Goal: Information Seeking & Learning: Compare options

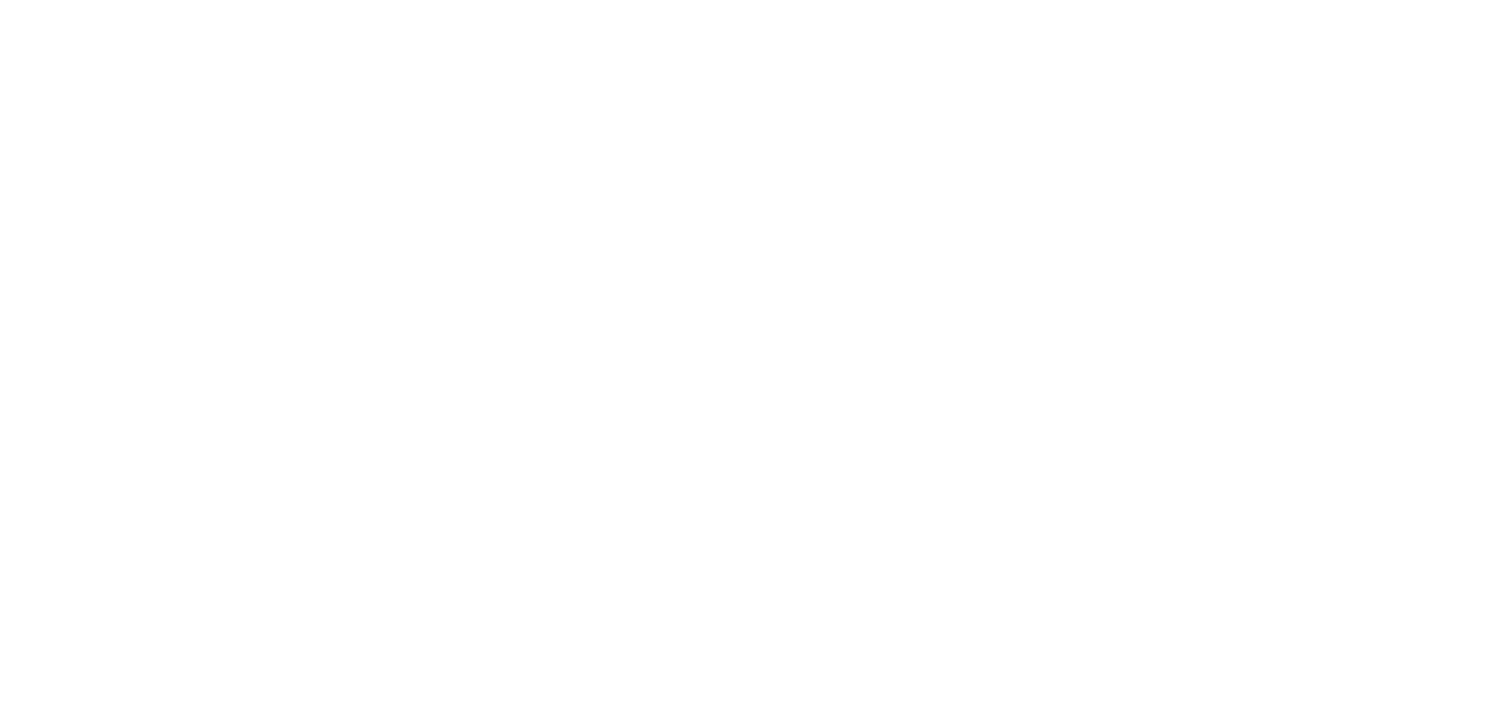
select select "FR"
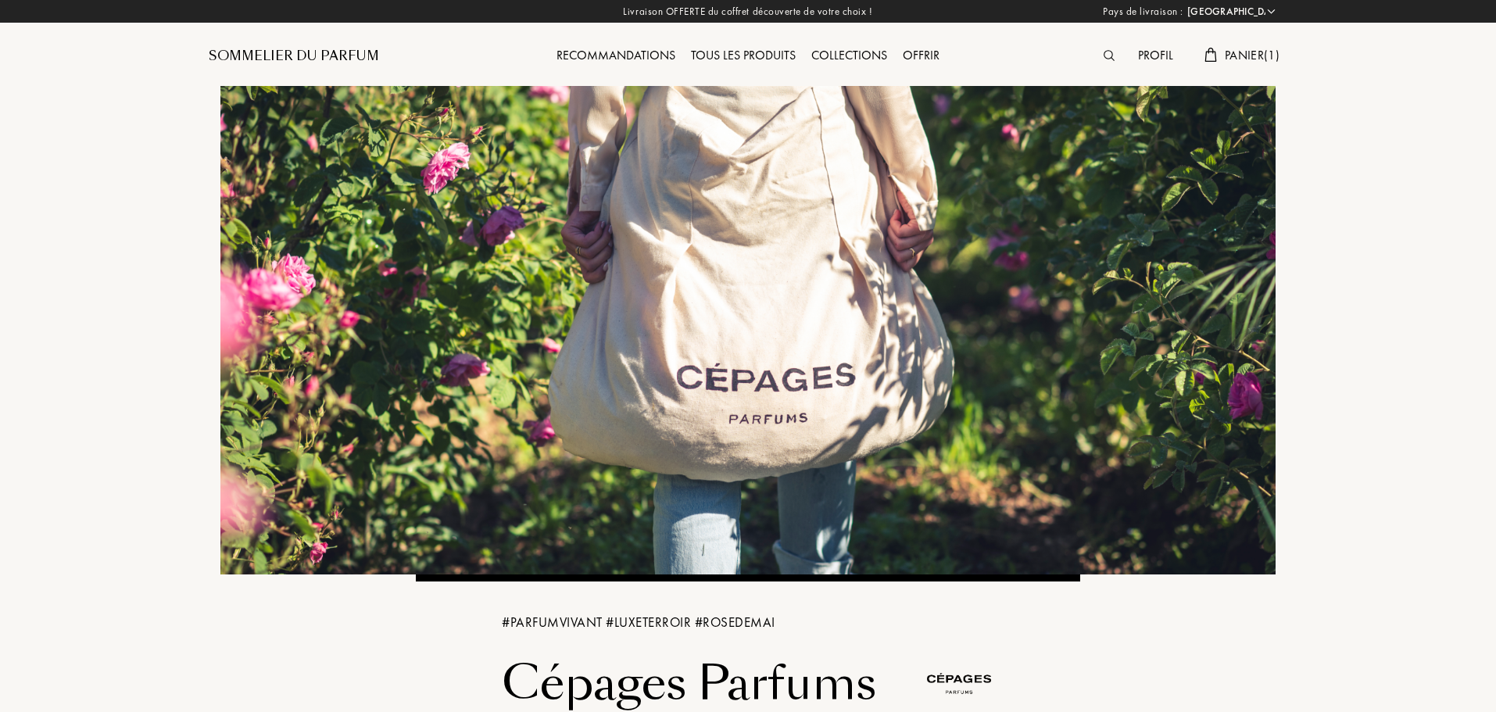
click at [732, 57] on div "Tous les produits" at bounding box center [743, 56] width 120 height 20
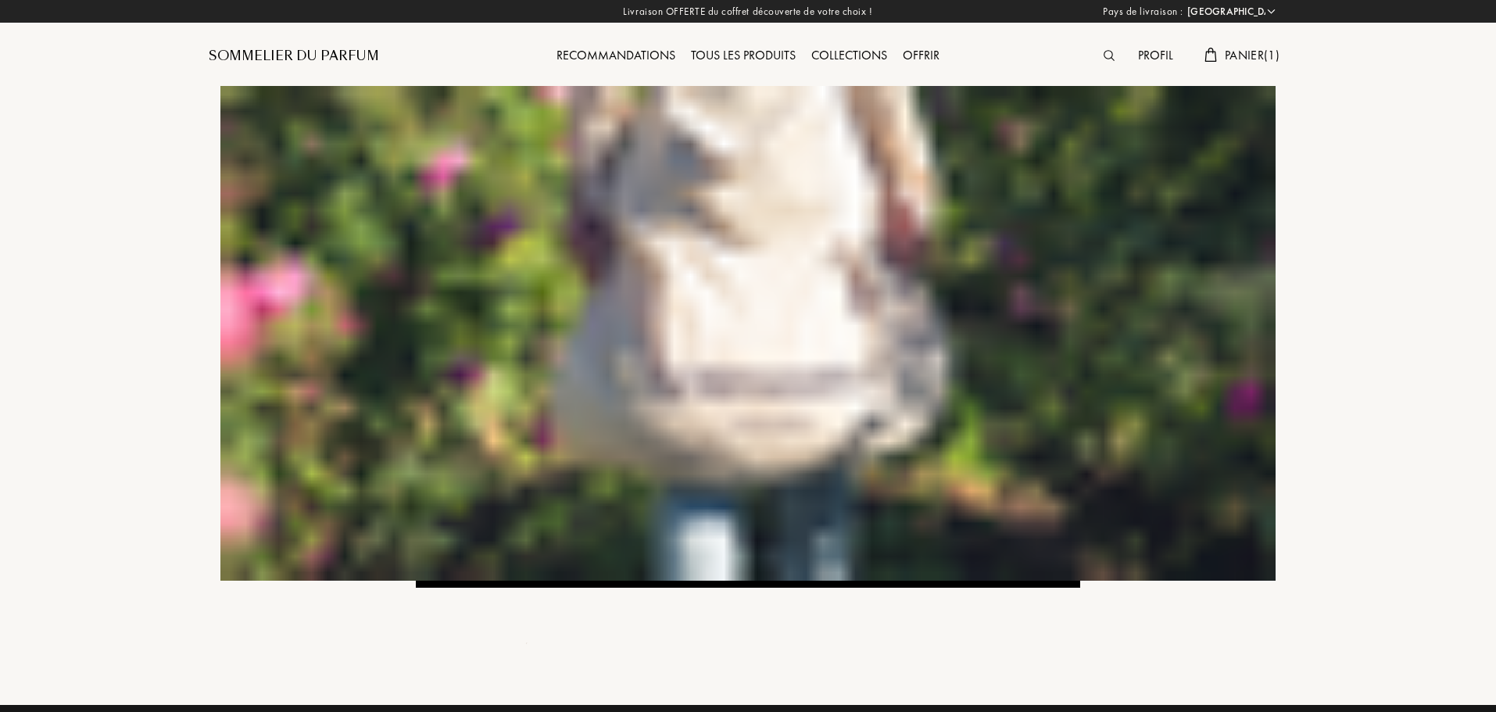
select select "FR"
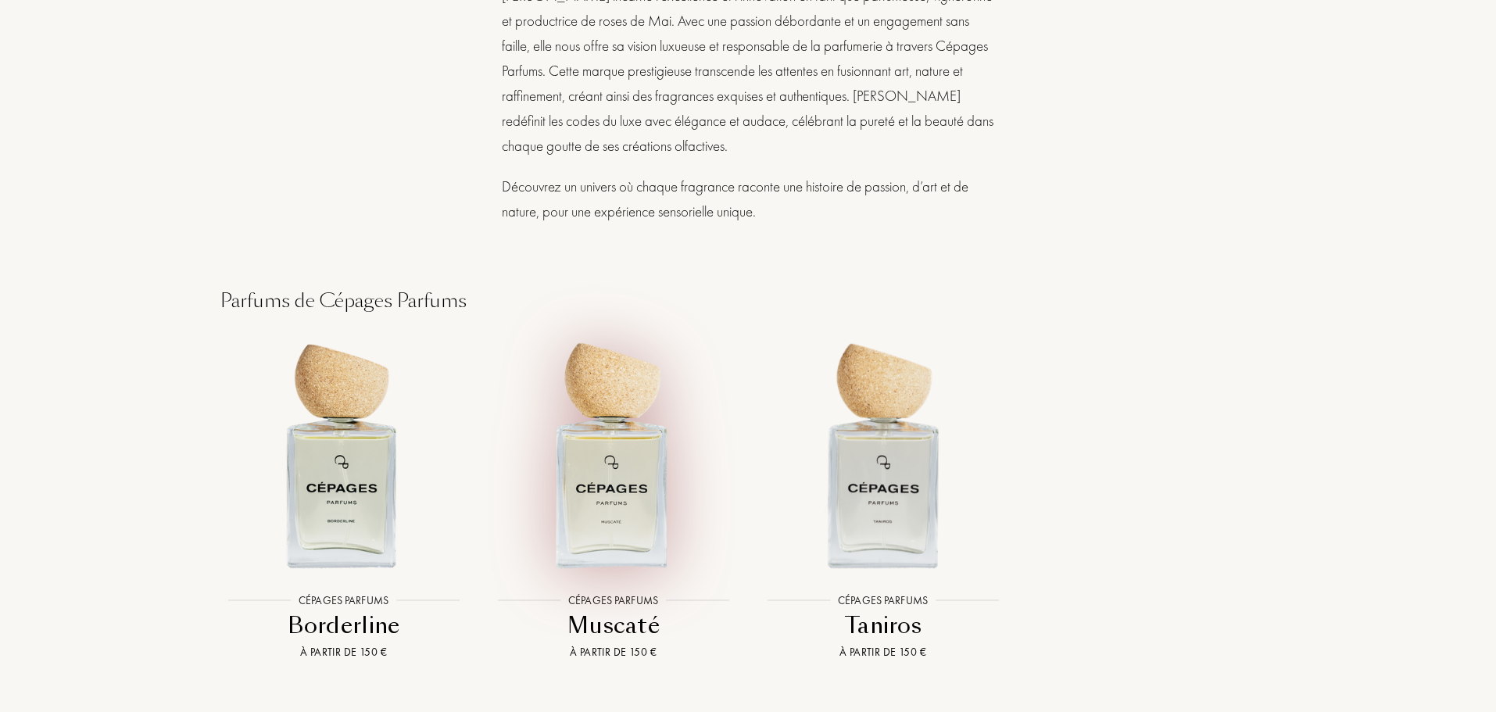
scroll to position [1486, 0]
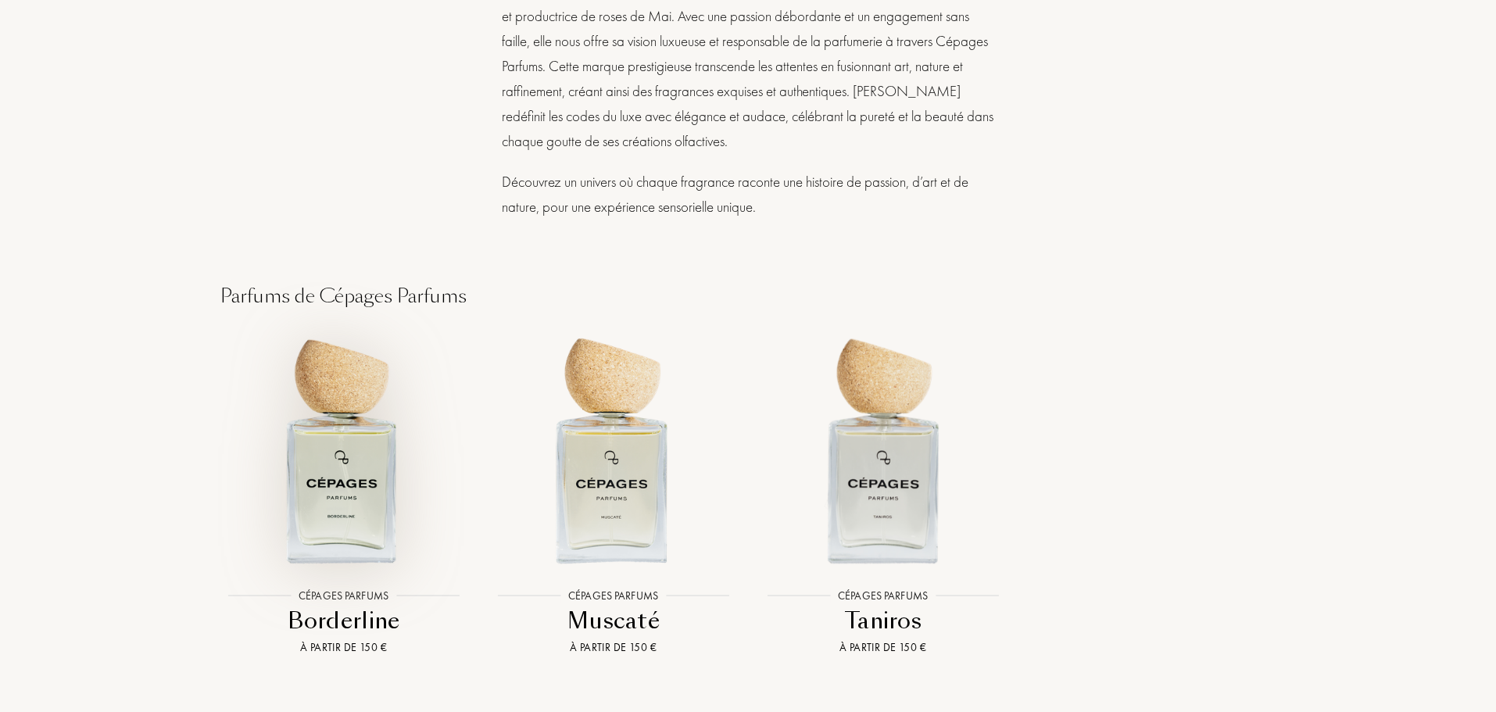
click at [322, 500] on img at bounding box center [343, 449] width 243 height 243
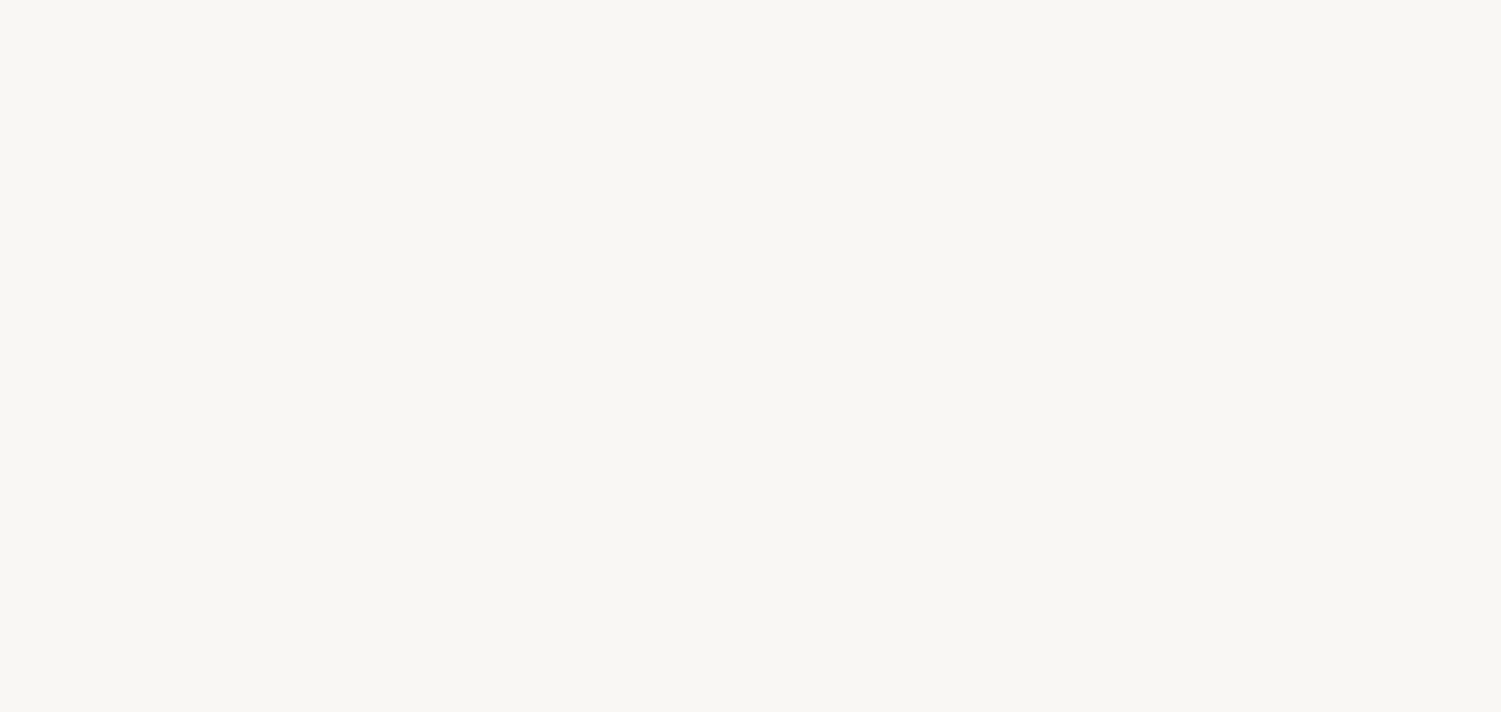
select select "FR"
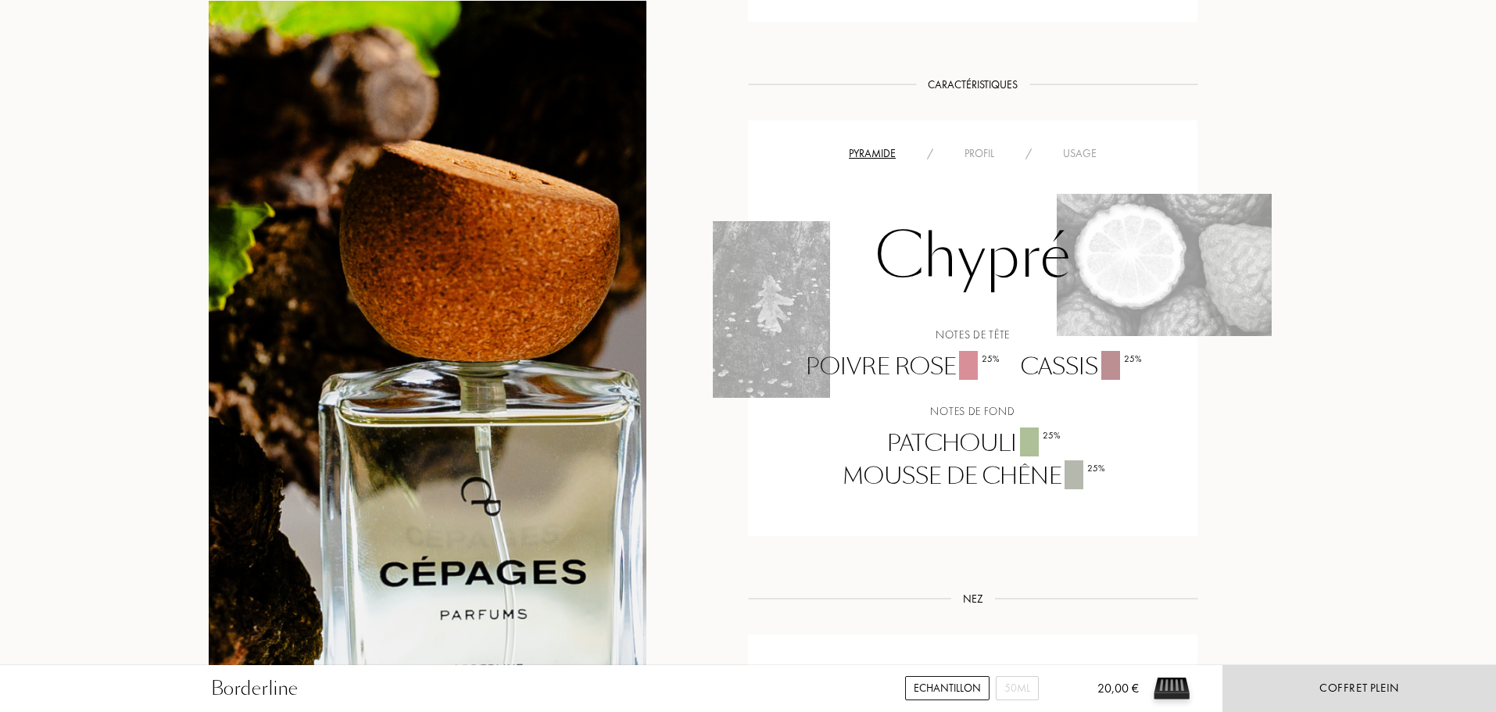
scroll to position [938, 0]
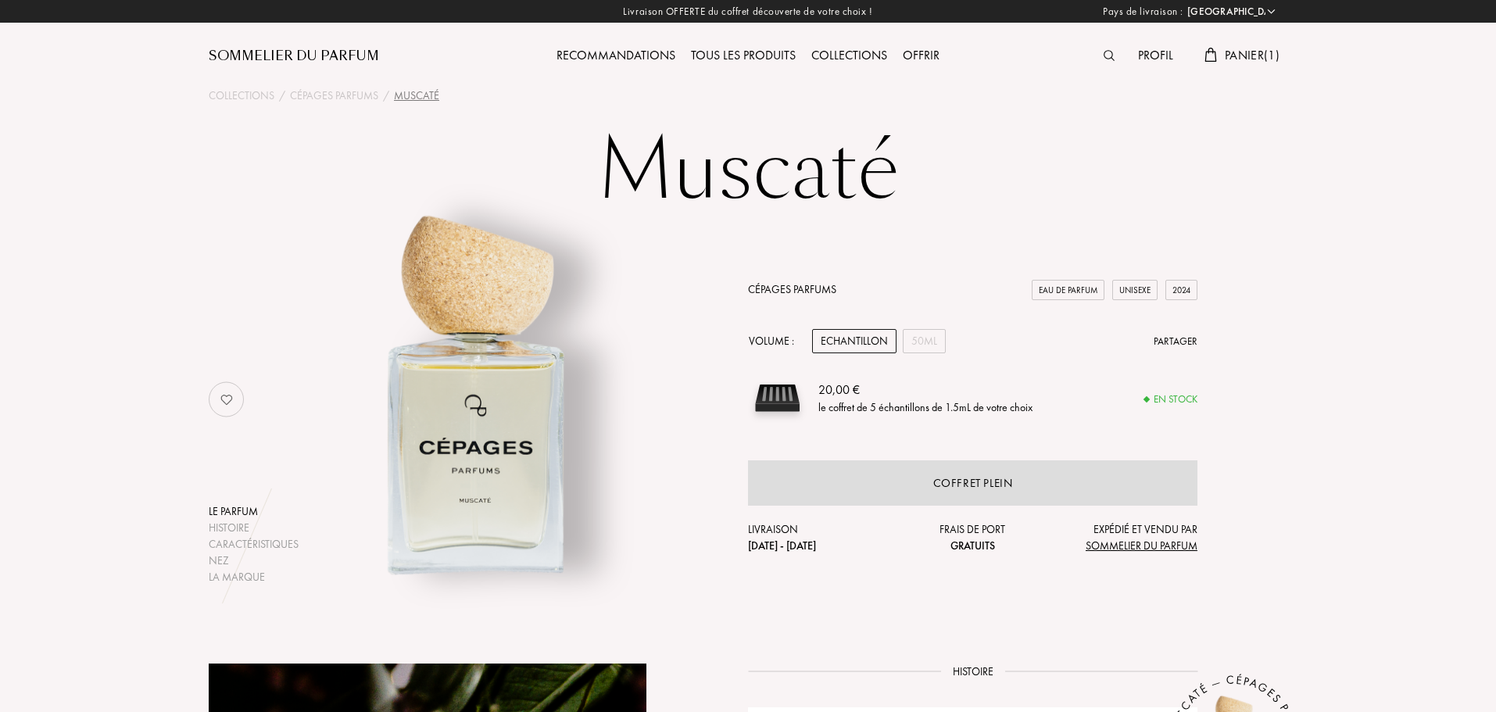
select select "FR"
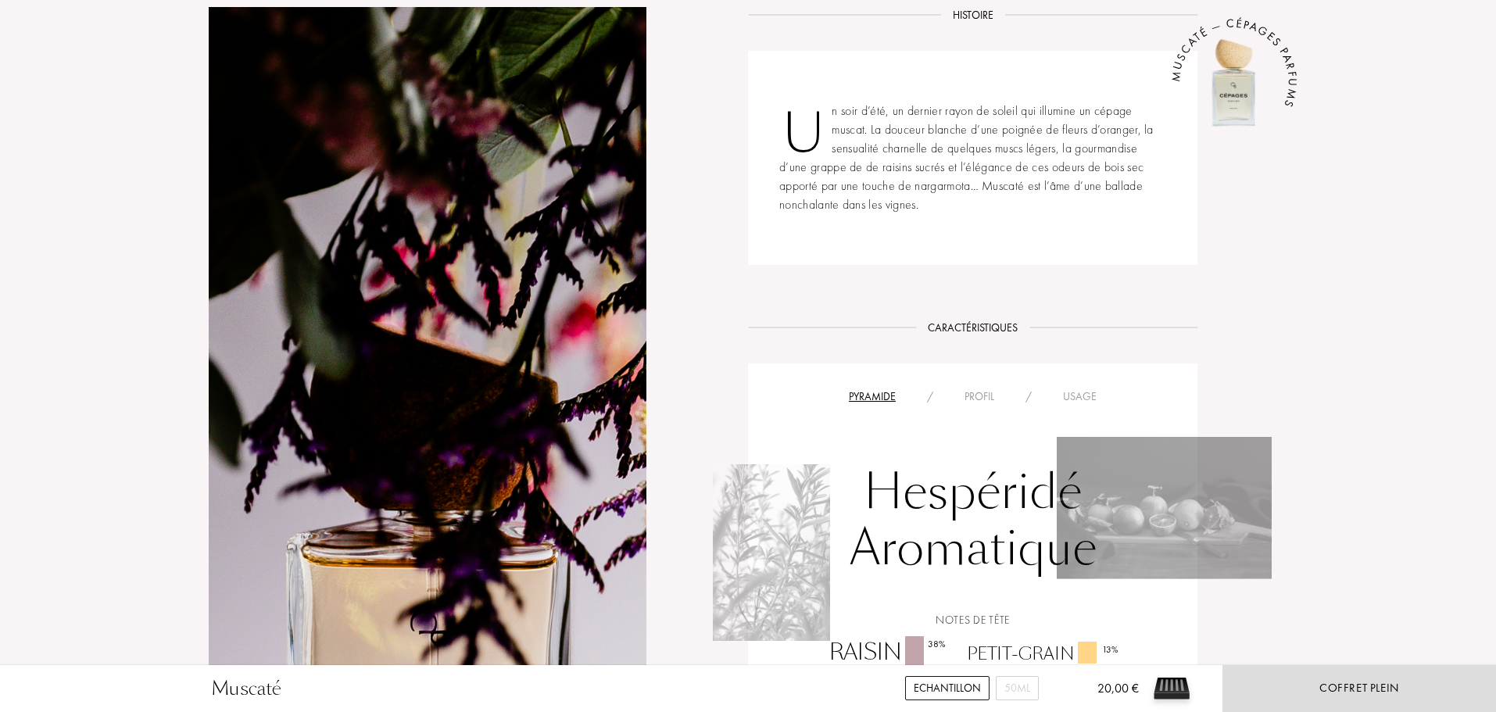
scroll to position [1173, 0]
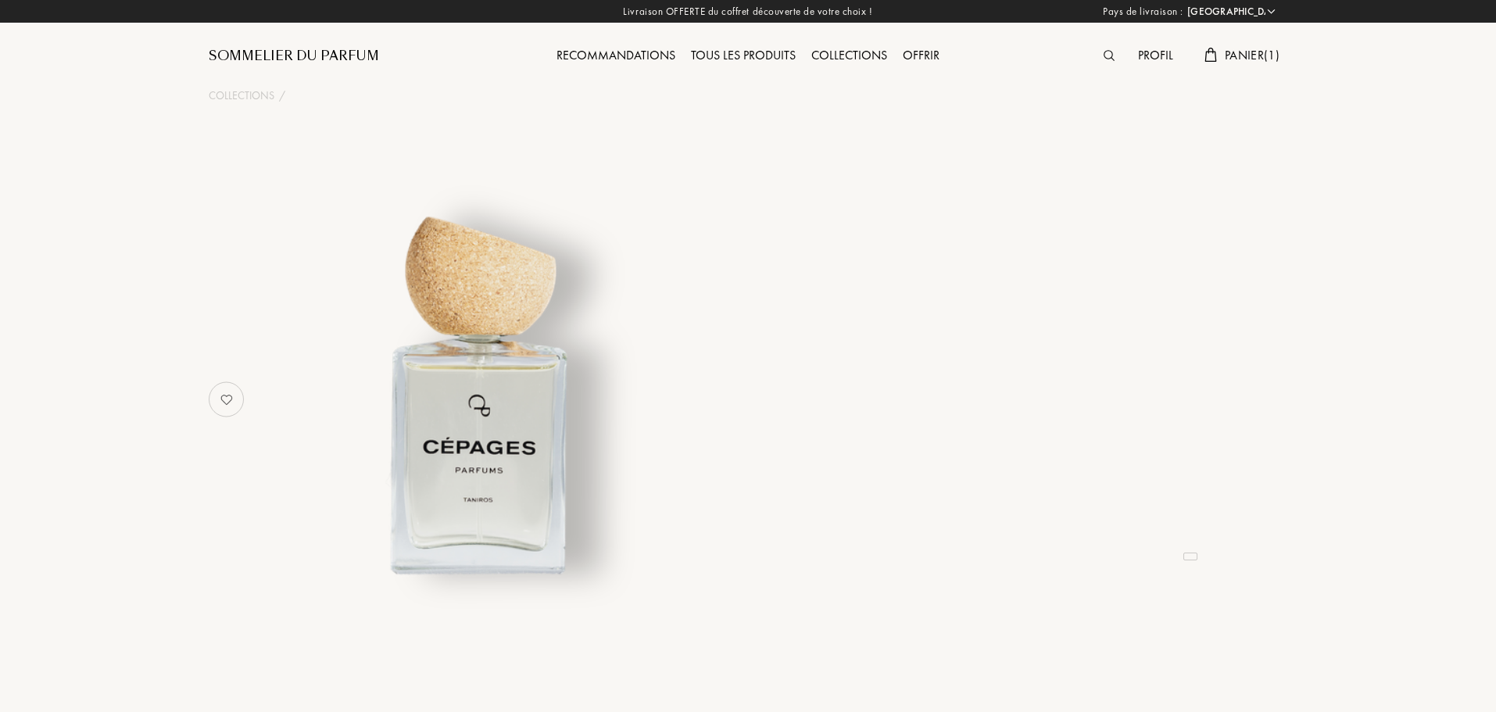
select select "FR"
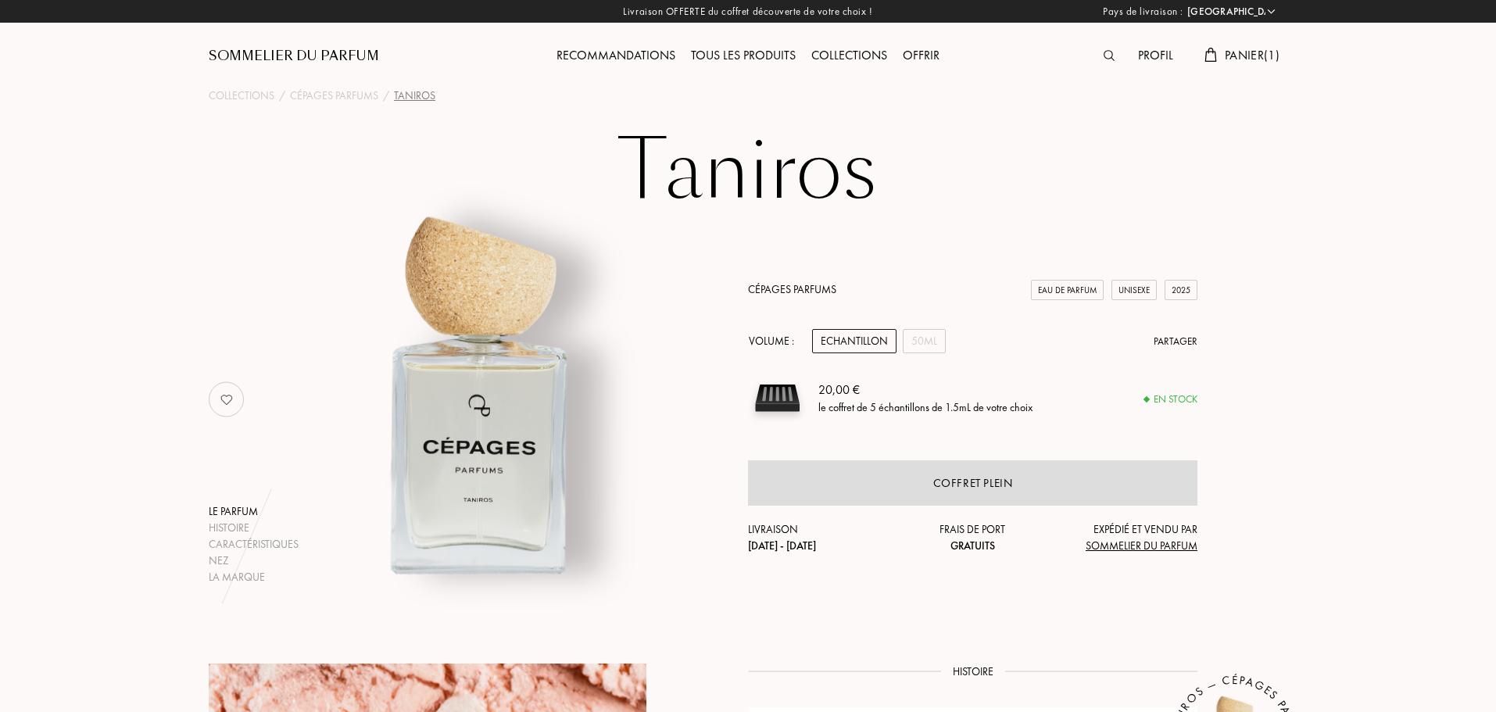
click at [752, 52] on div "Tous les produits" at bounding box center [743, 56] width 120 height 20
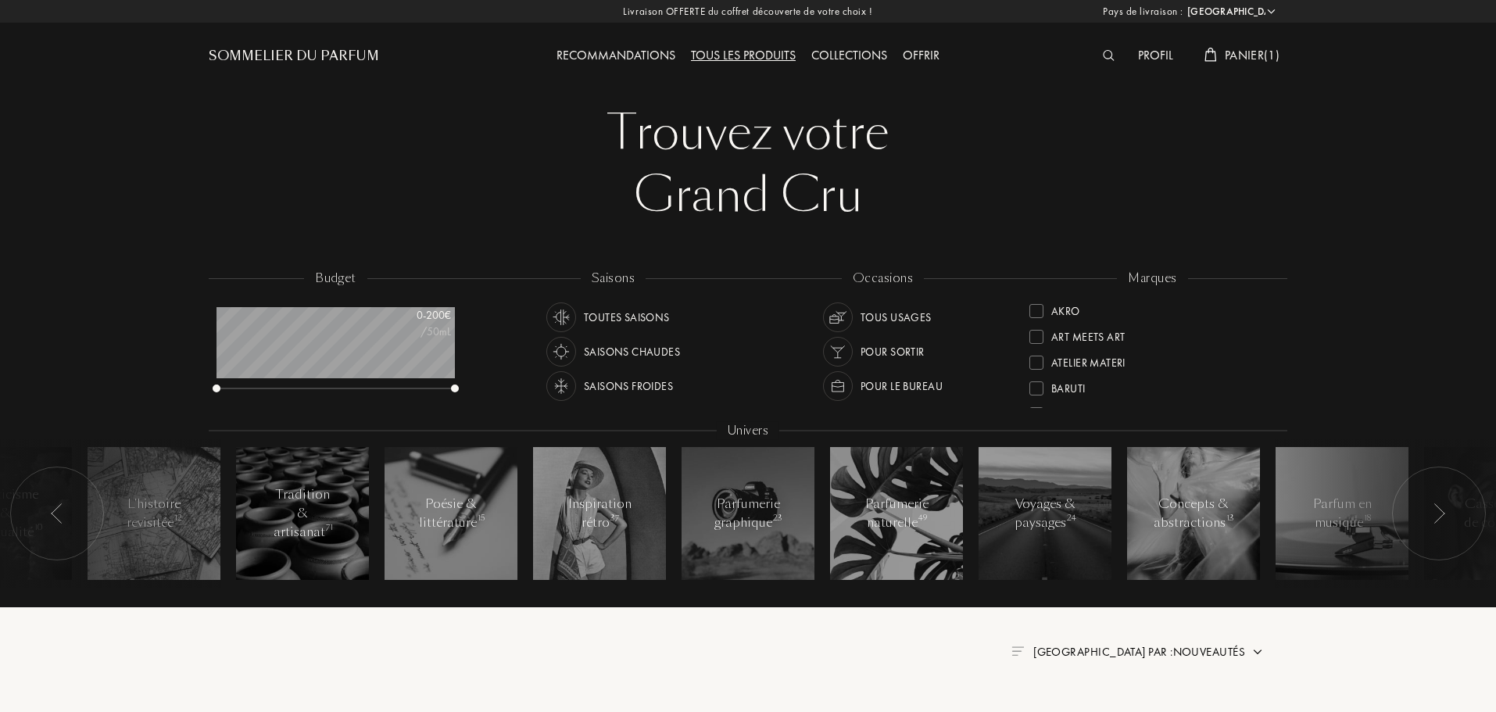
select select "FR"
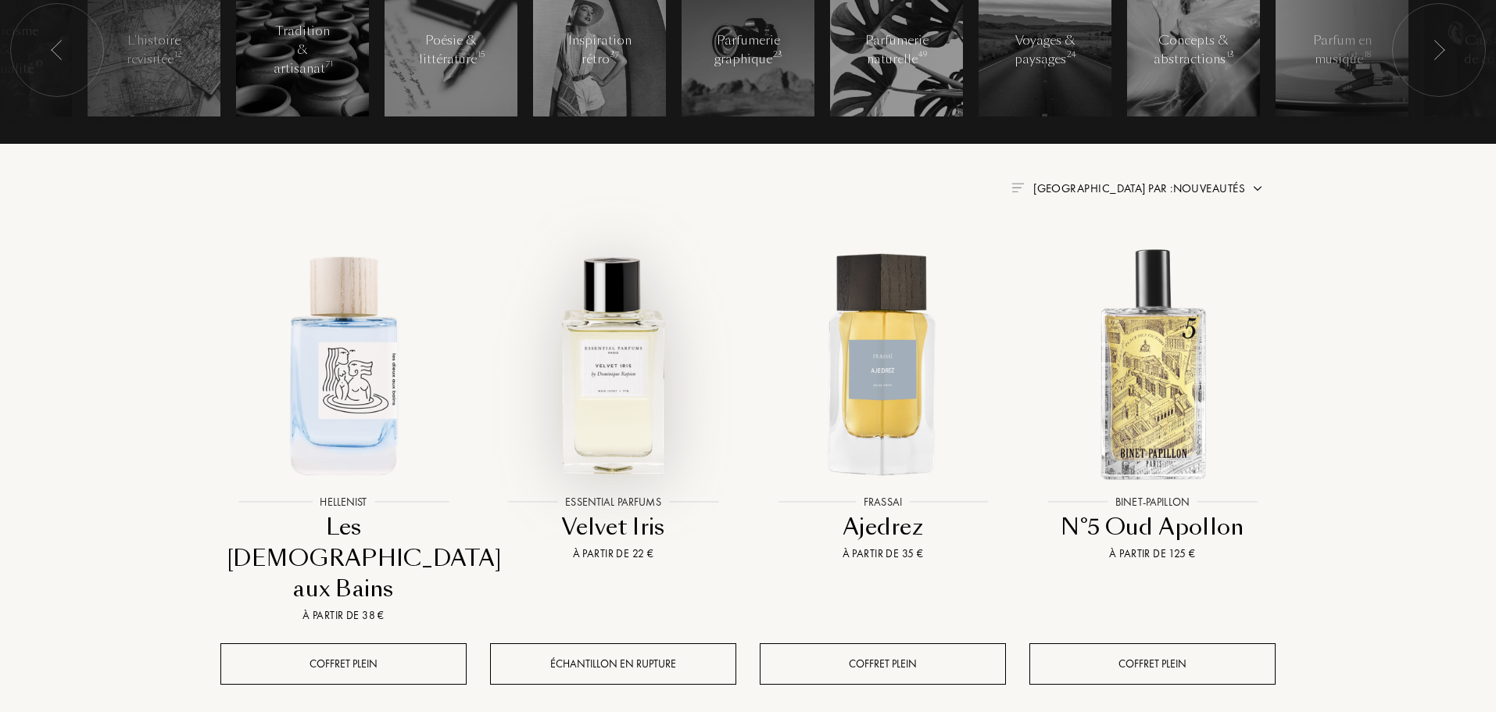
scroll to position [469, 0]
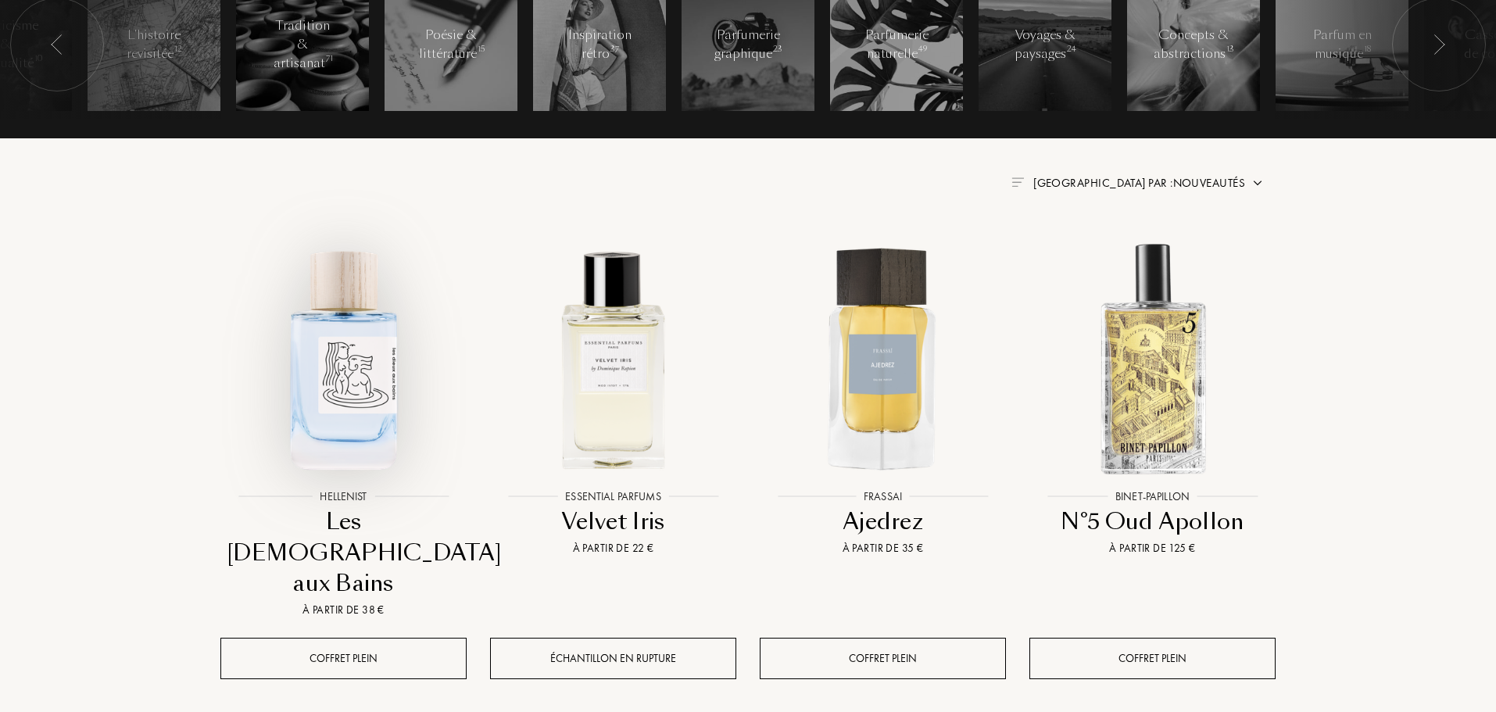
click at [358, 392] on img at bounding box center [343, 358] width 243 height 243
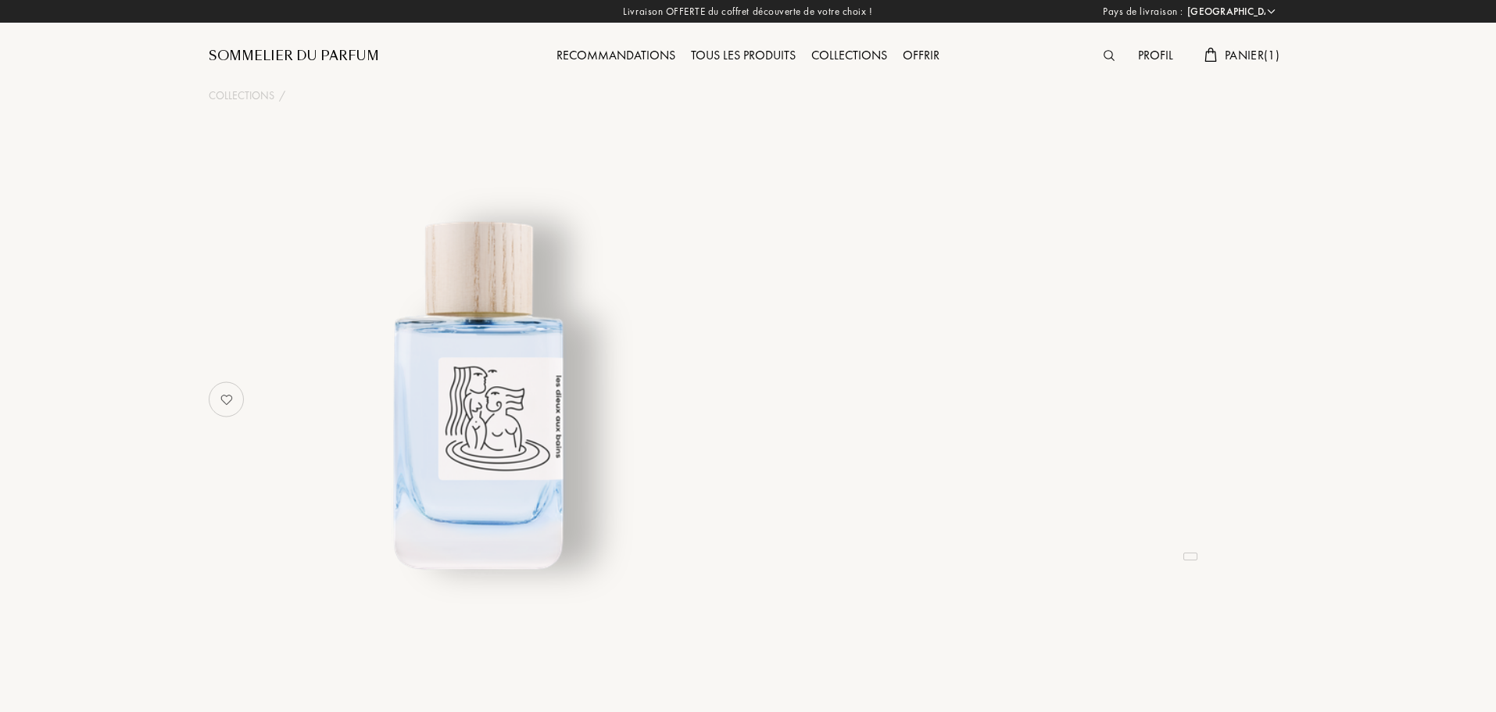
select select "FR"
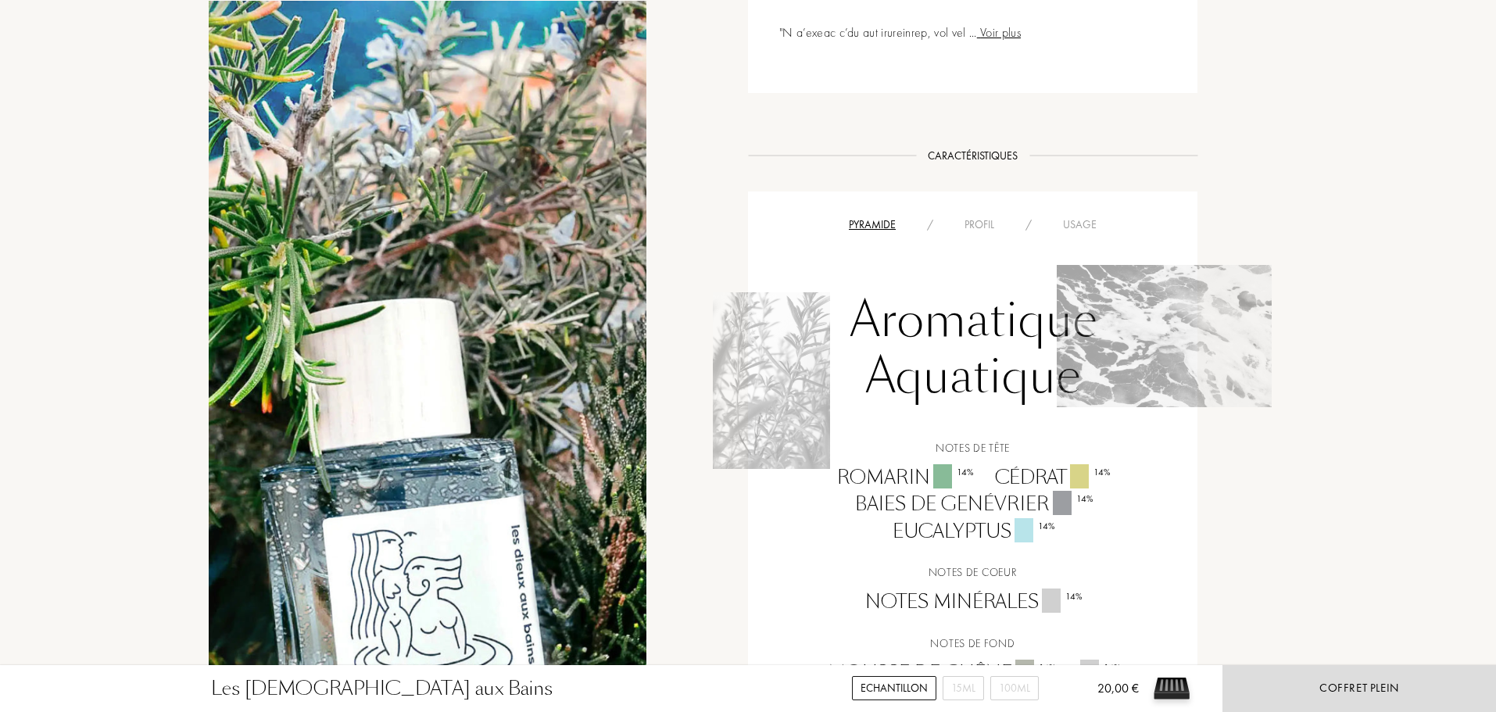
scroll to position [1329, 0]
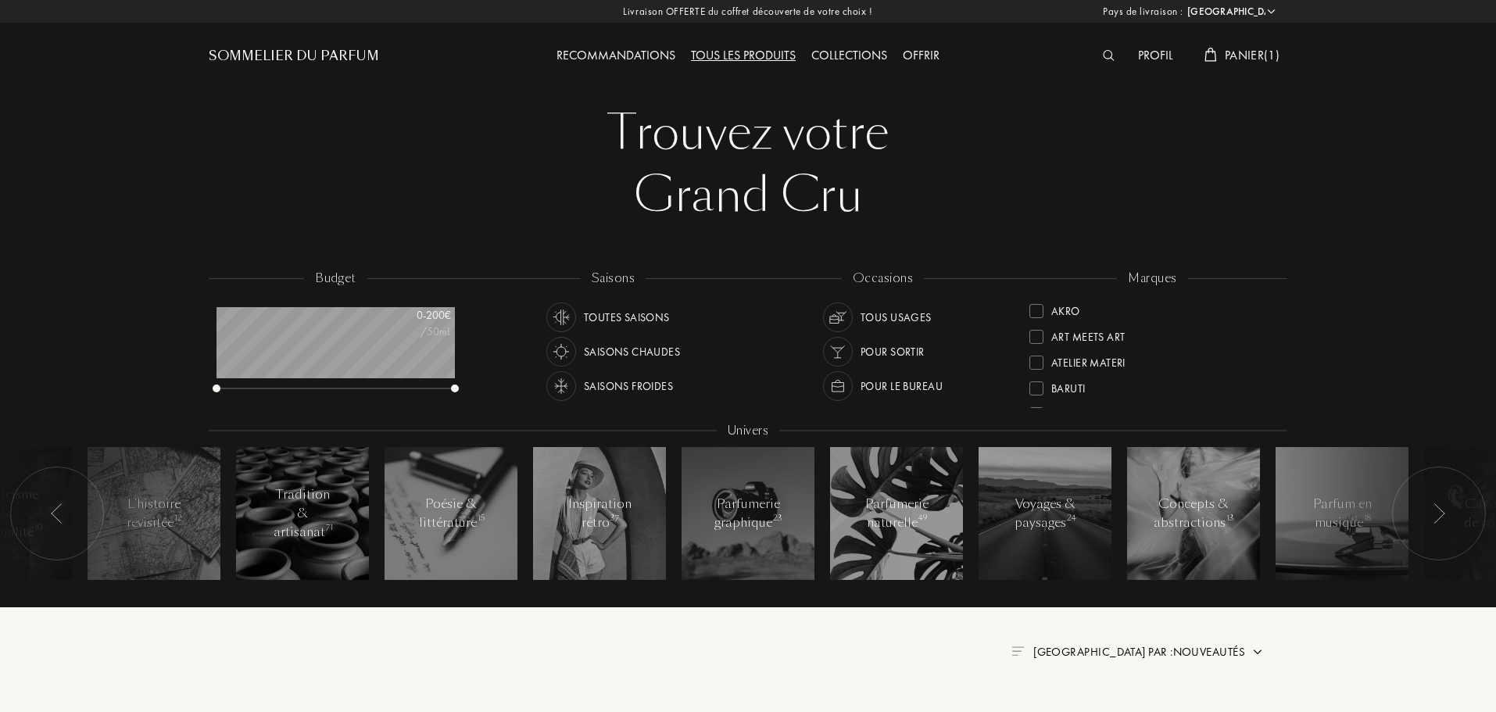
select select "FR"
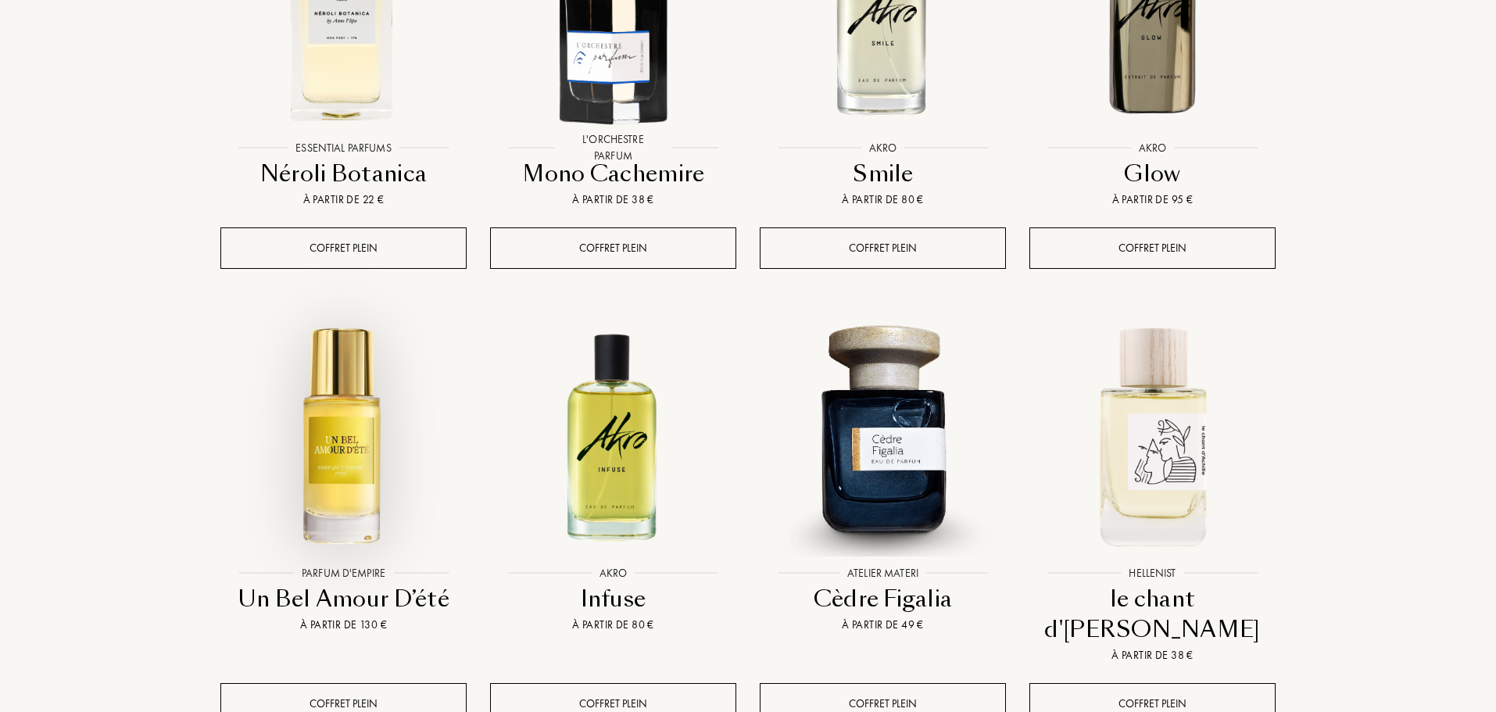
scroll to position [1329, 0]
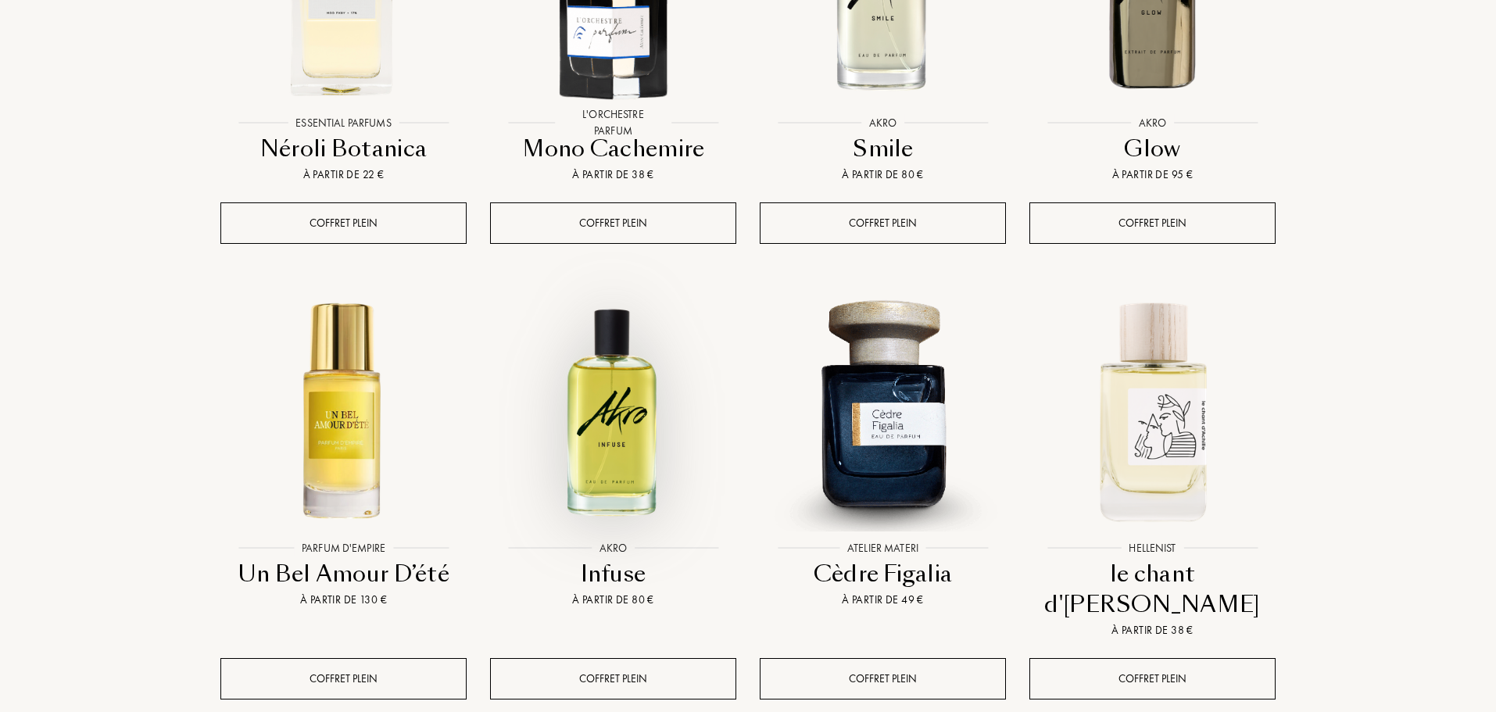
click at [614, 396] on img at bounding box center [613, 410] width 243 height 243
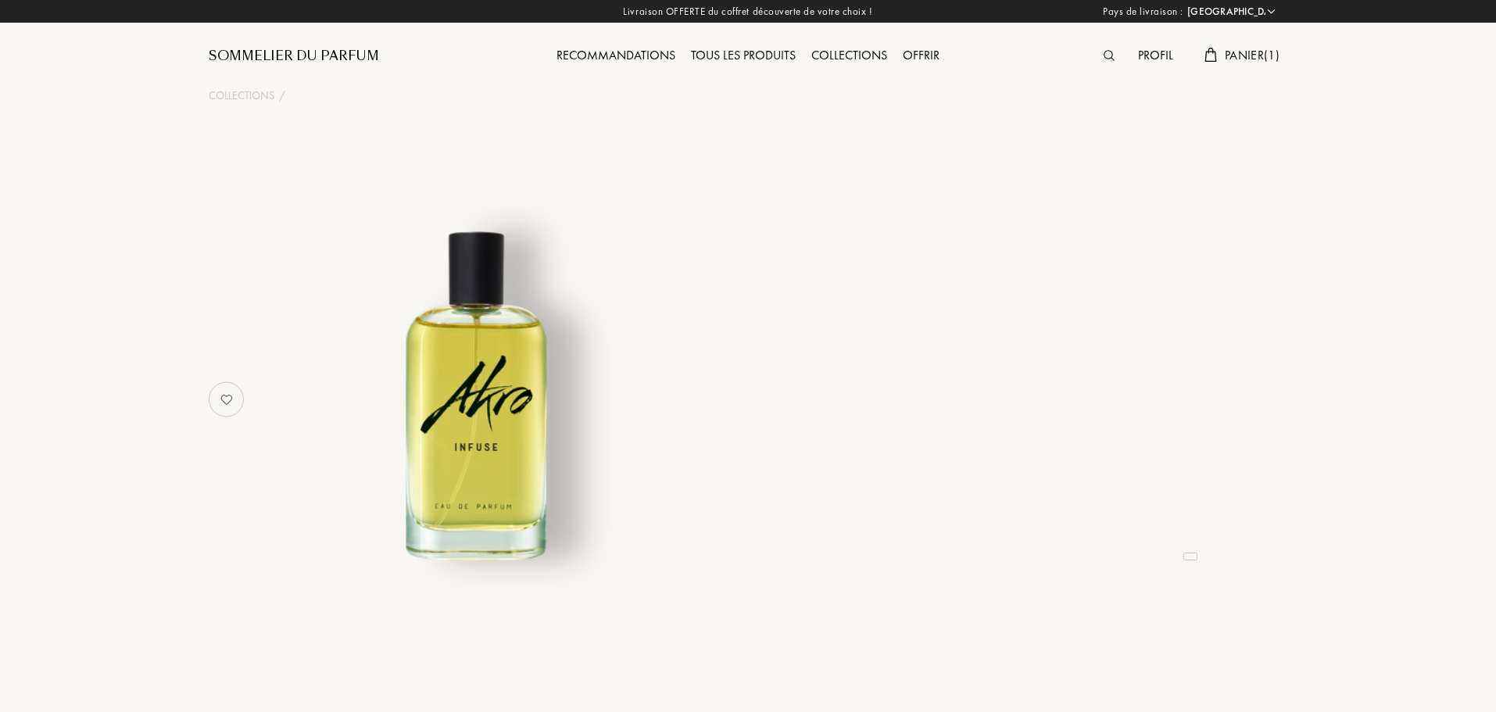
select select "FR"
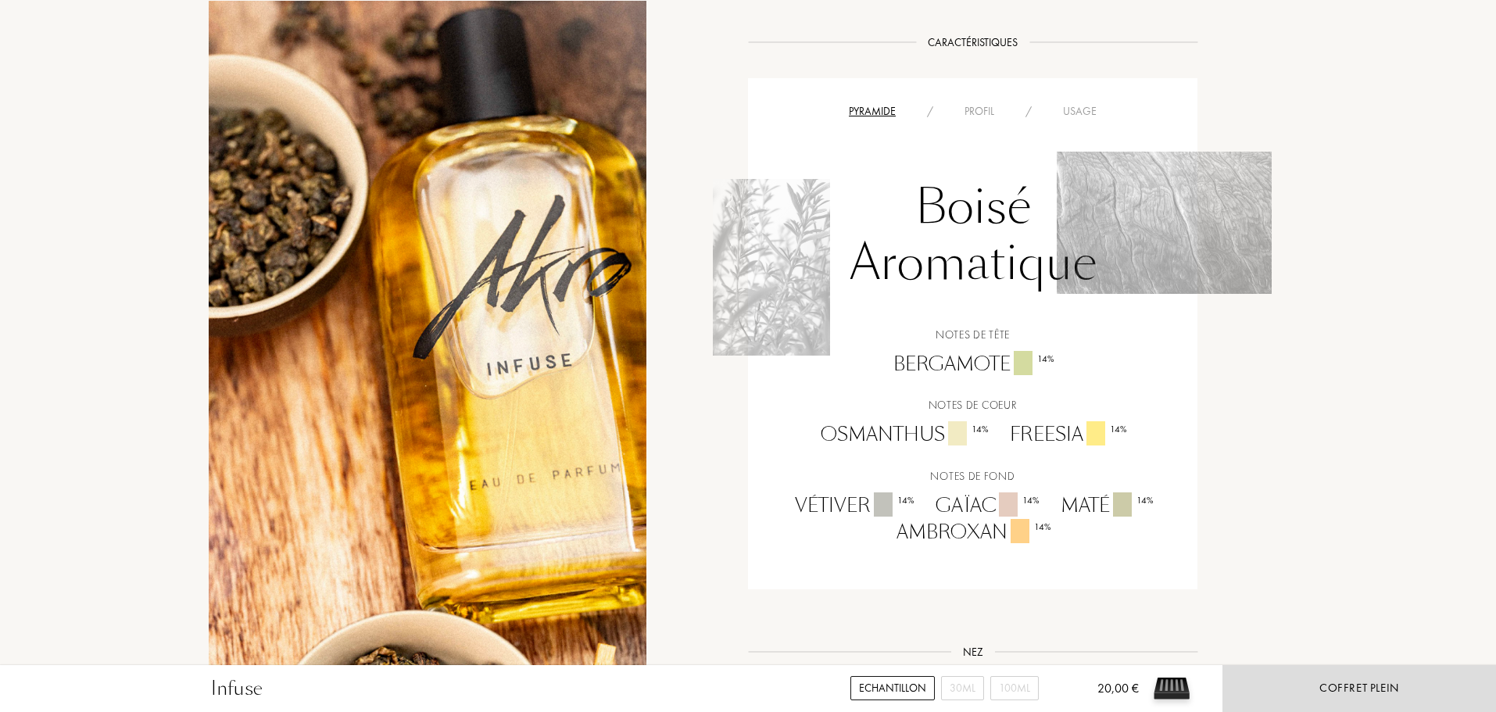
scroll to position [1251, 0]
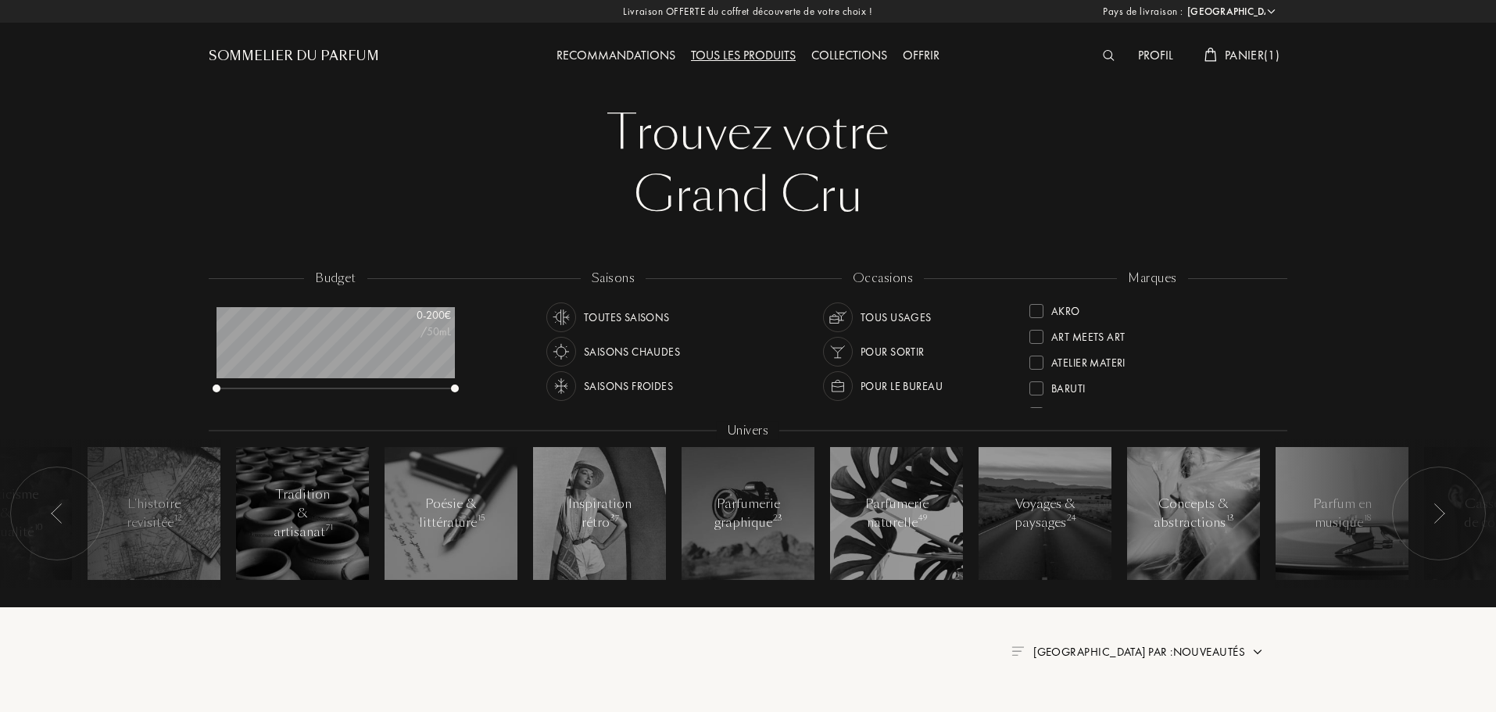
select select "FR"
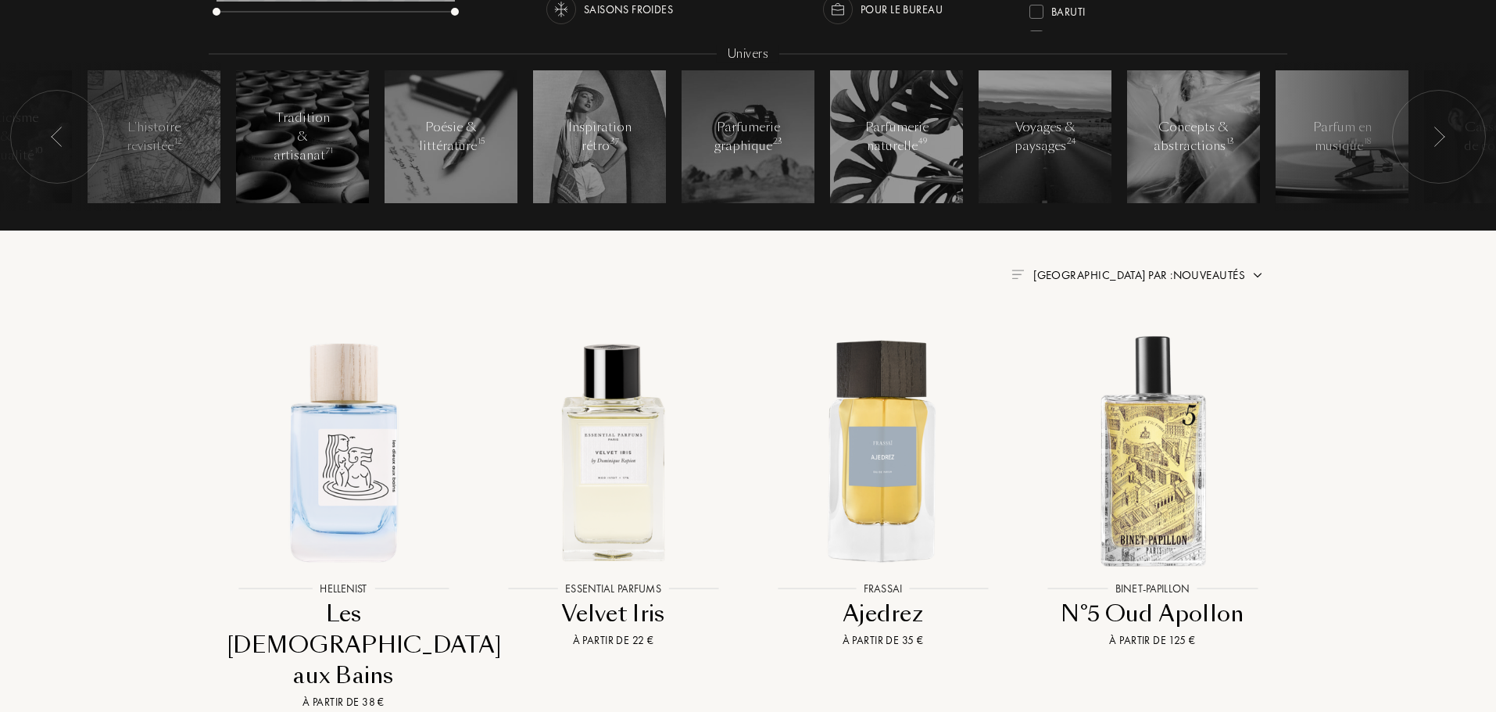
scroll to position [391, 0]
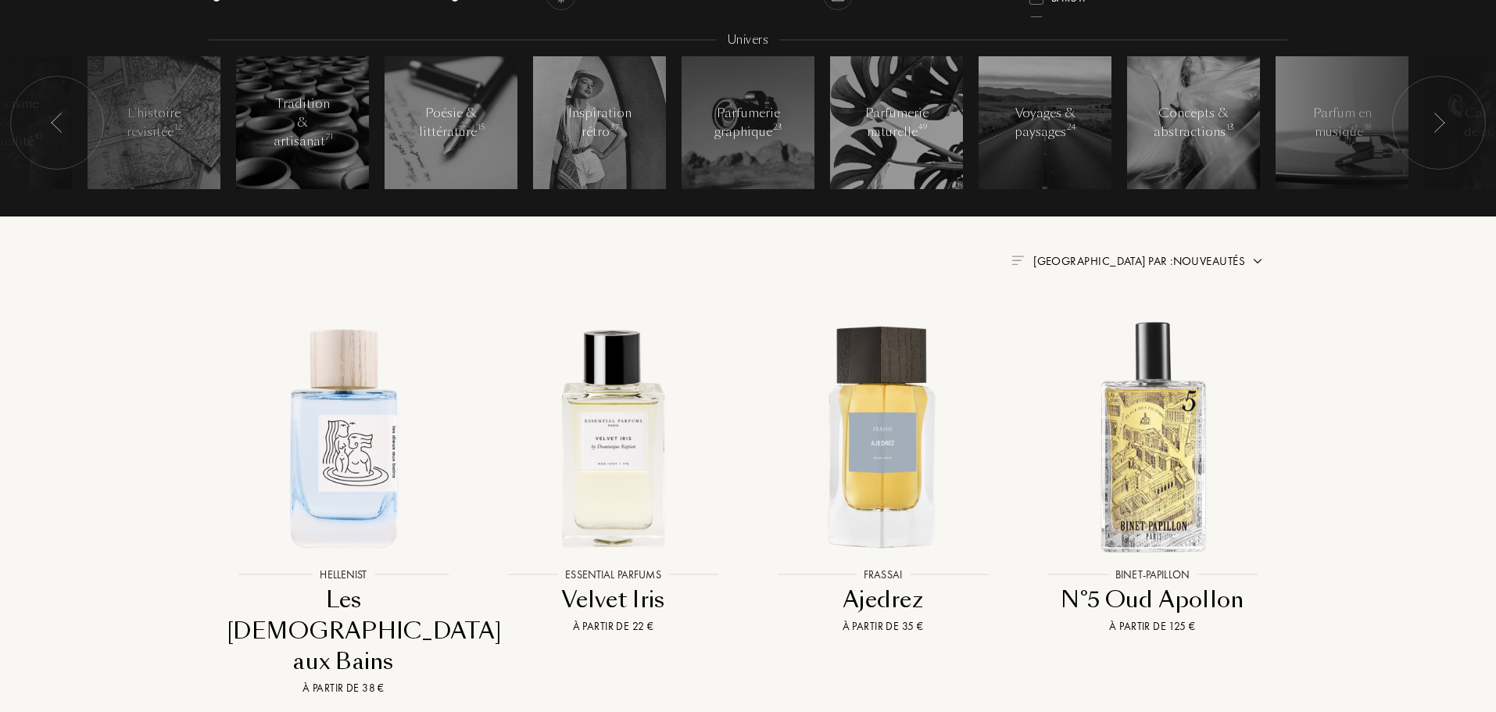
click at [1216, 259] on span "[GEOGRAPHIC_DATA] par : Nouveautés" at bounding box center [1140, 261] width 212 height 16
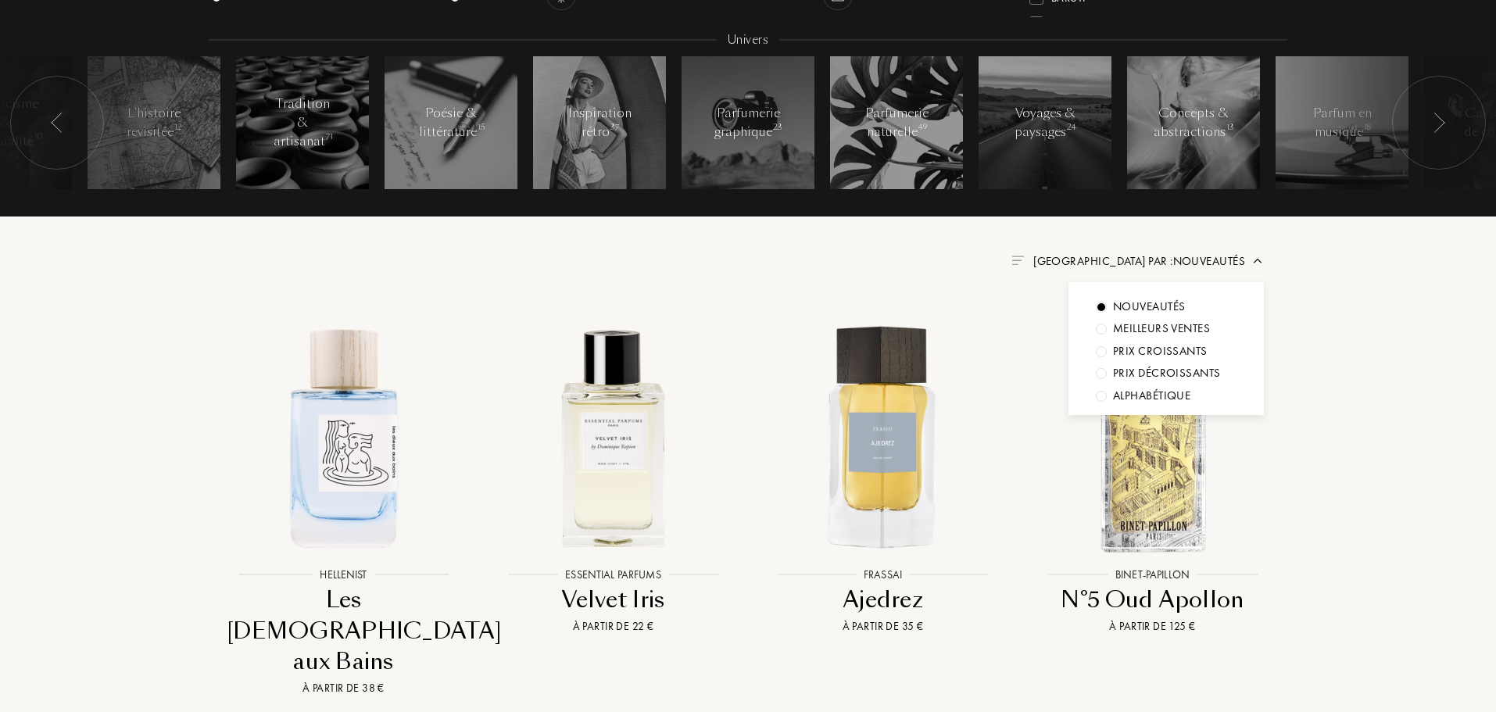
click at [1216, 259] on span "[GEOGRAPHIC_DATA] par : Nouveautés" at bounding box center [1140, 261] width 212 height 16
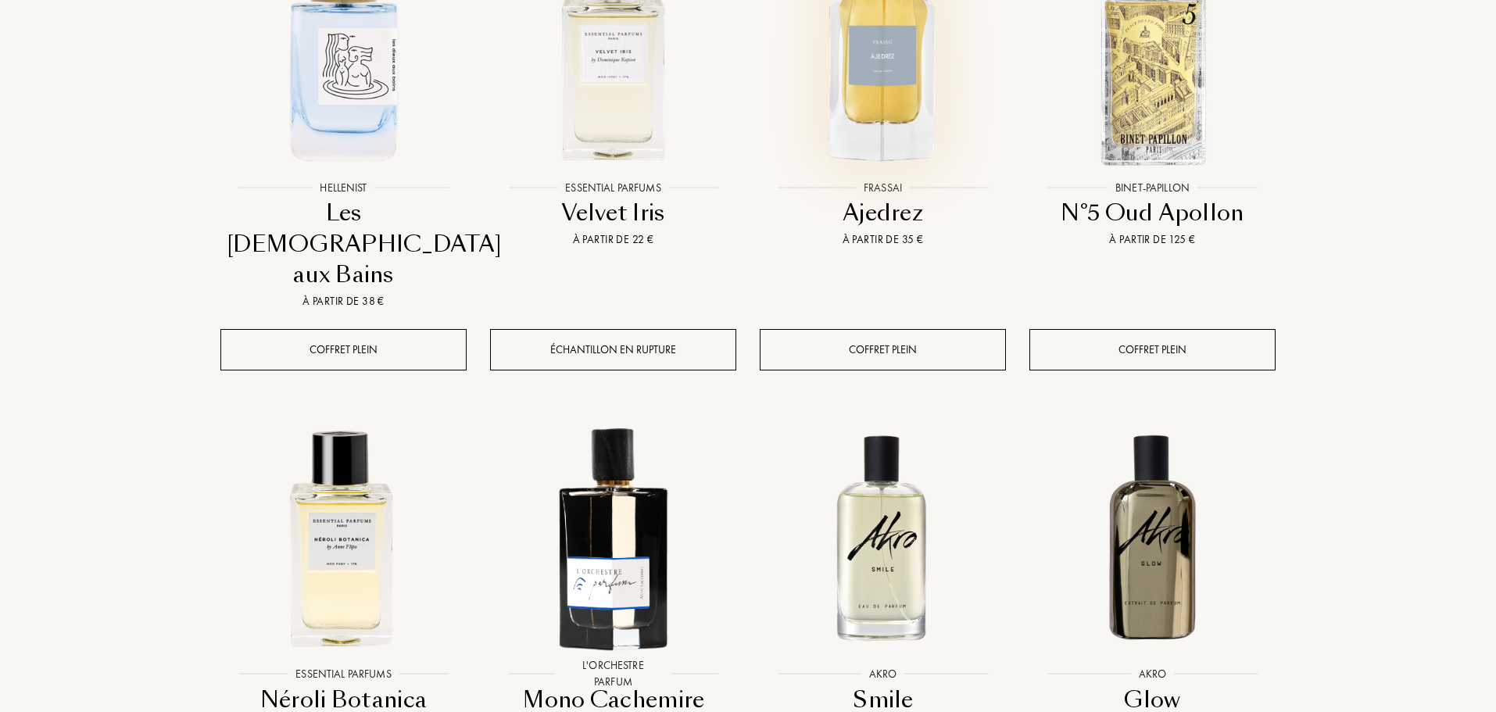
scroll to position [938, 0]
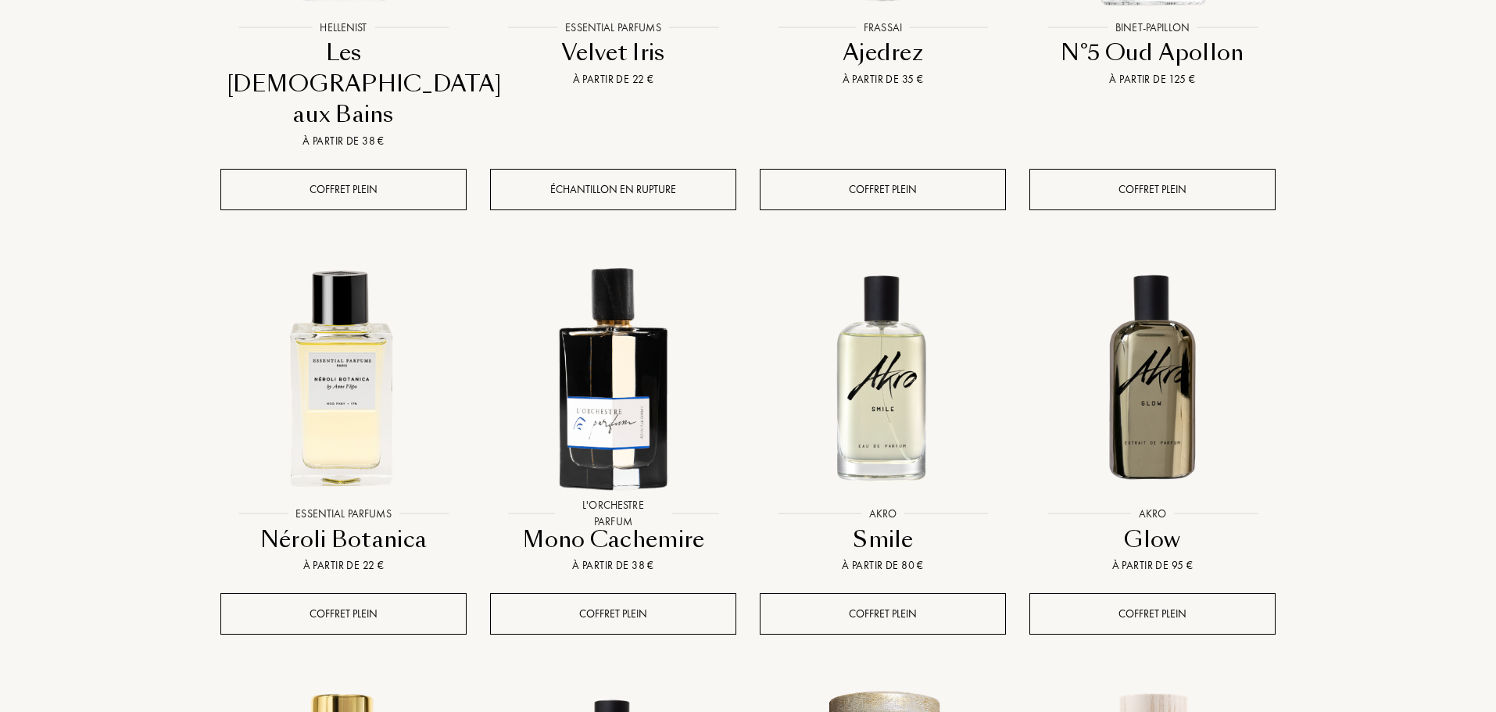
click at [903, 337] on img at bounding box center [883, 376] width 243 height 243
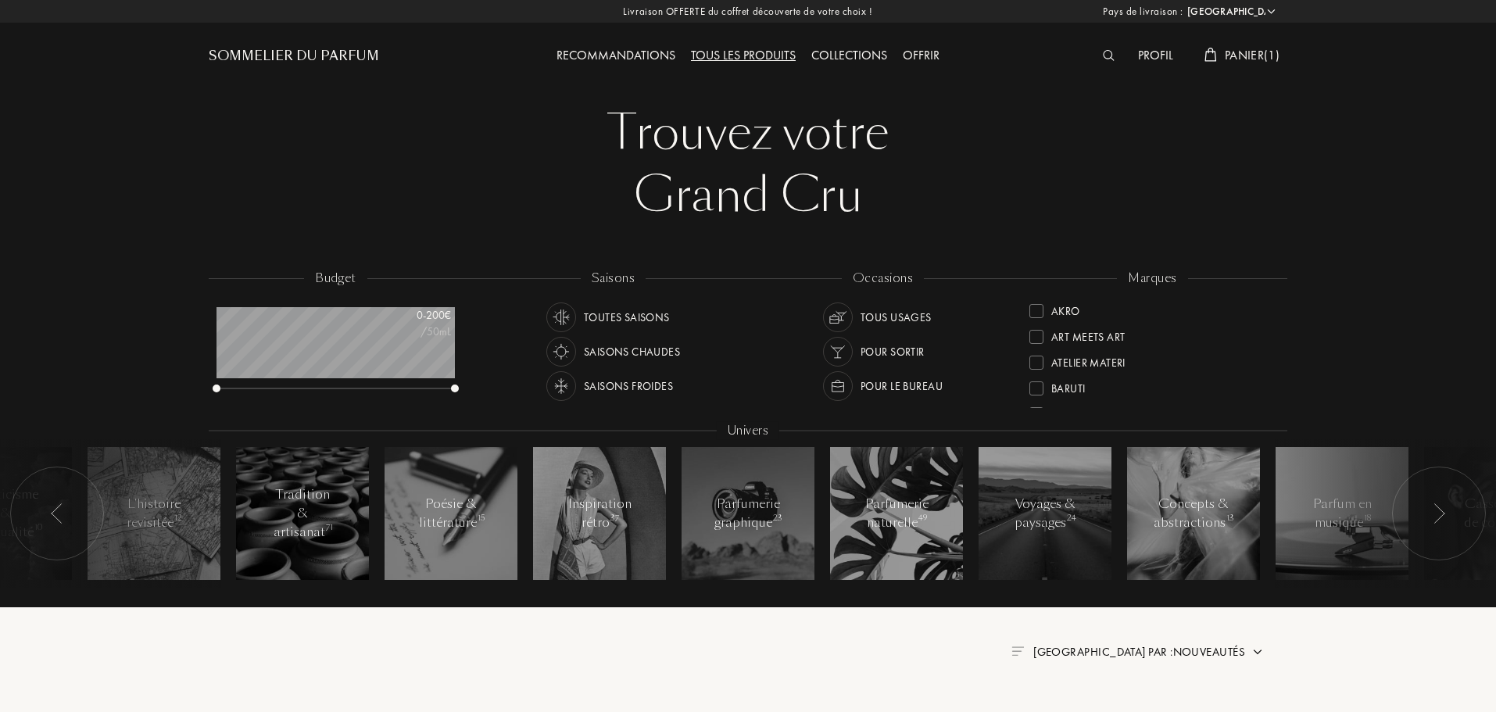
select select "FR"
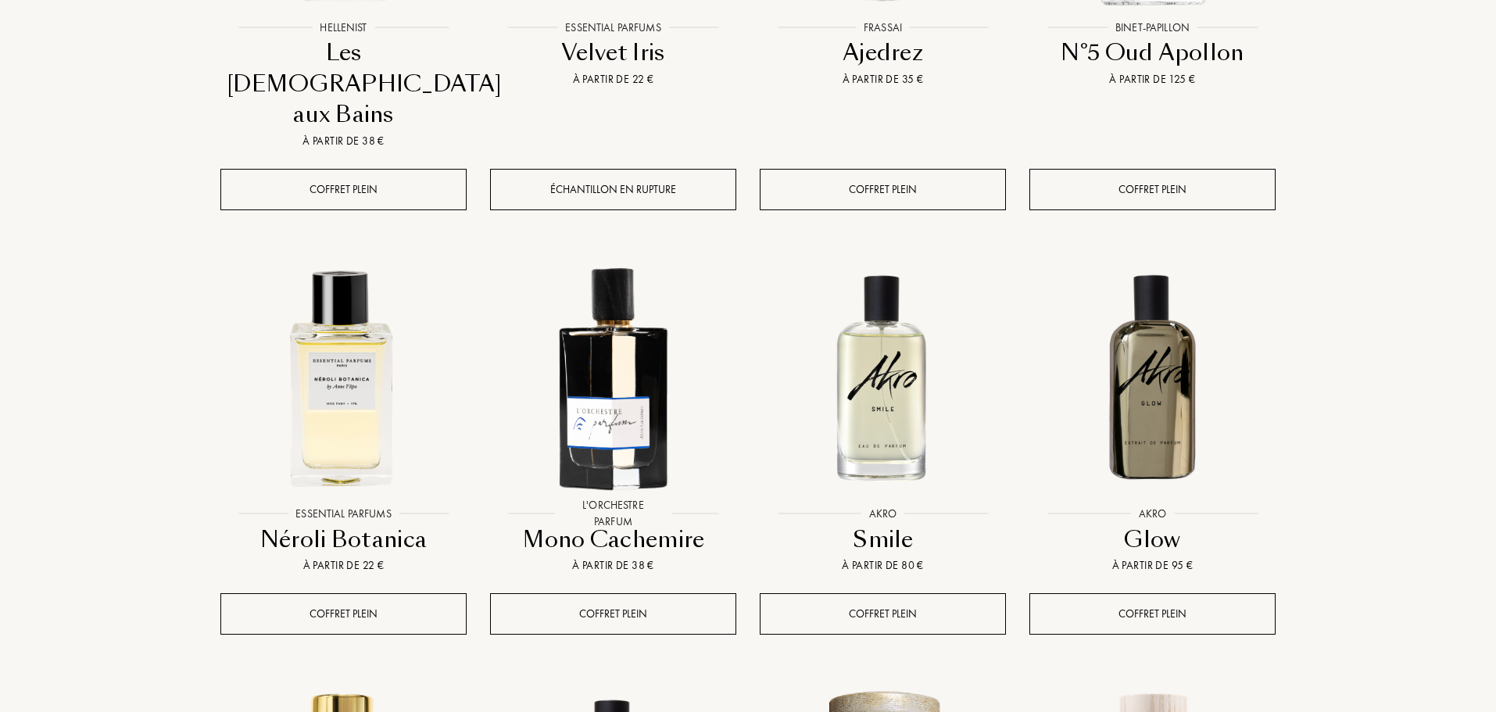
scroll to position [78, 238]
click at [1124, 350] on img at bounding box center [1152, 376] width 243 height 243
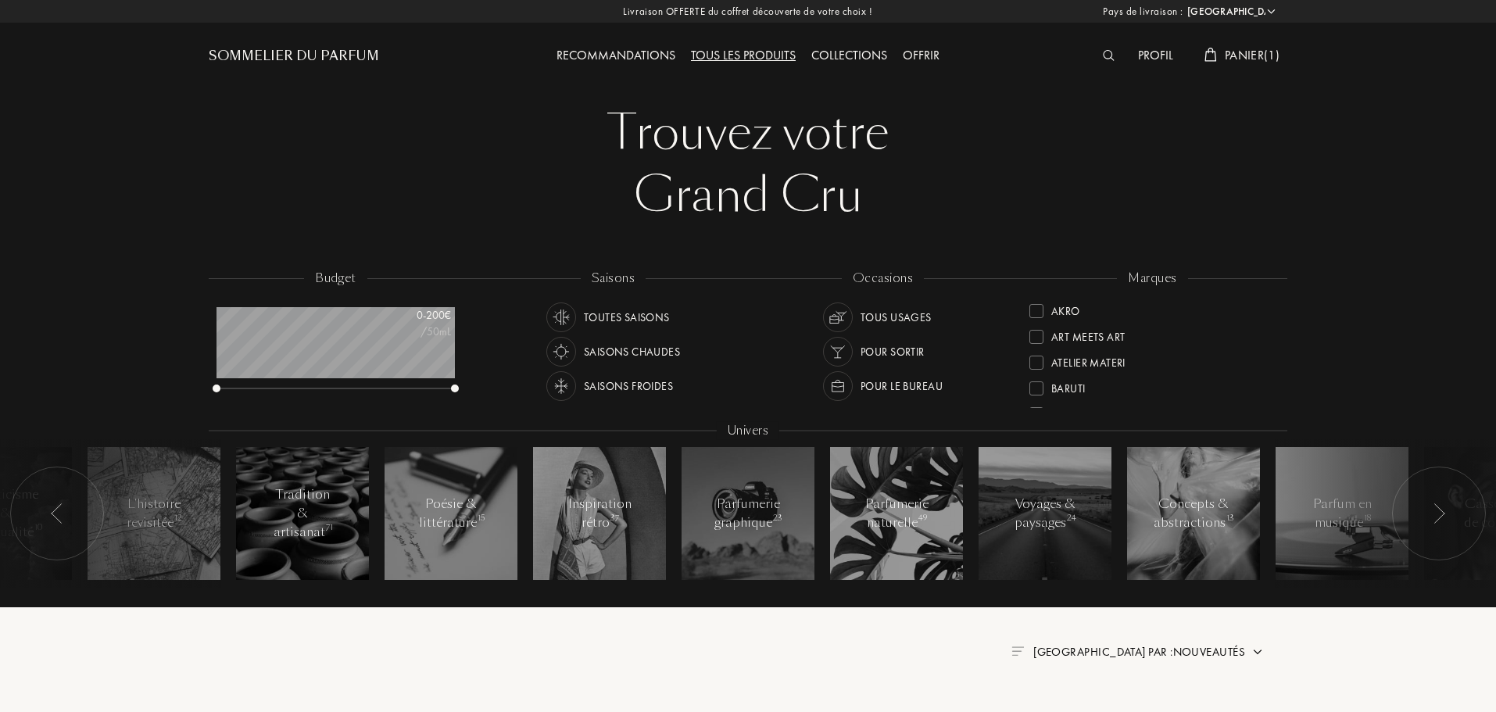
select select "FR"
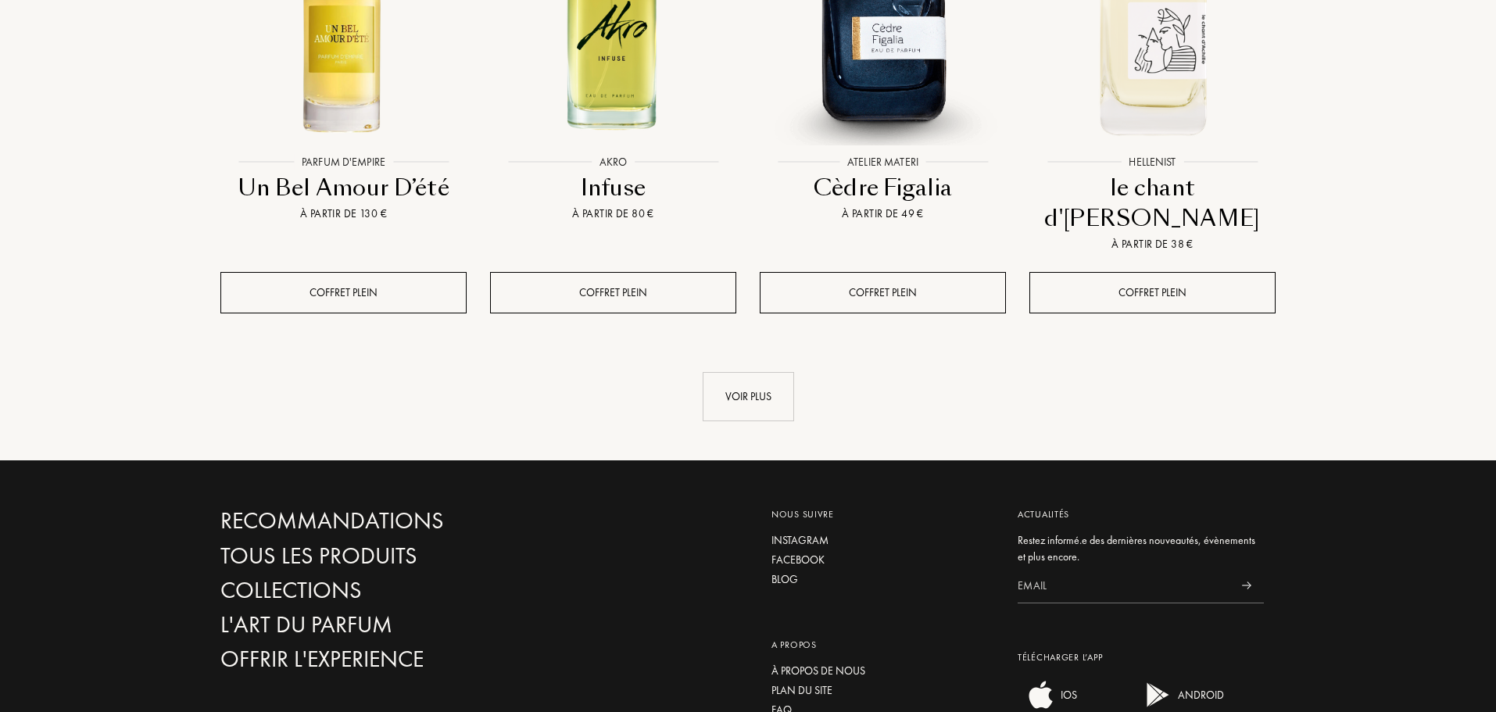
scroll to position [1696, 0]
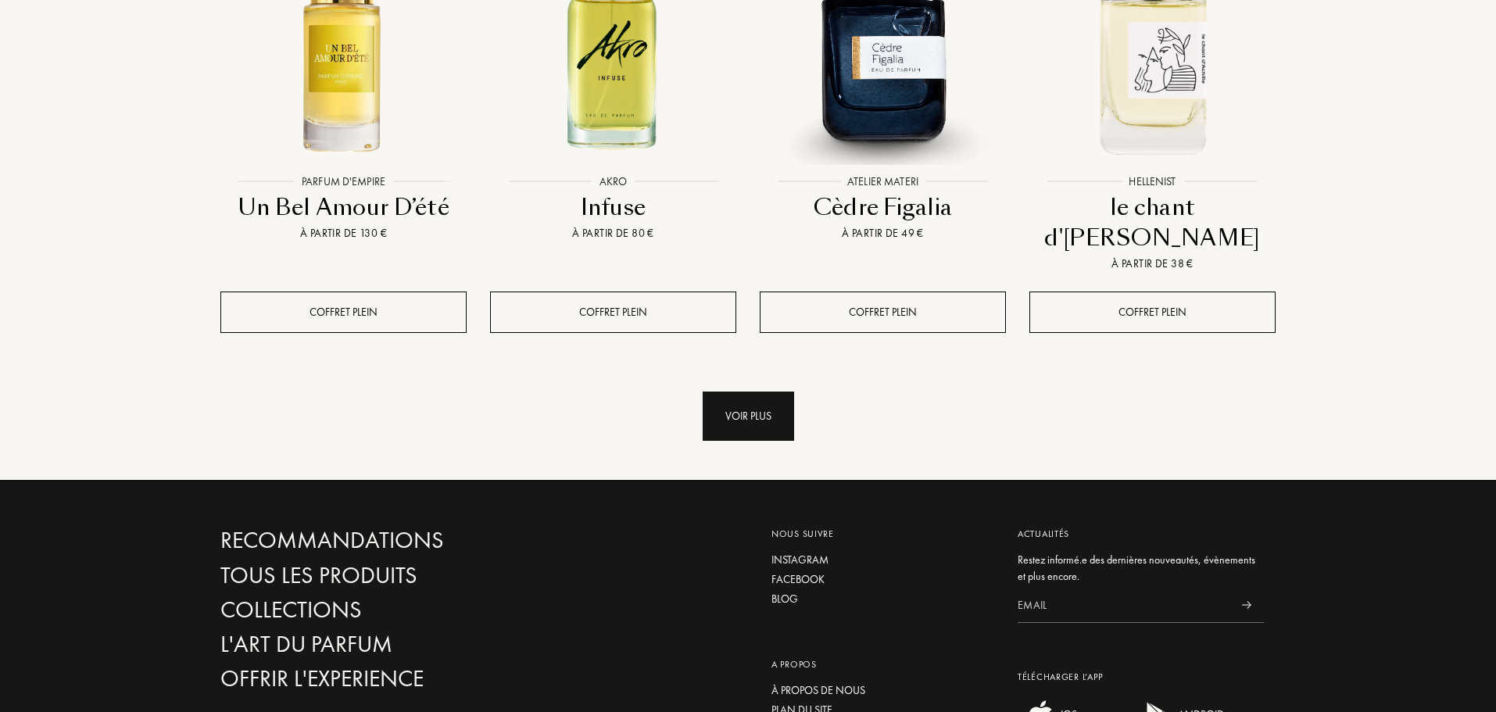
click at [742, 392] on div "Voir plus" at bounding box center [748, 416] width 91 height 49
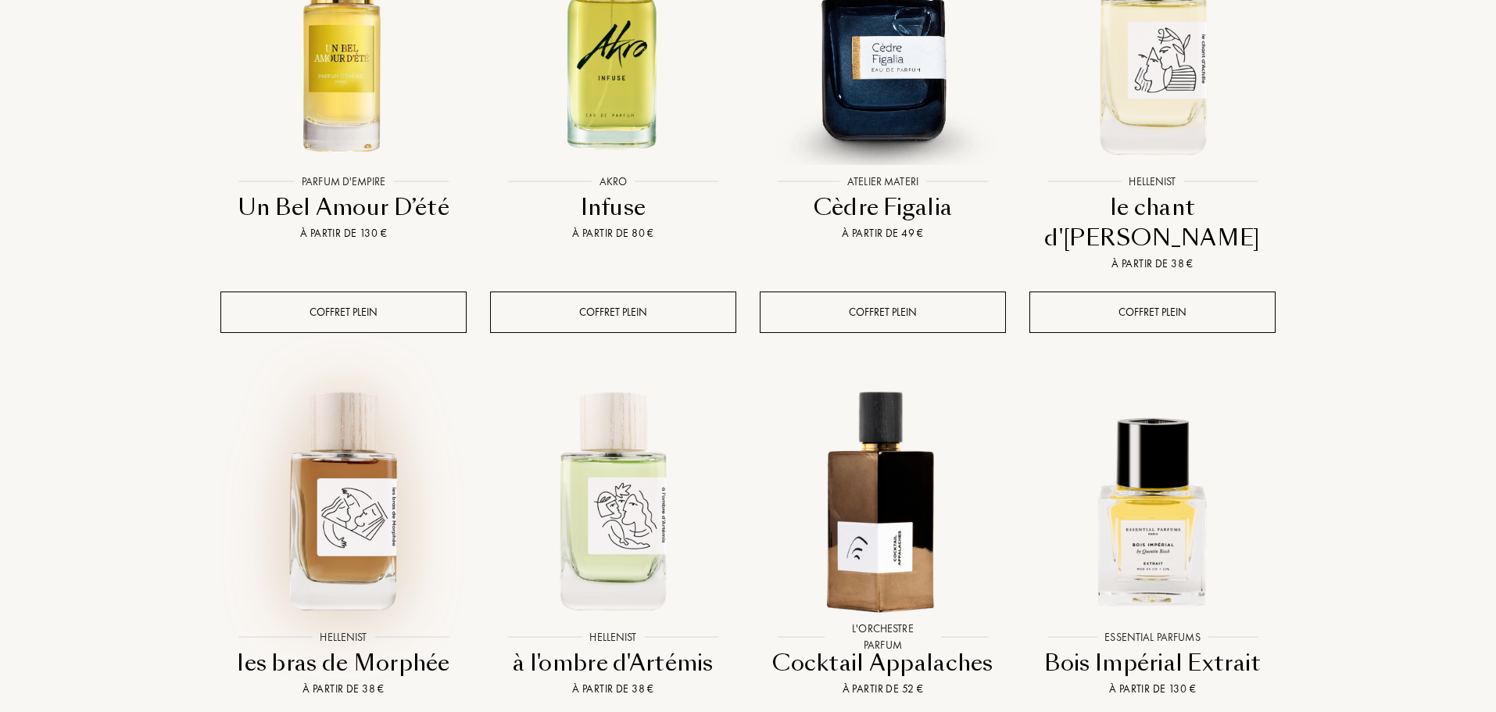
click at [352, 421] on img at bounding box center [343, 499] width 243 height 243
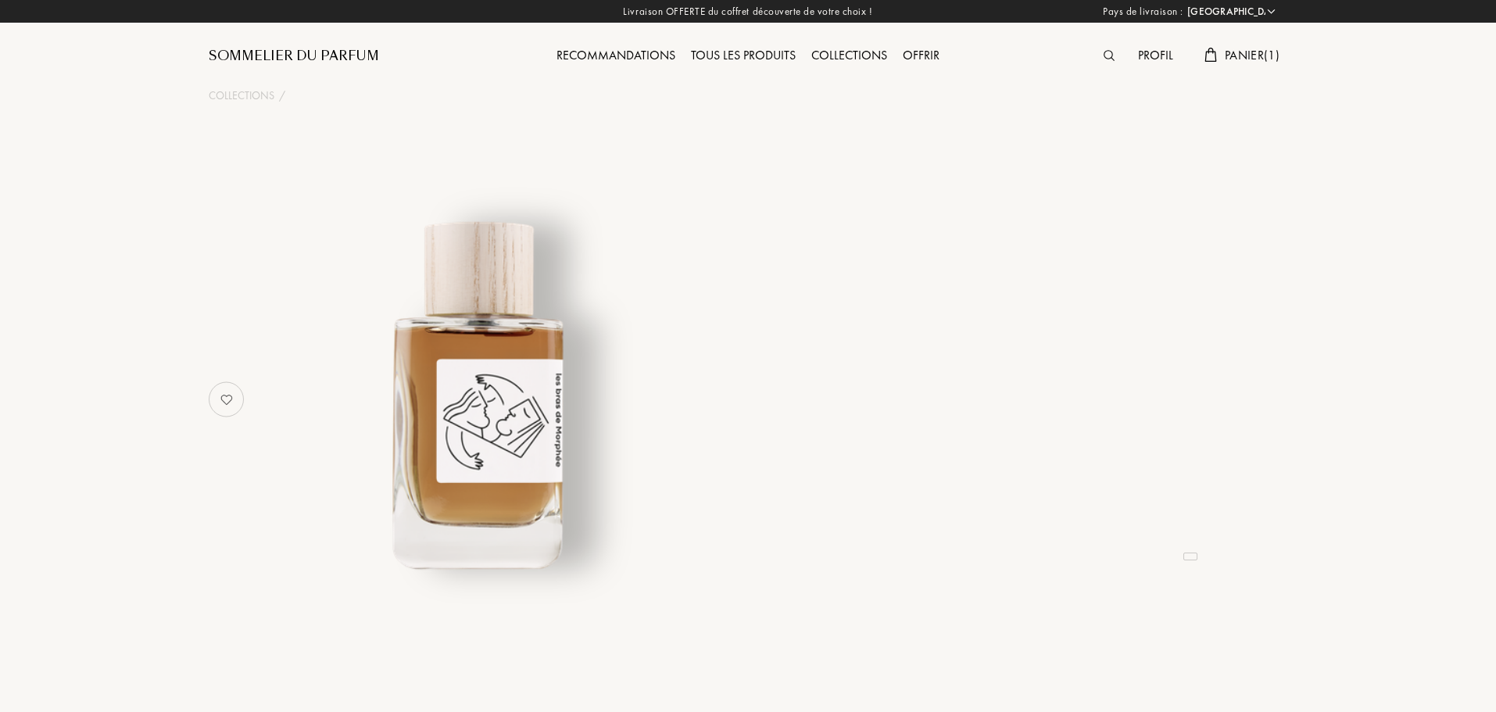
select select "FR"
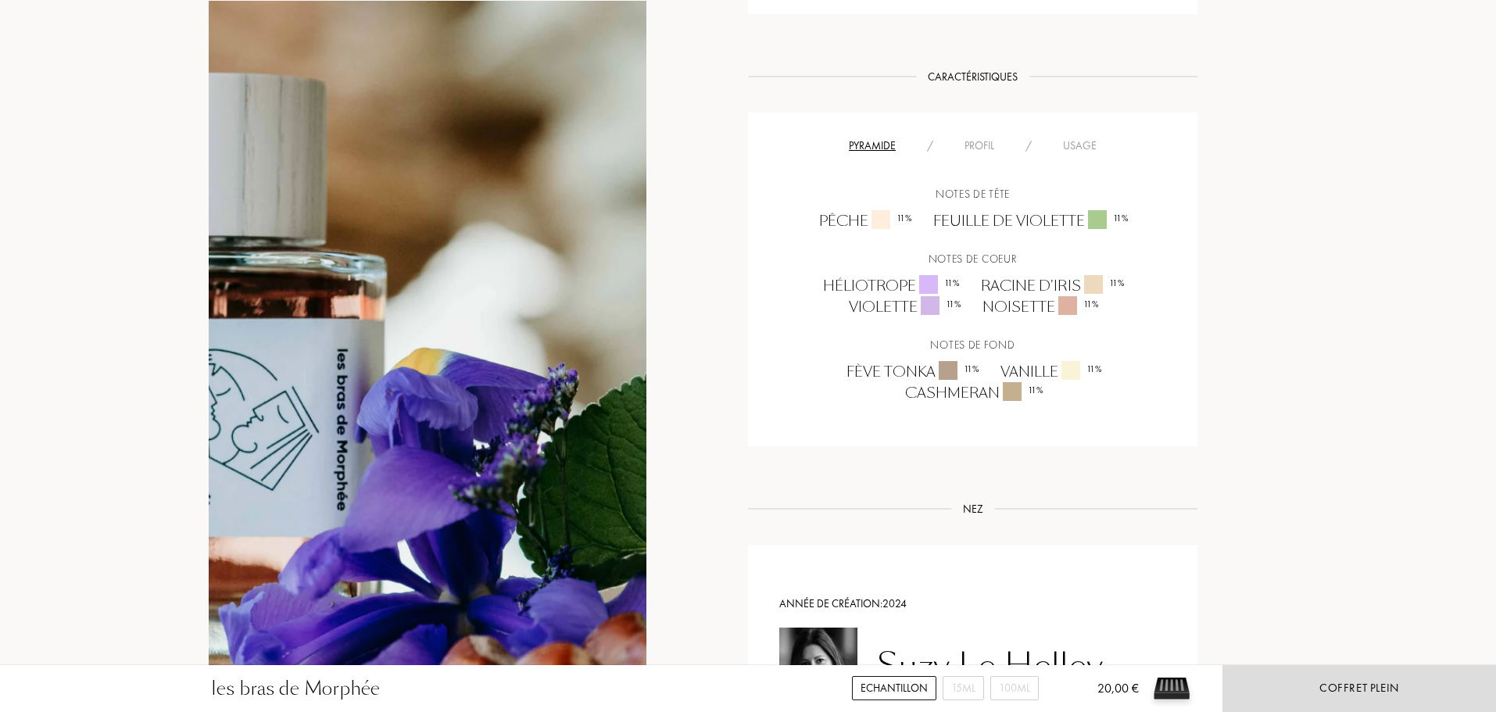
scroll to position [1173, 0]
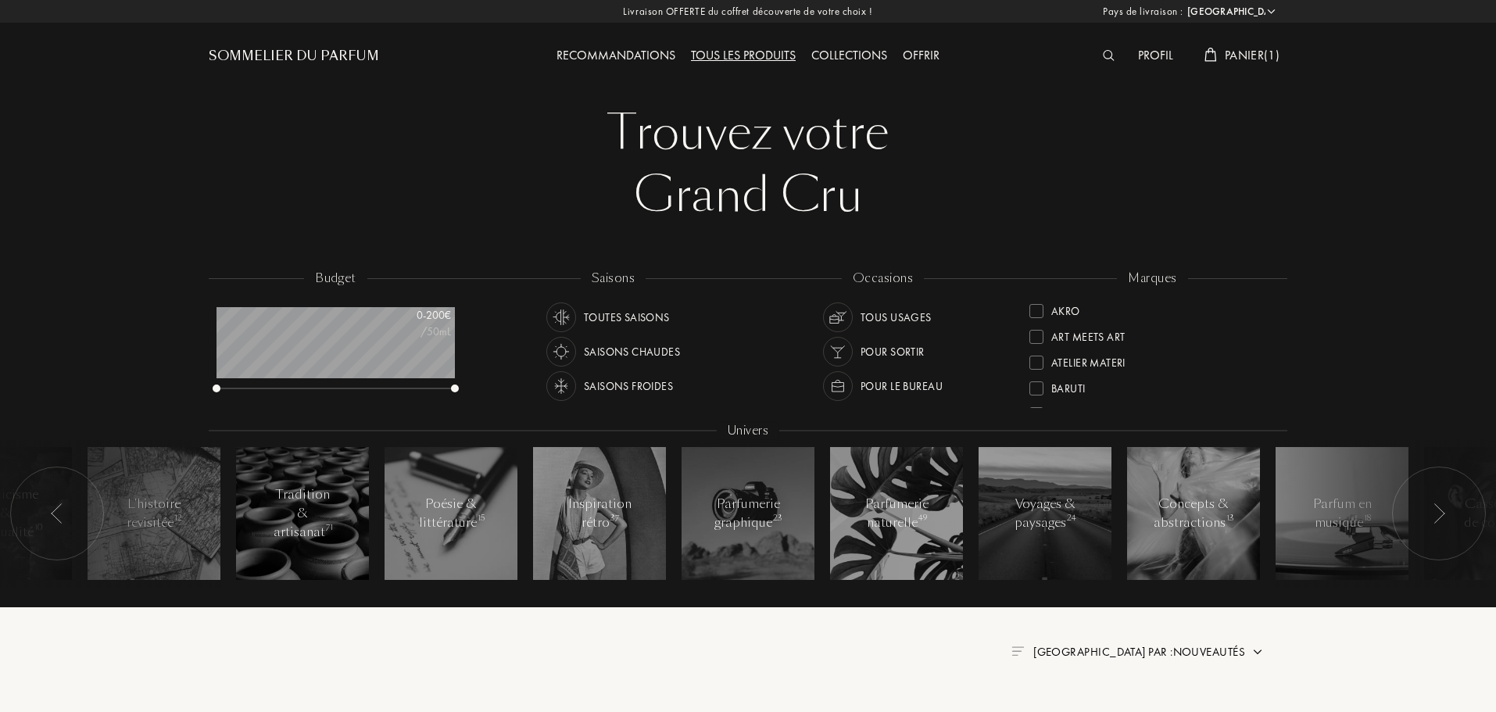
select select "FR"
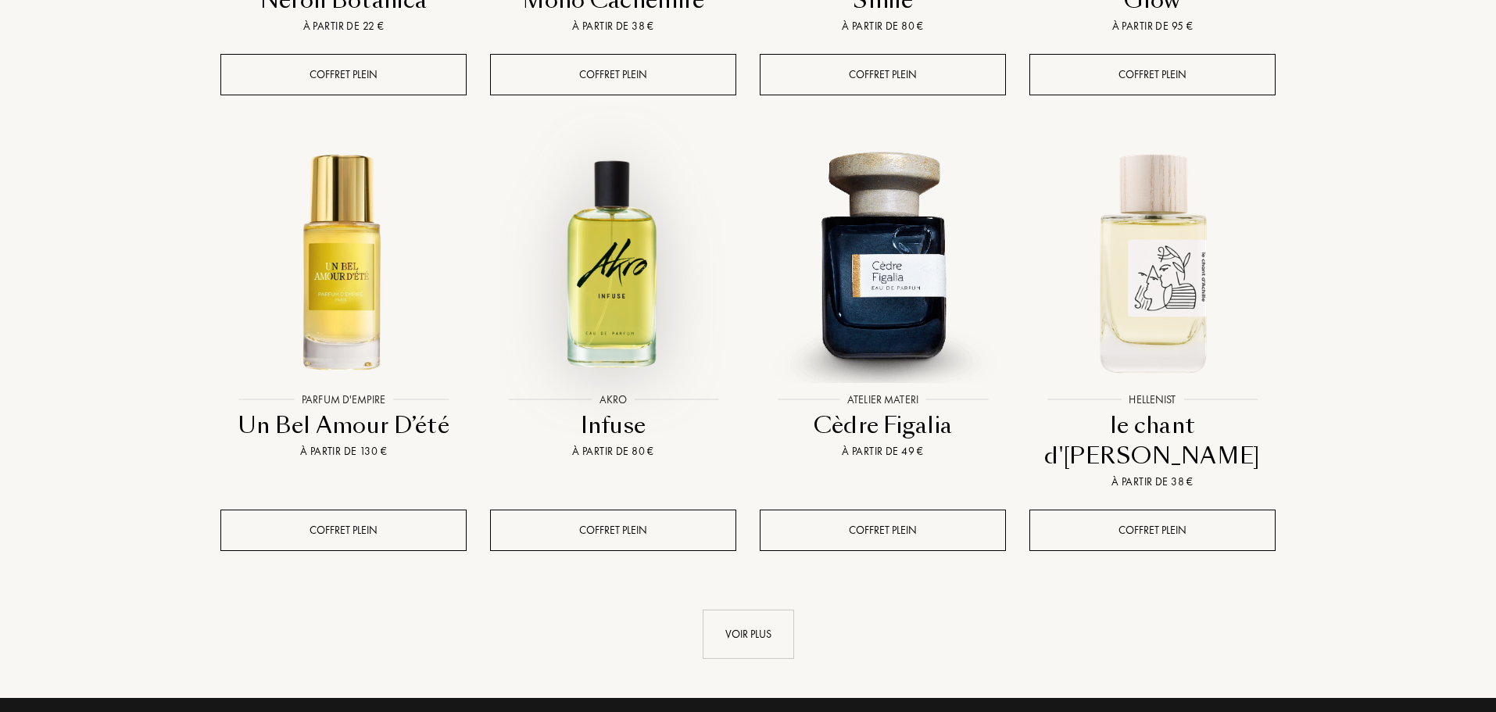
scroll to position [1484, 0]
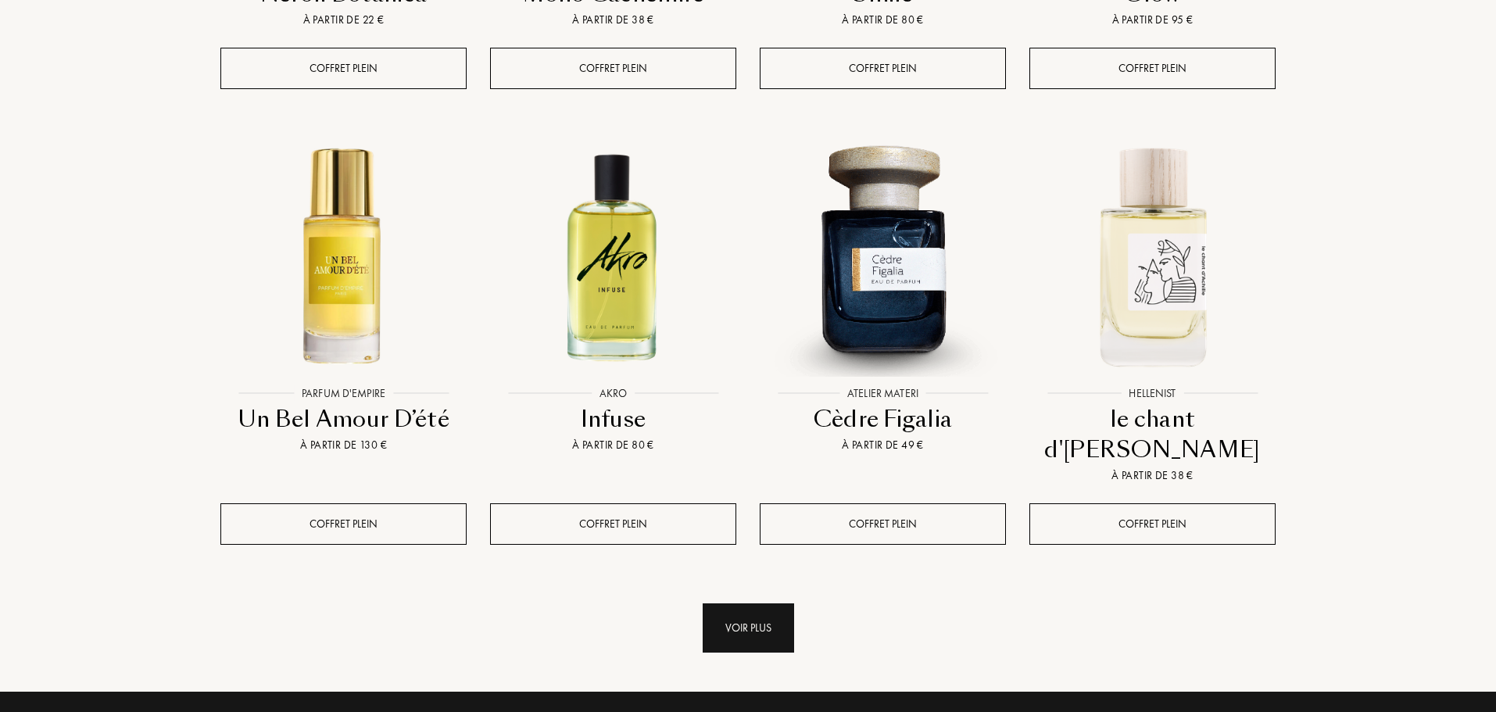
click at [750, 604] on div "Voir plus" at bounding box center [748, 628] width 91 height 49
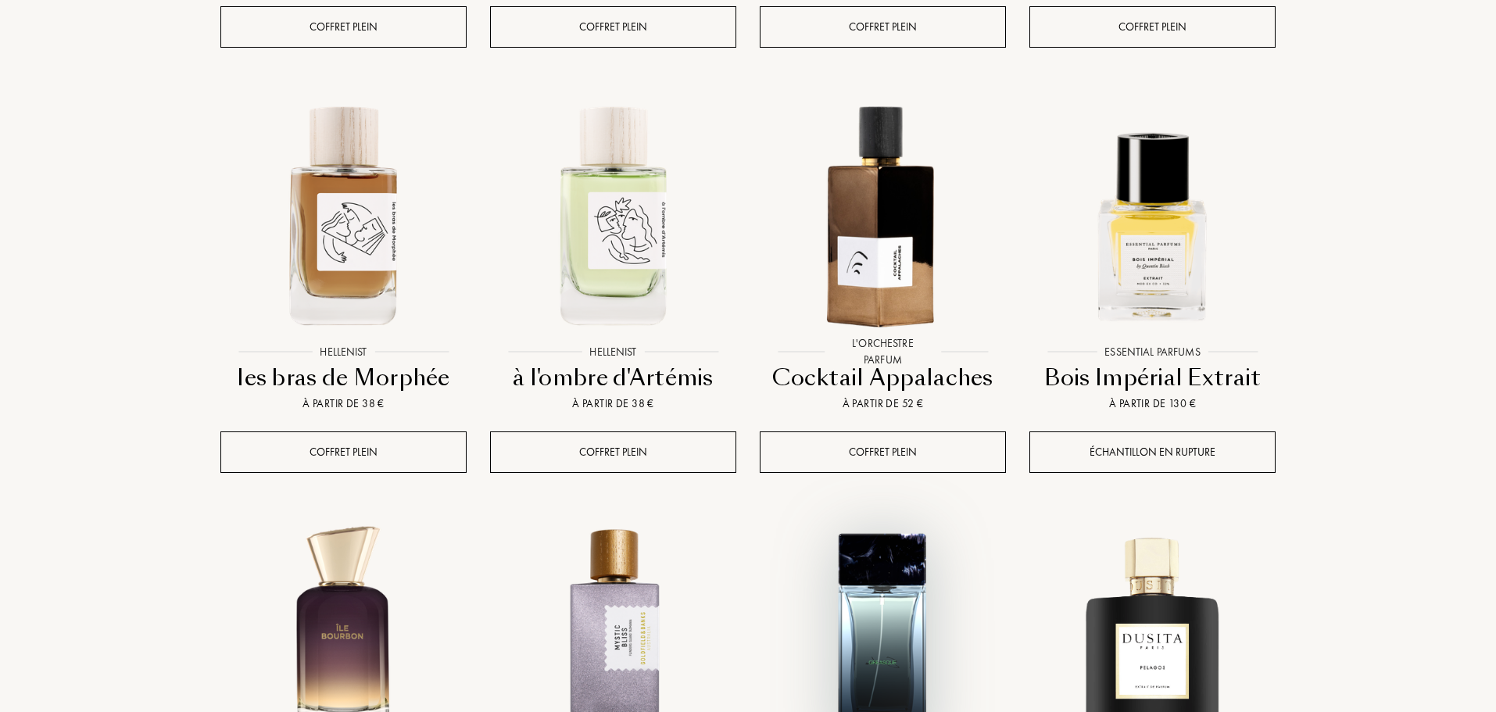
scroll to position [2031, 0]
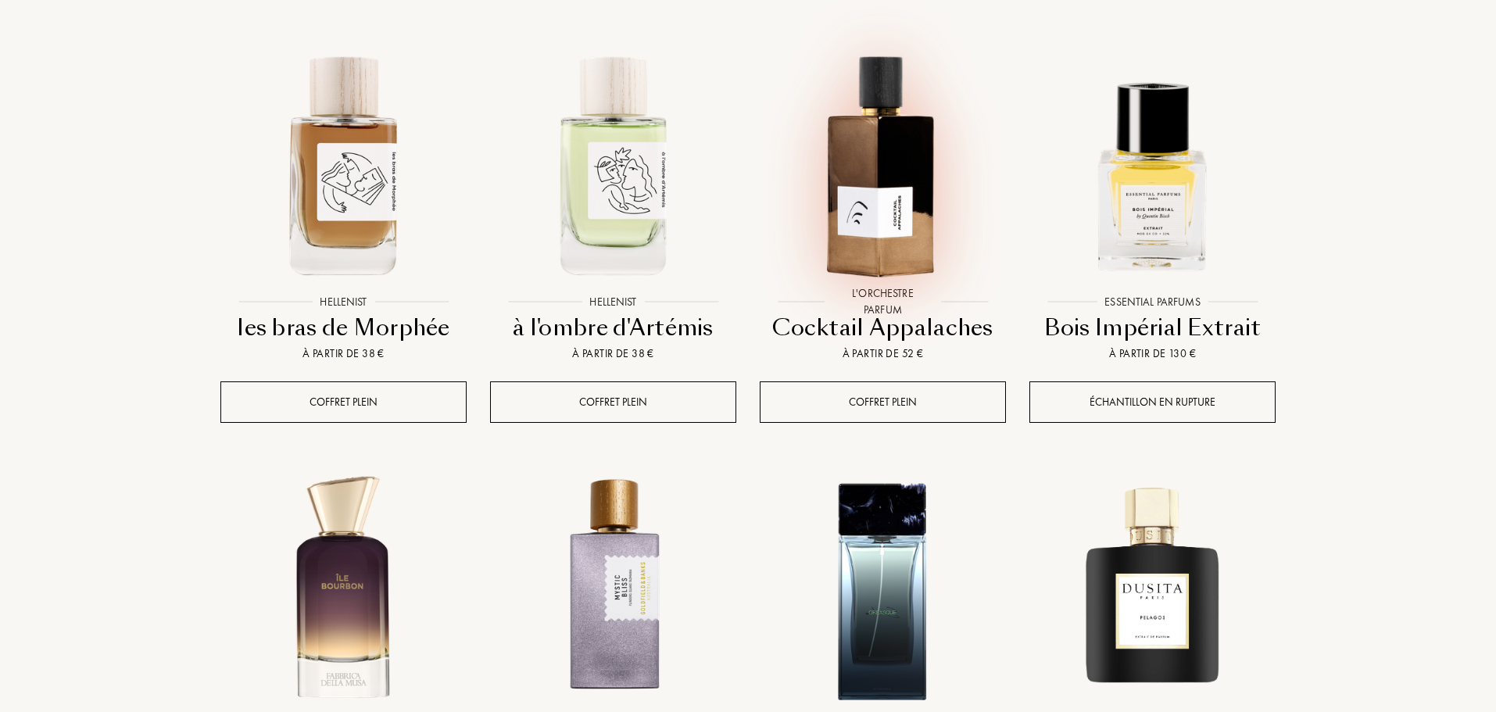
click at [936, 113] on img at bounding box center [883, 163] width 243 height 243
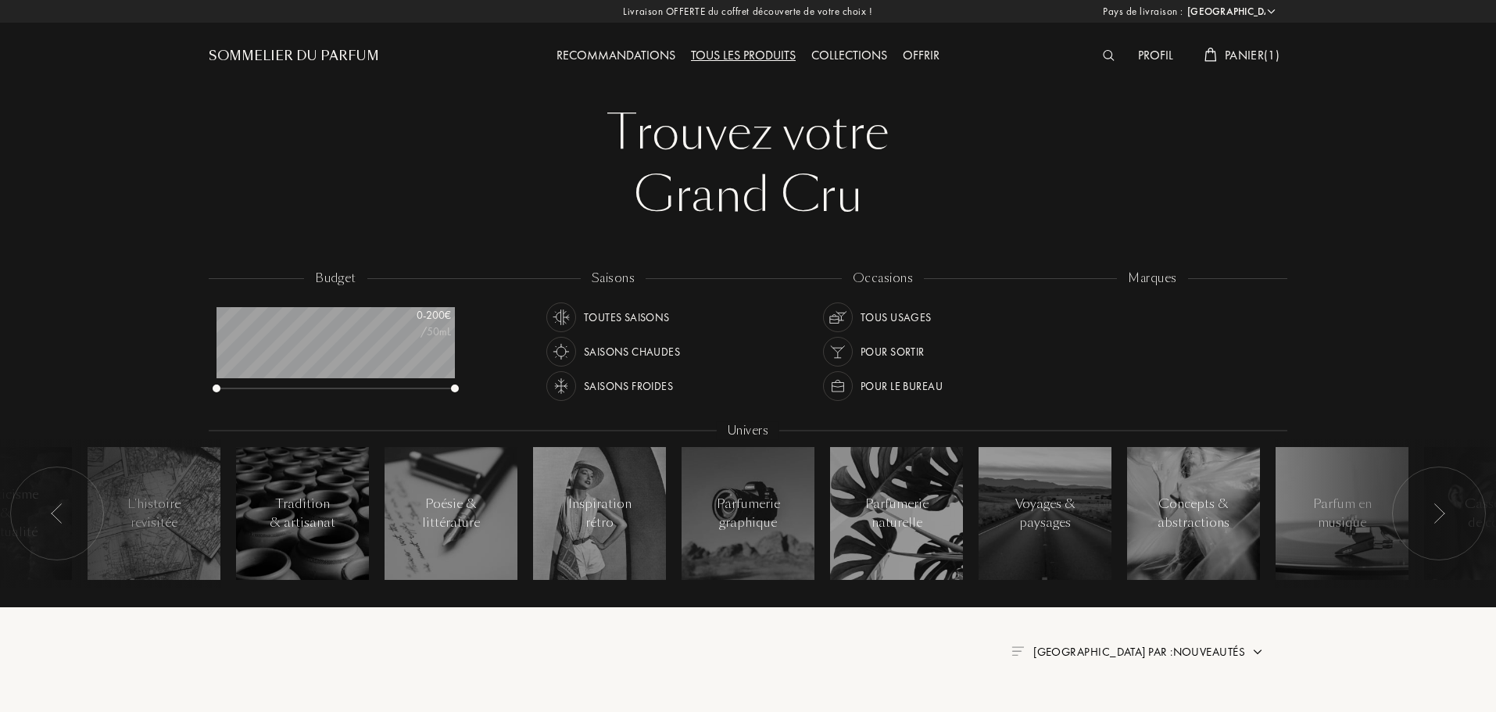
select select "FR"
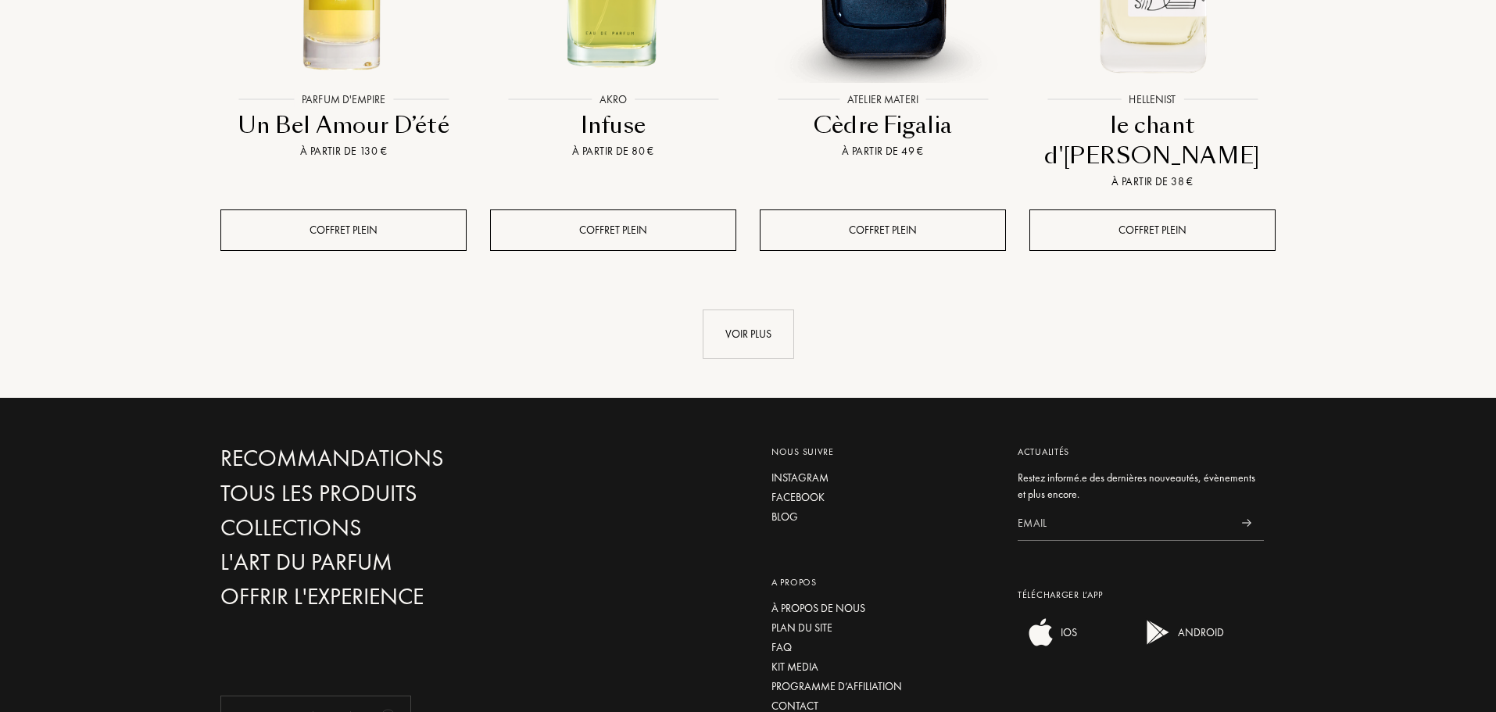
scroll to position [1852, 0]
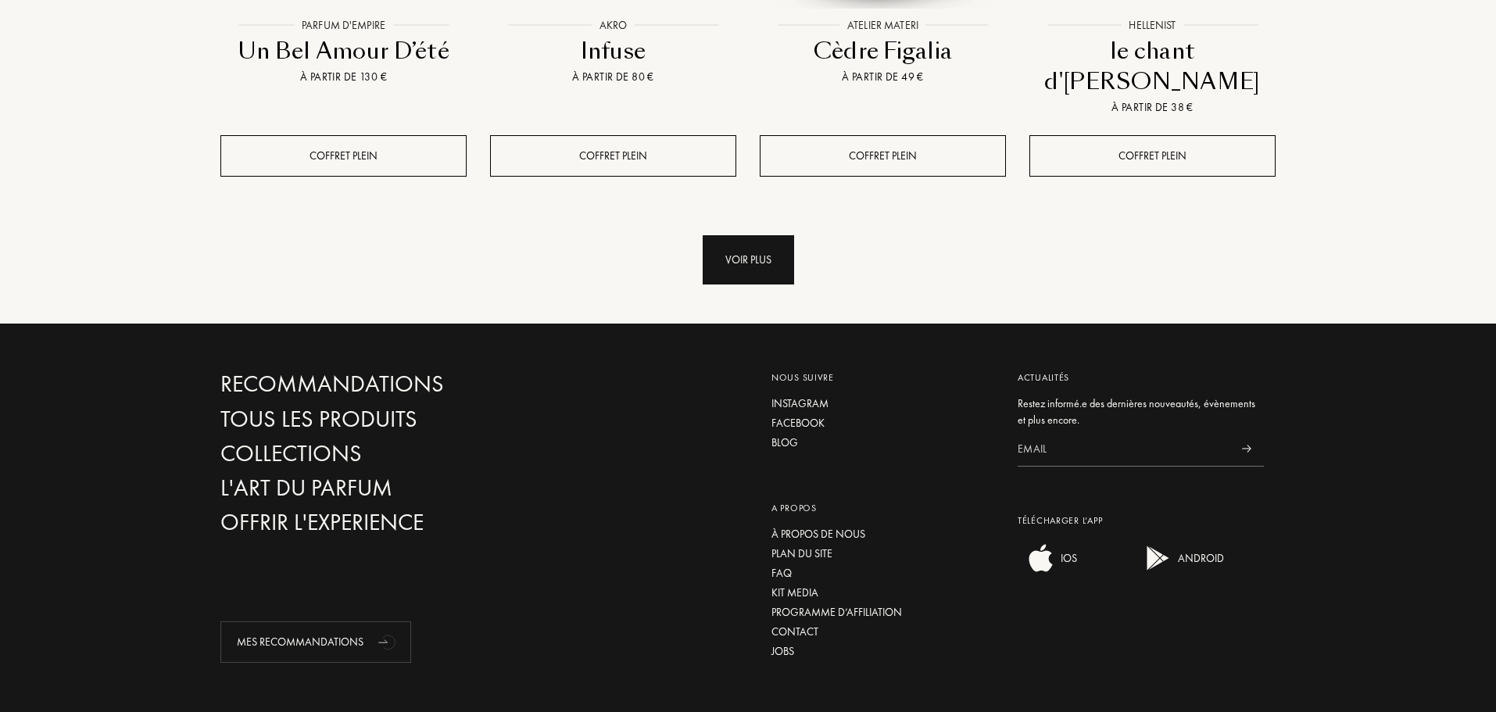
click at [768, 235] on div "Voir plus" at bounding box center [748, 259] width 91 height 49
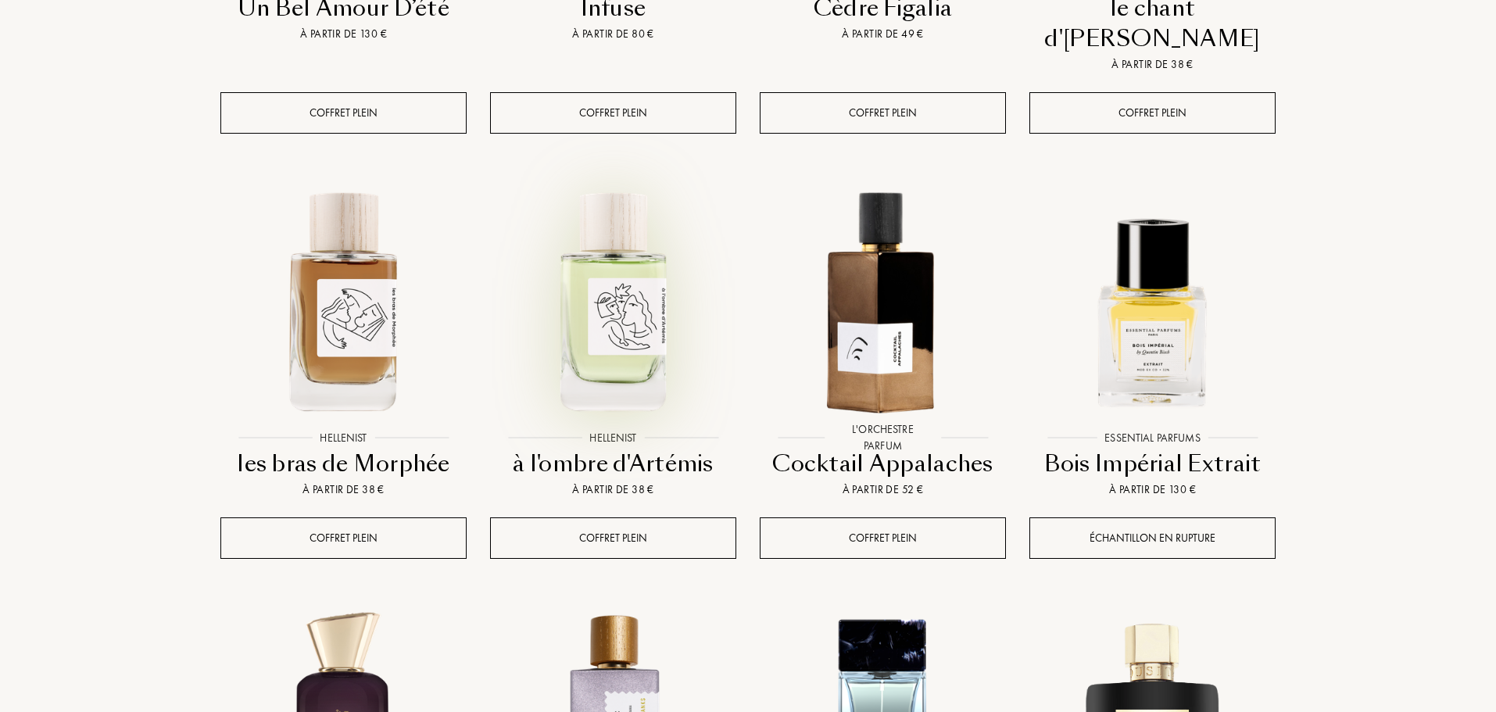
scroll to position [2243, 0]
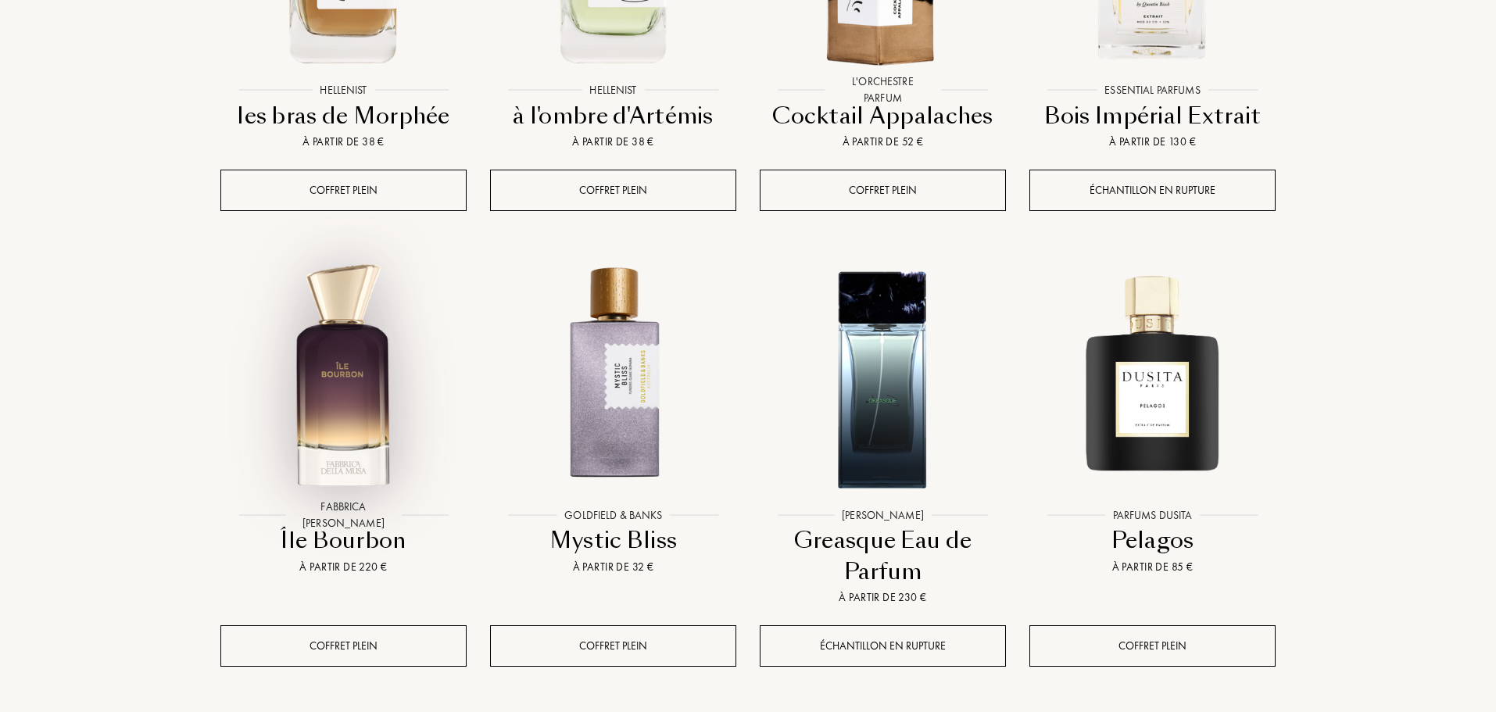
click at [351, 337] on img at bounding box center [343, 377] width 243 height 243
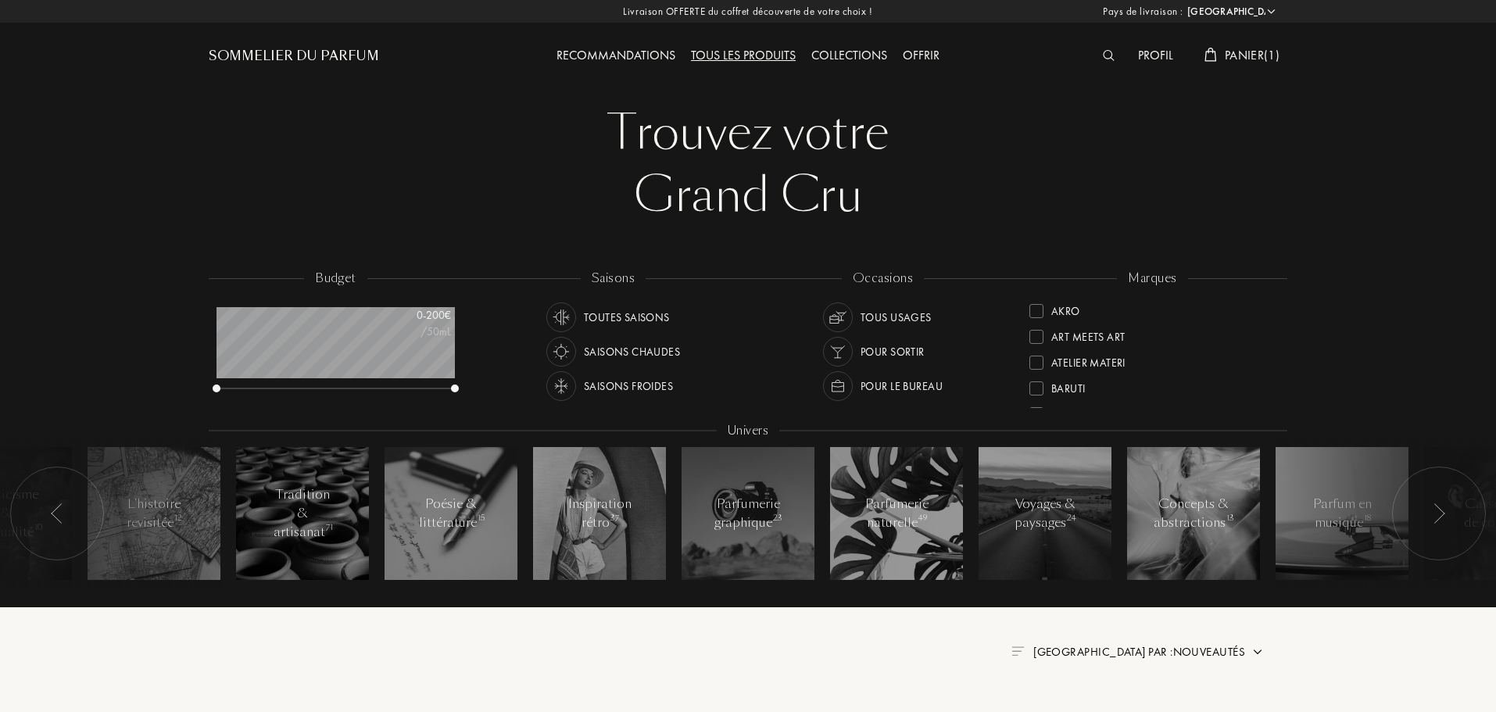
select select "FR"
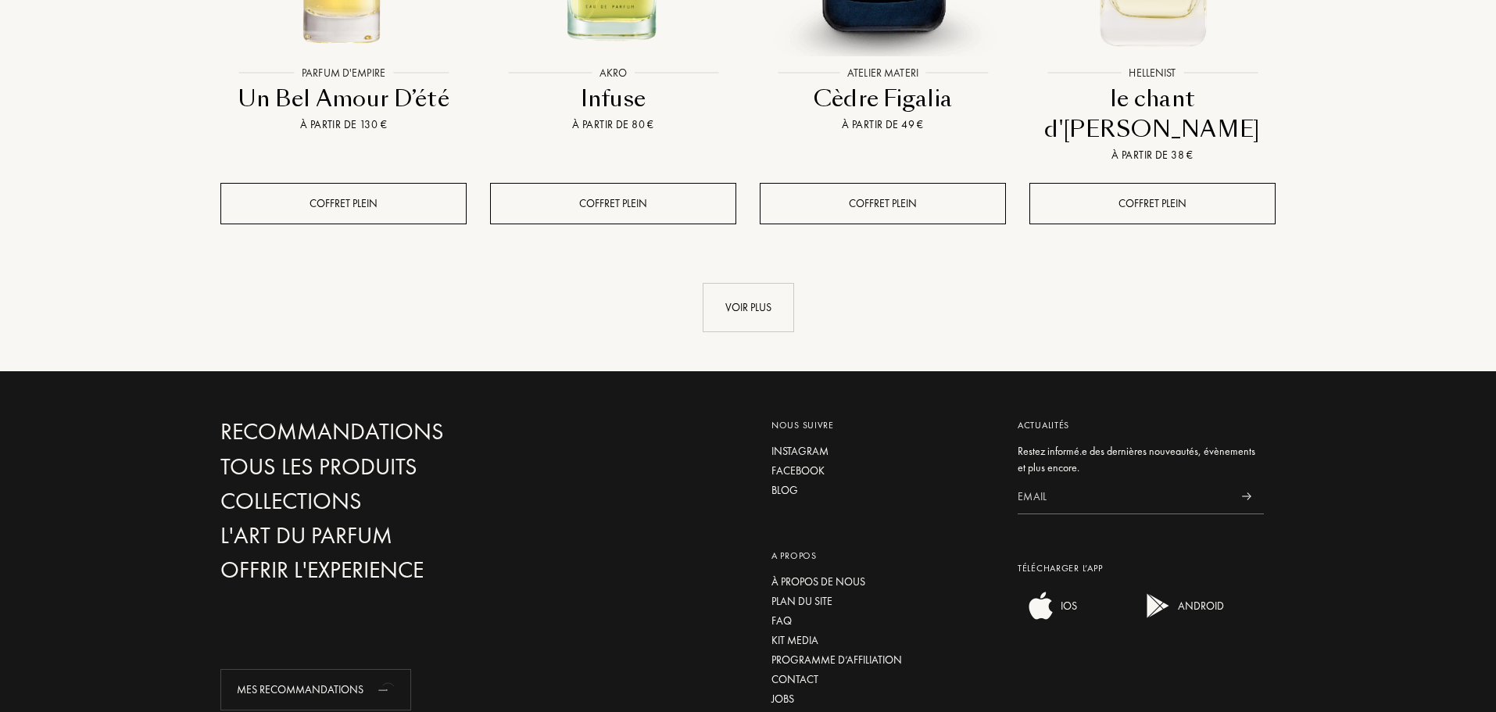
scroll to position [1852, 0]
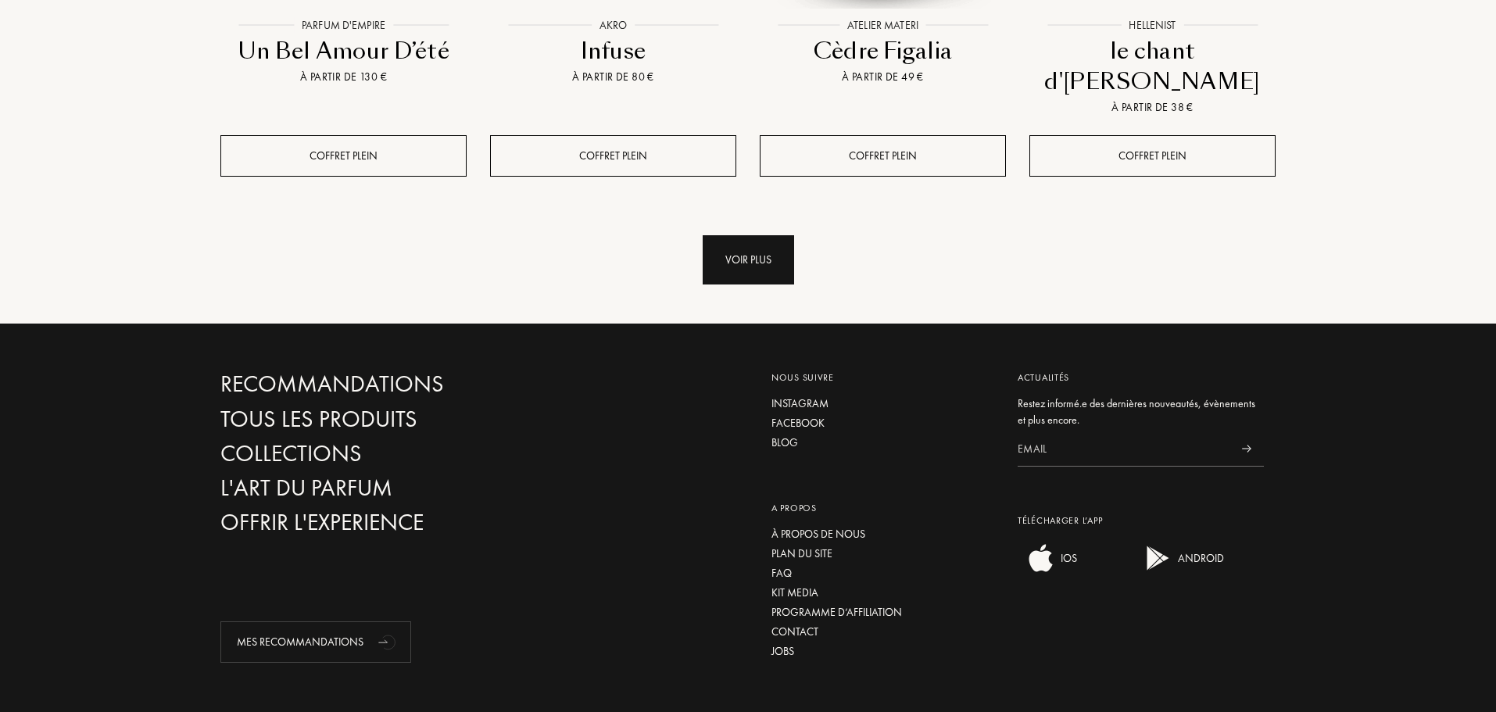
click at [731, 235] on div "Voir plus" at bounding box center [748, 259] width 91 height 49
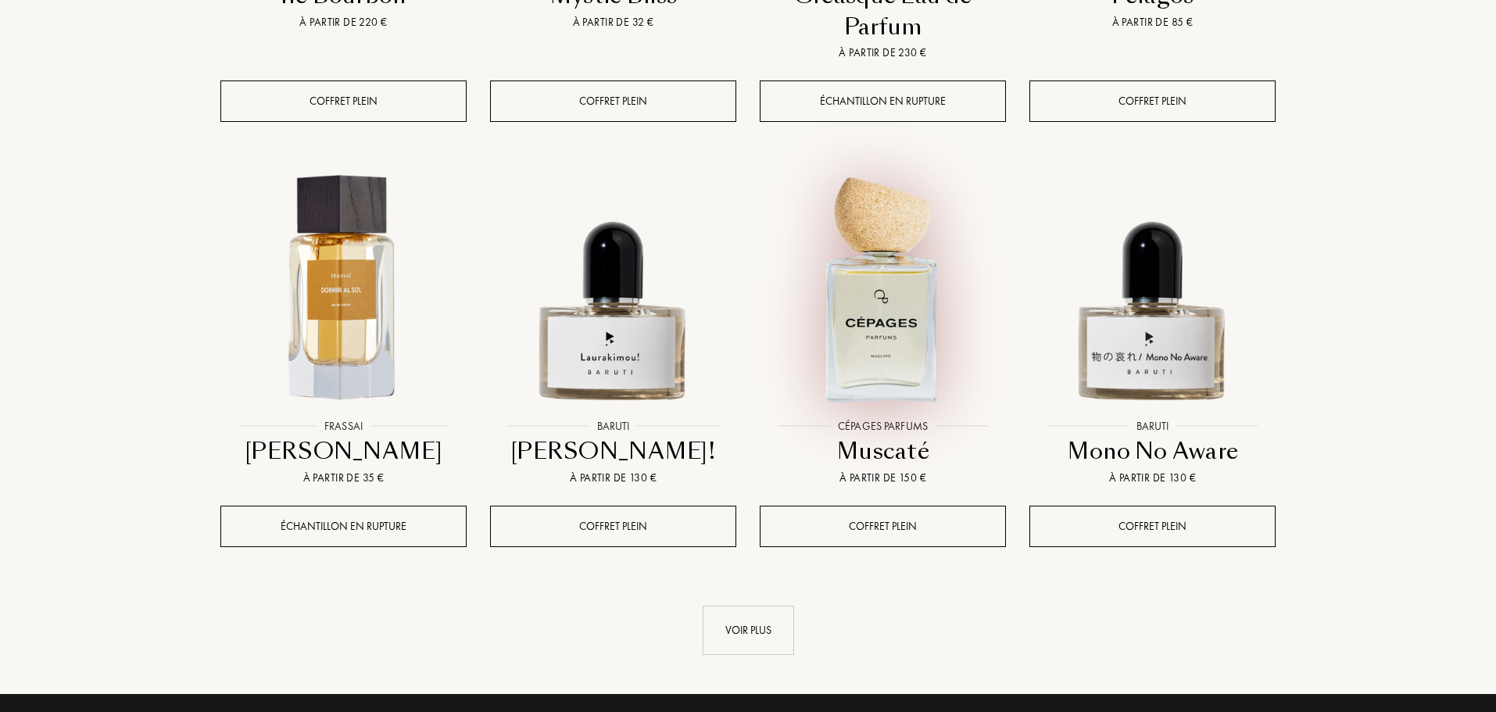
scroll to position [2790, 0]
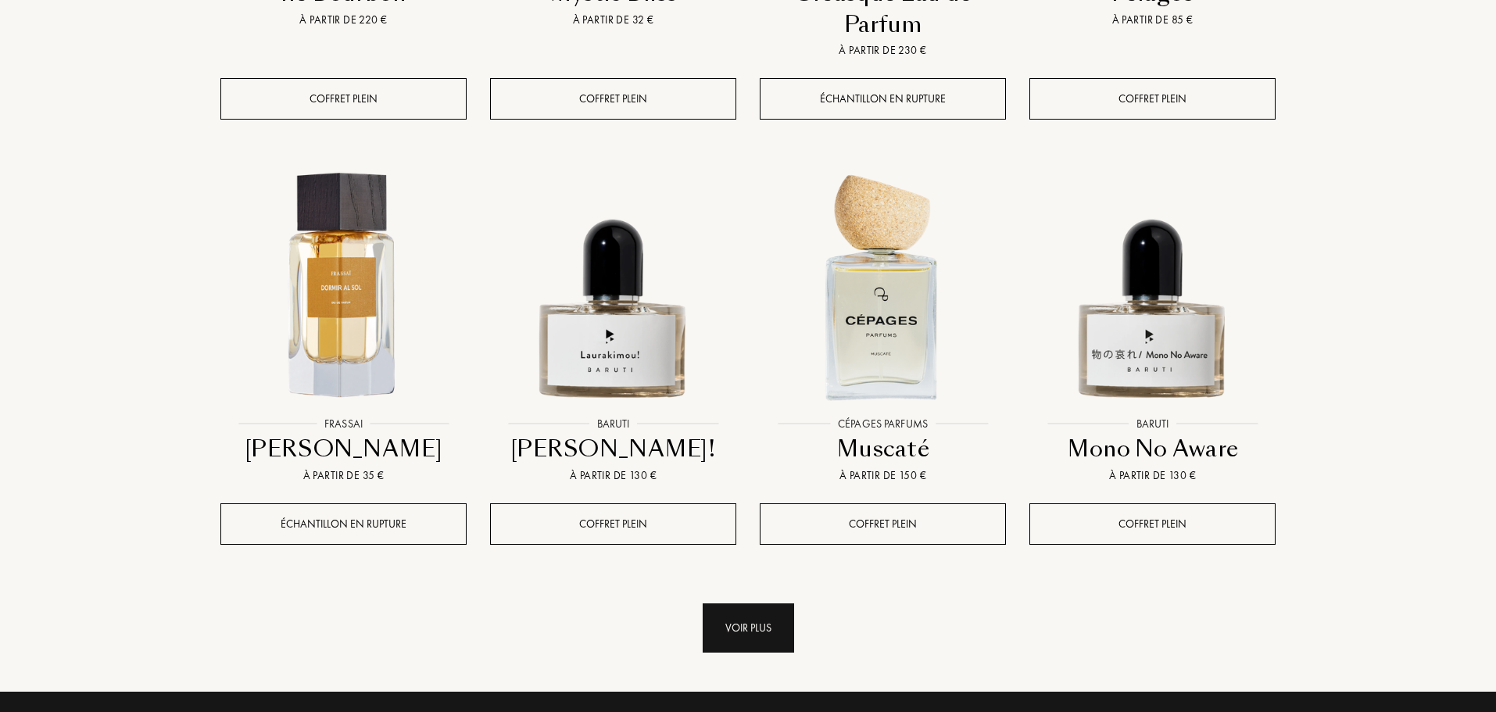
click at [772, 604] on div "Voir plus" at bounding box center [748, 628] width 91 height 49
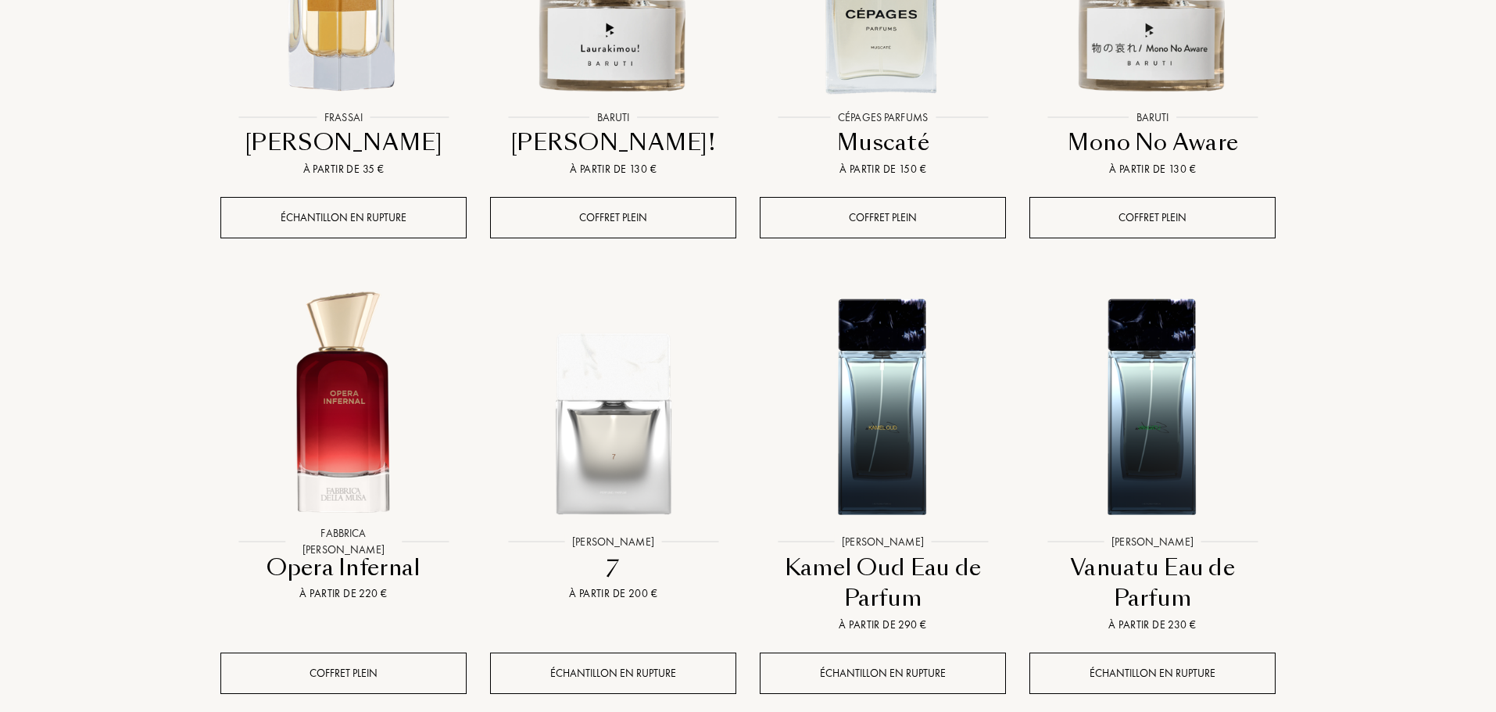
scroll to position [3103, 0]
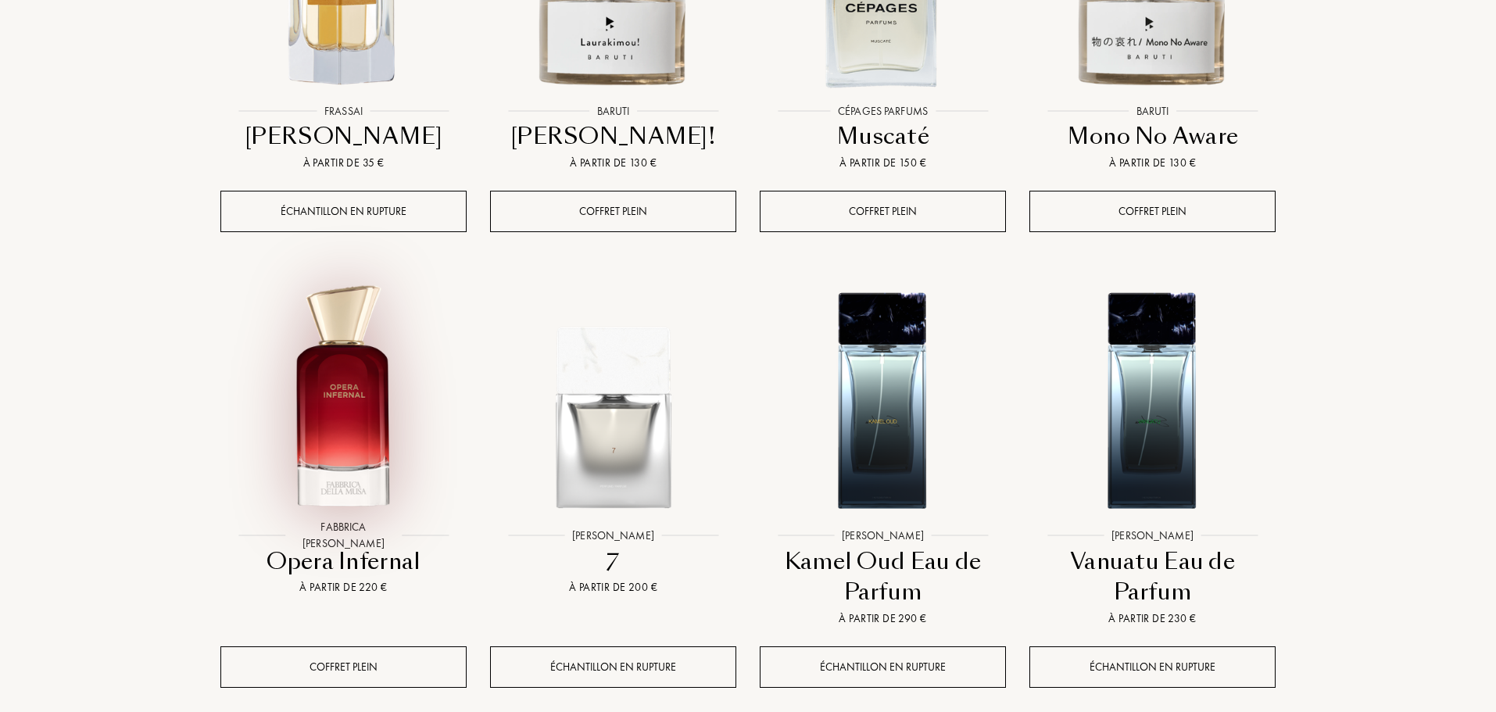
click at [363, 377] on img at bounding box center [343, 398] width 243 height 243
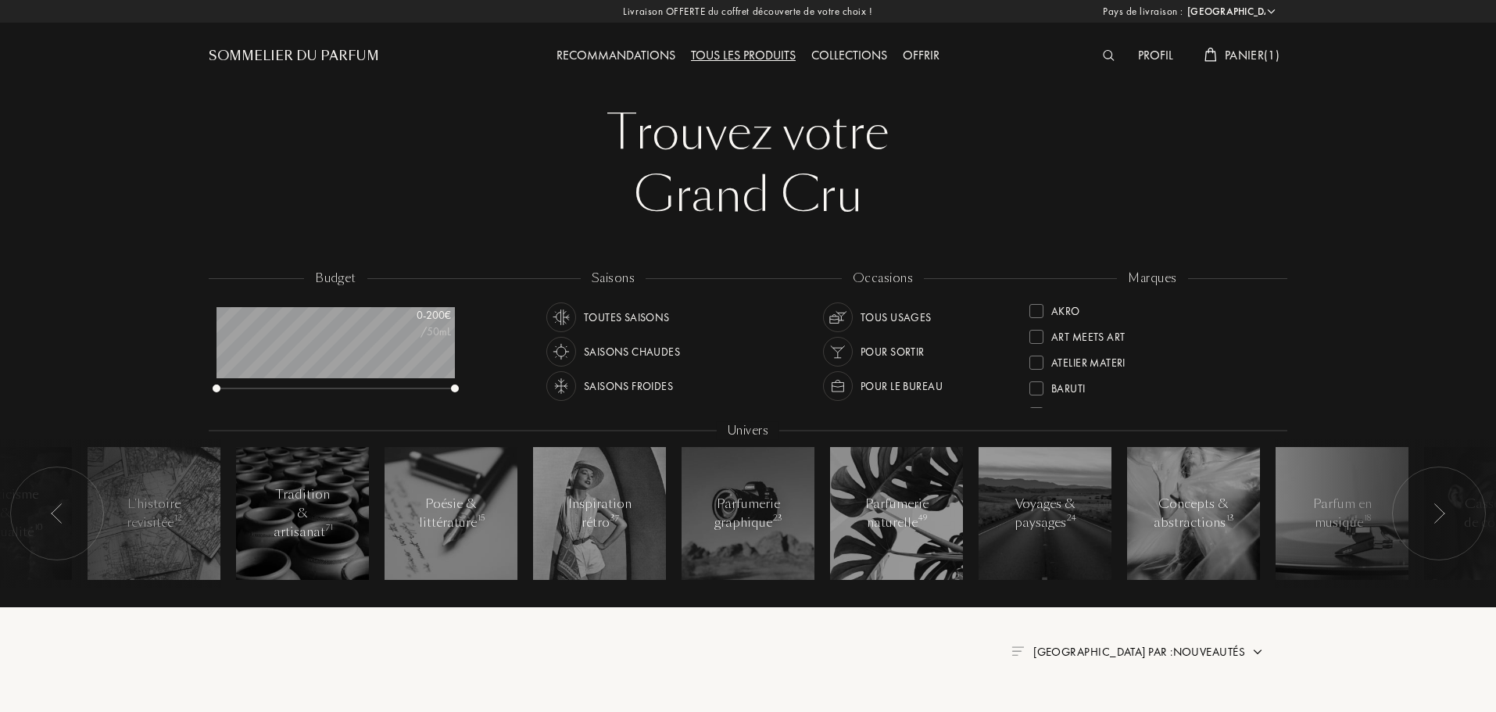
select select "FR"
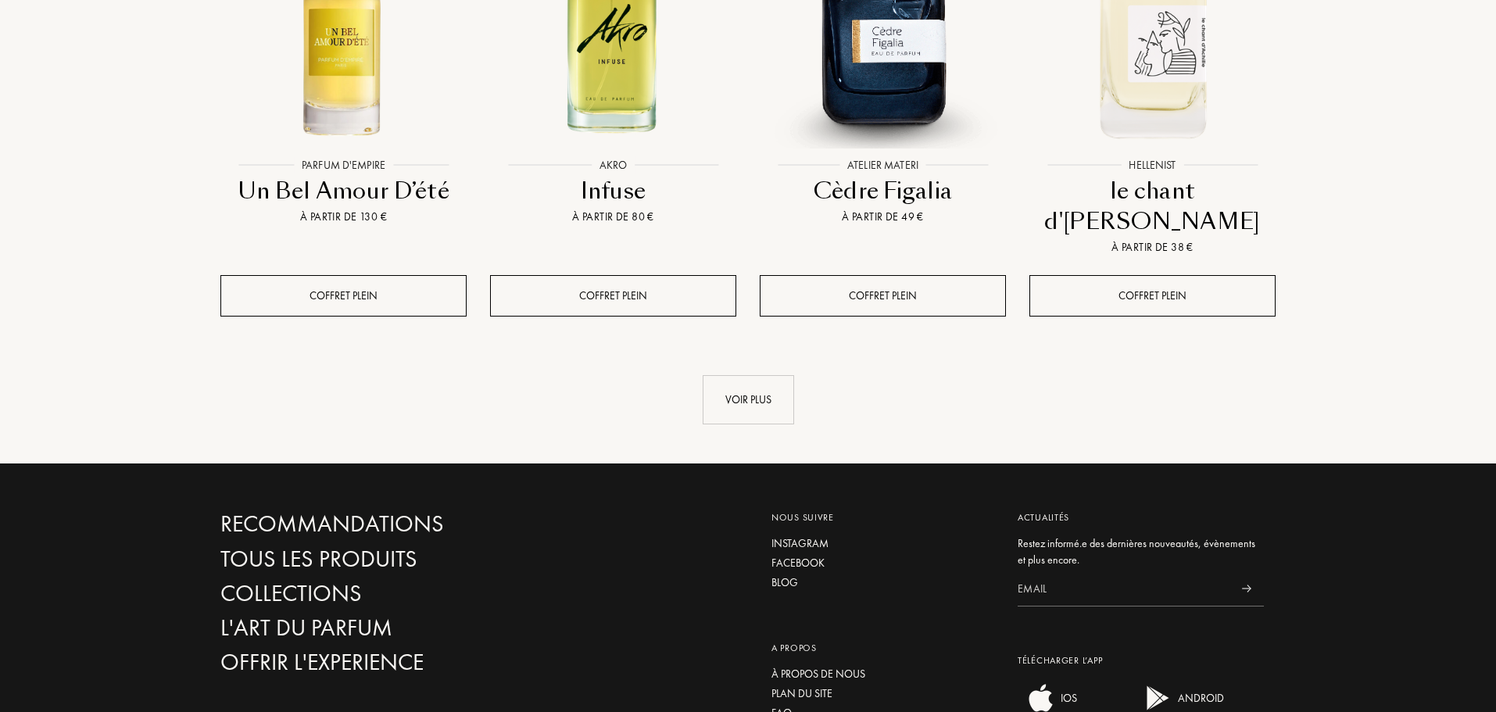
scroll to position [1852, 0]
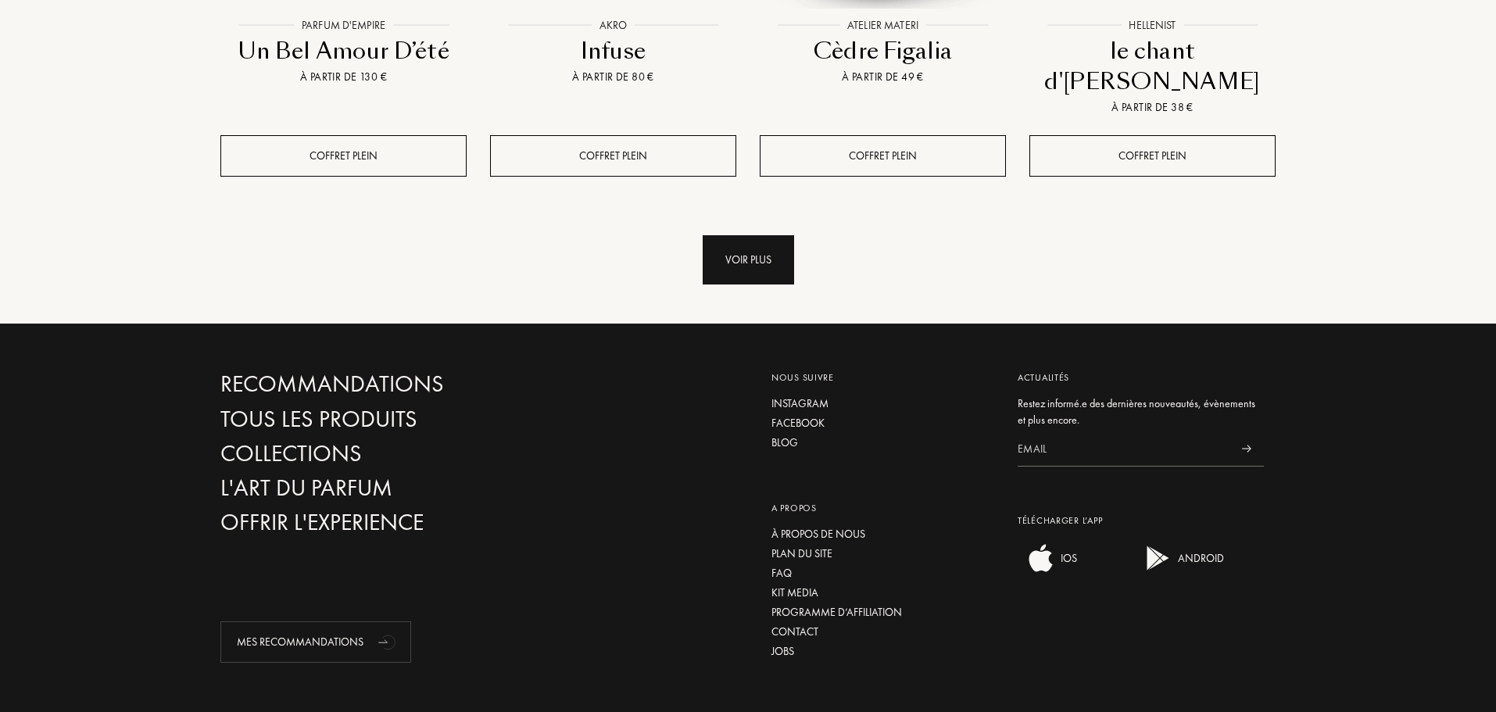
click at [752, 235] on div "Voir plus" at bounding box center [748, 259] width 91 height 49
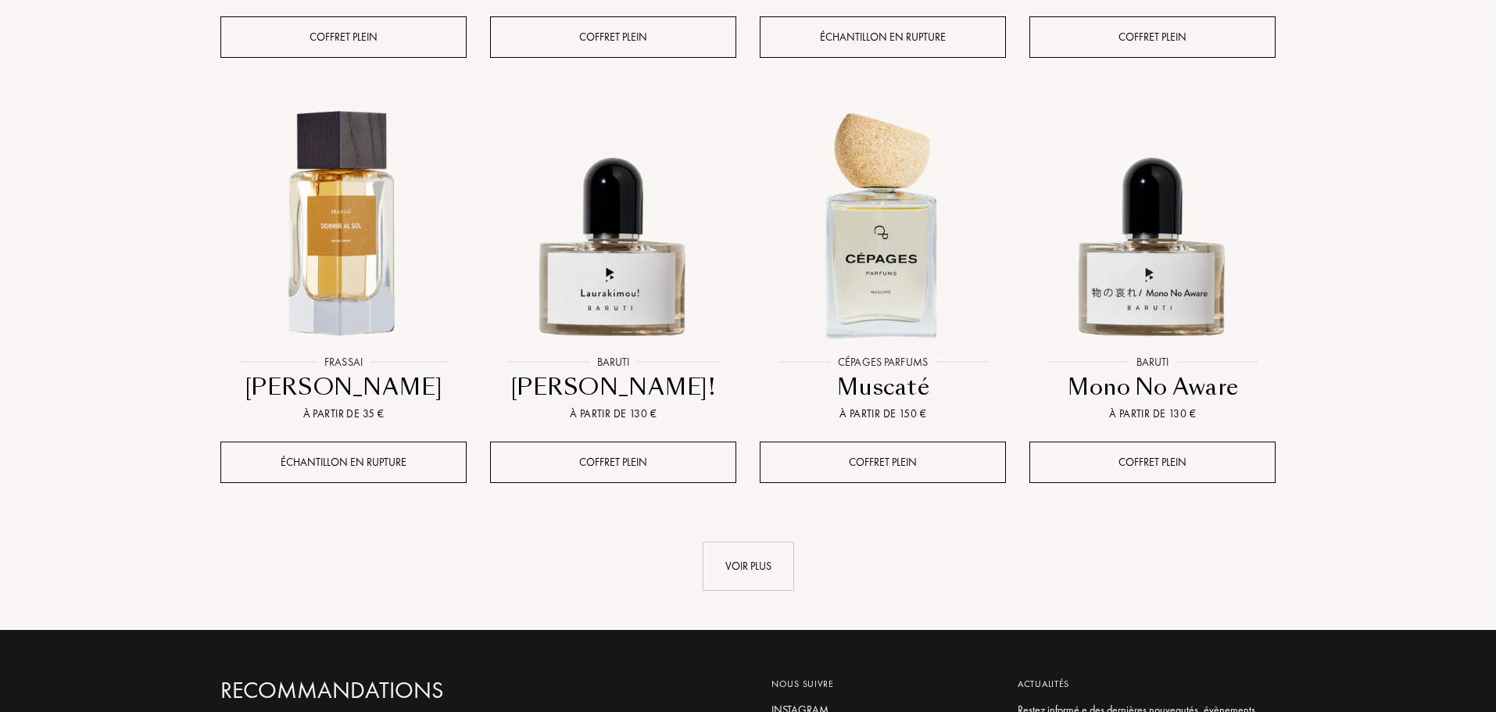
scroll to position [2947, 0]
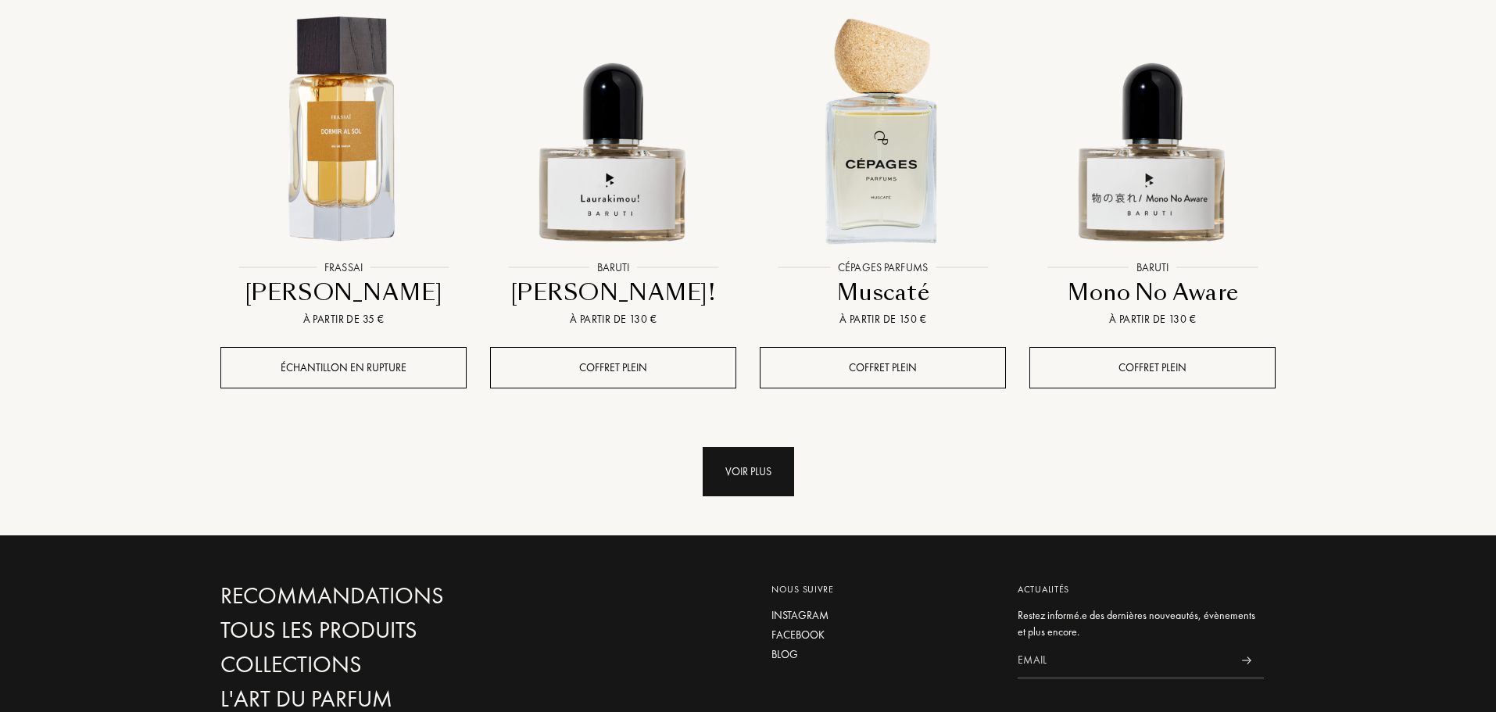
click at [740, 447] on div "Voir plus" at bounding box center [748, 471] width 91 height 49
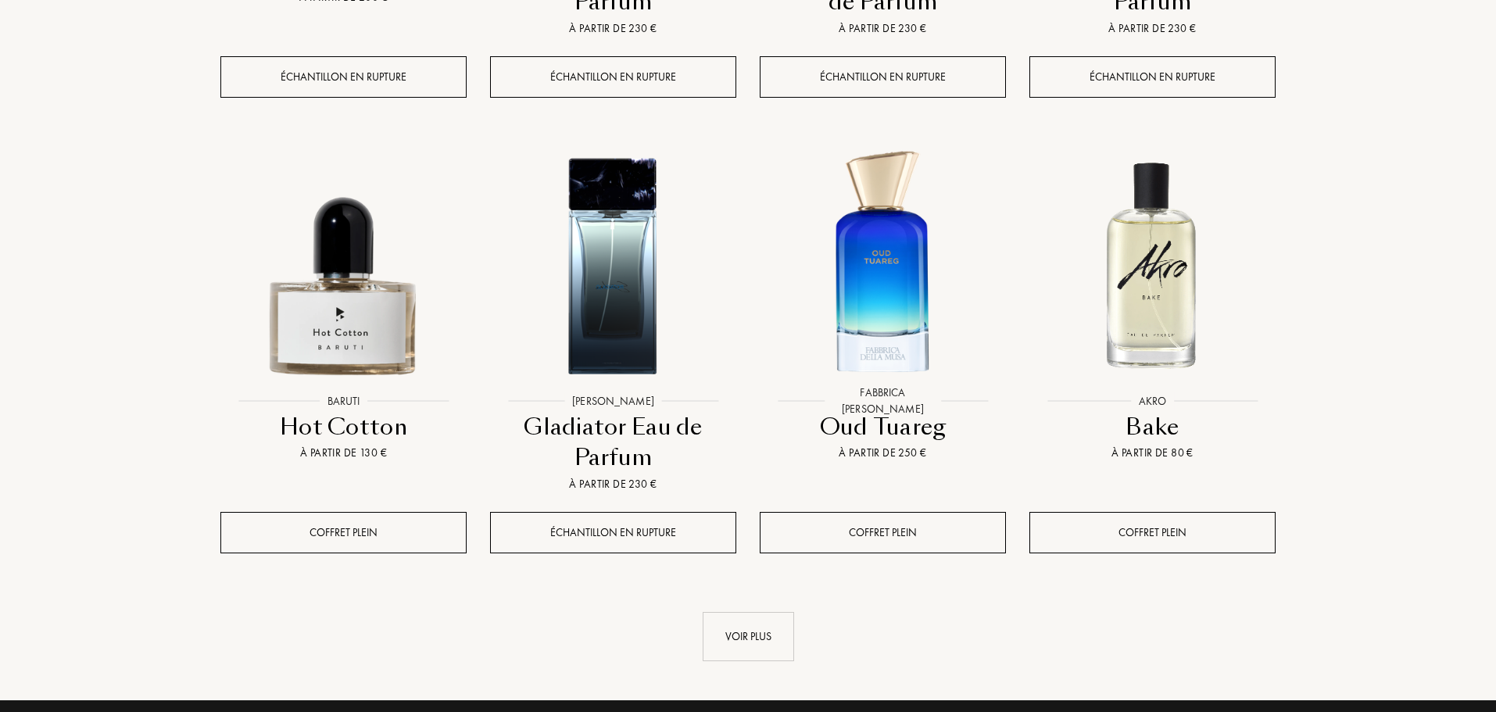
scroll to position [4198, 0]
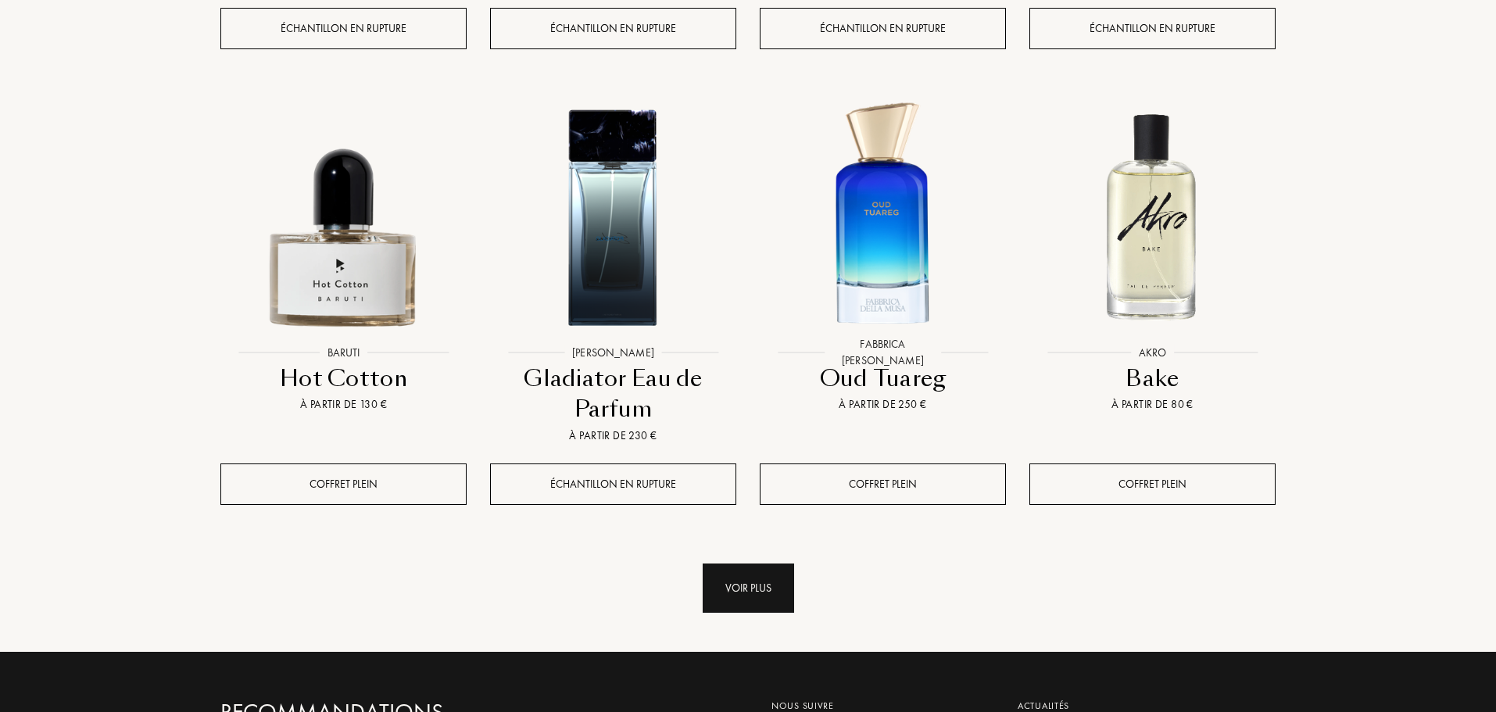
click at [737, 564] on div "Voir plus" at bounding box center [748, 588] width 91 height 49
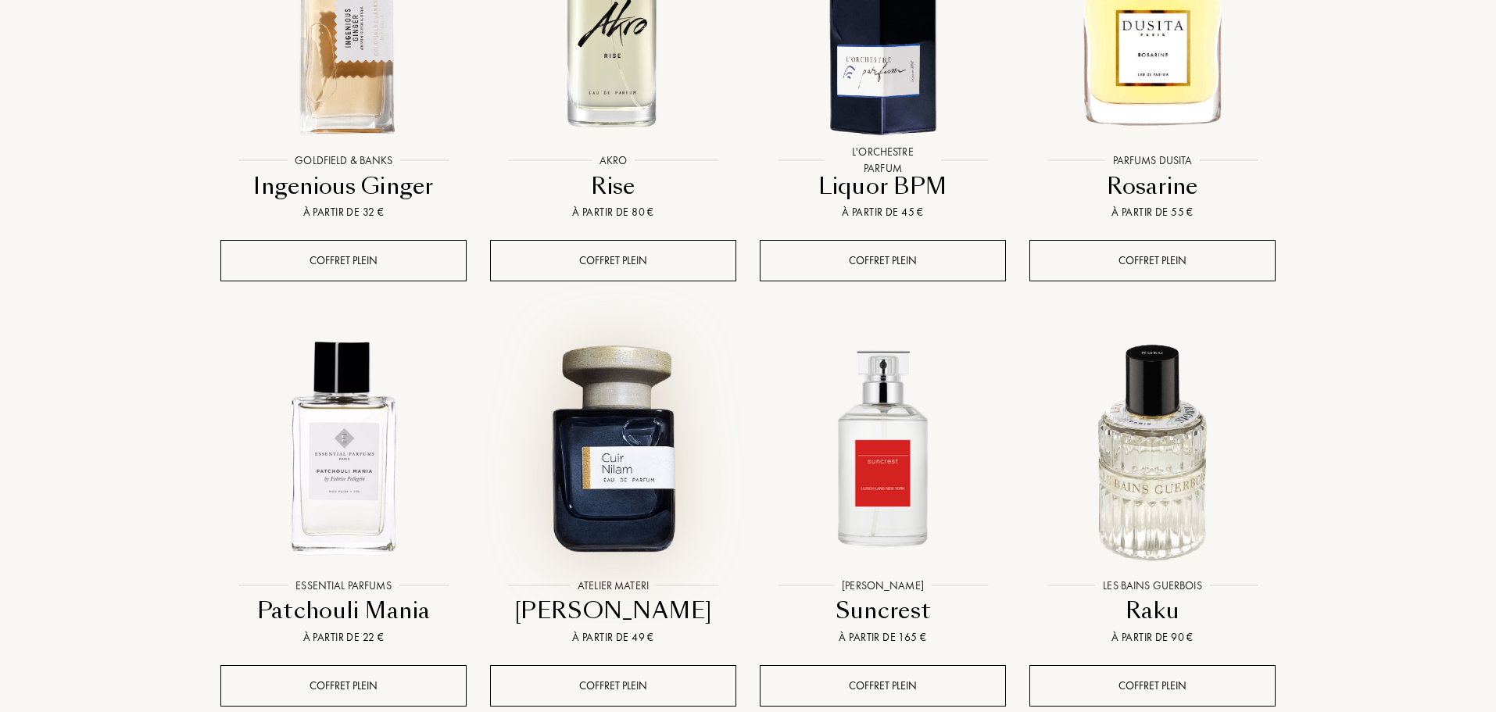
scroll to position [4902, 0]
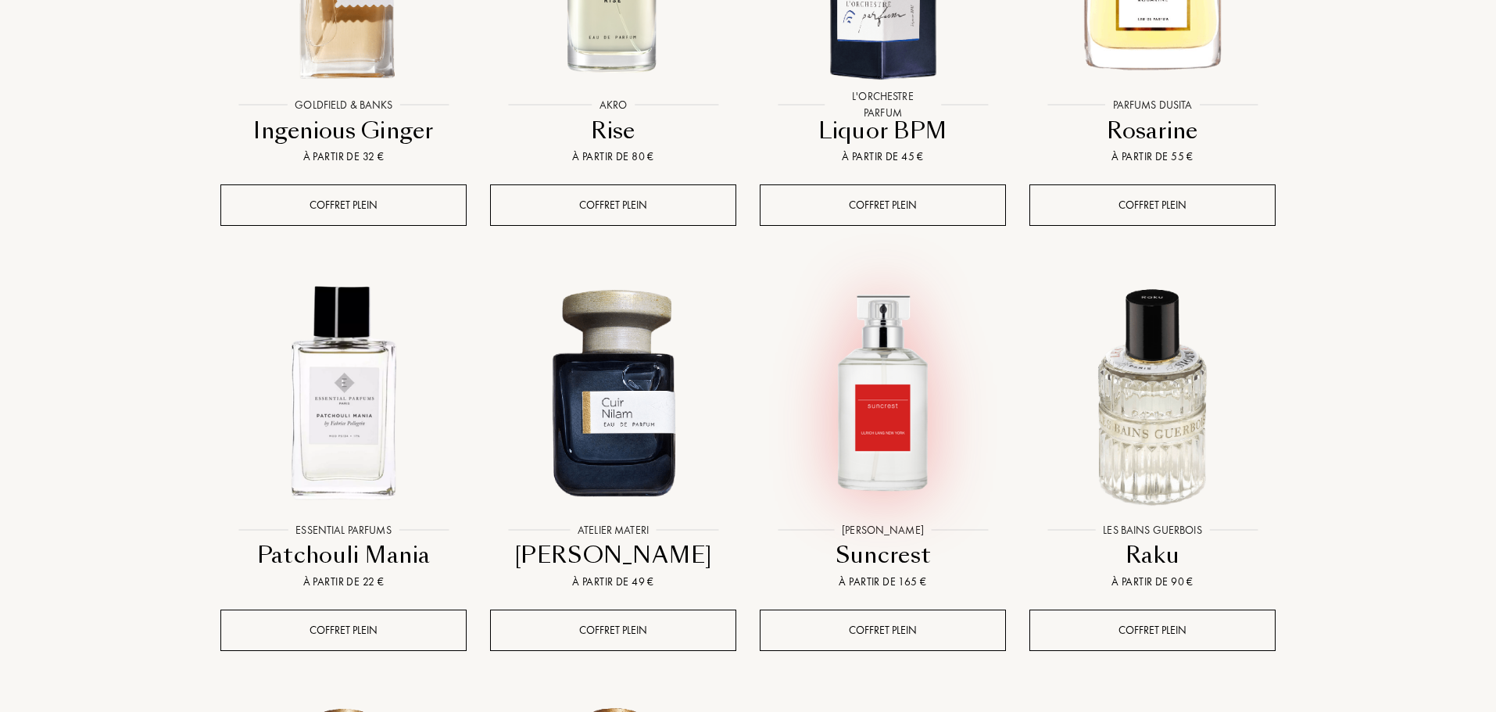
click at [891, 314] on img at bounding box center [883, 392] width 243 height 243
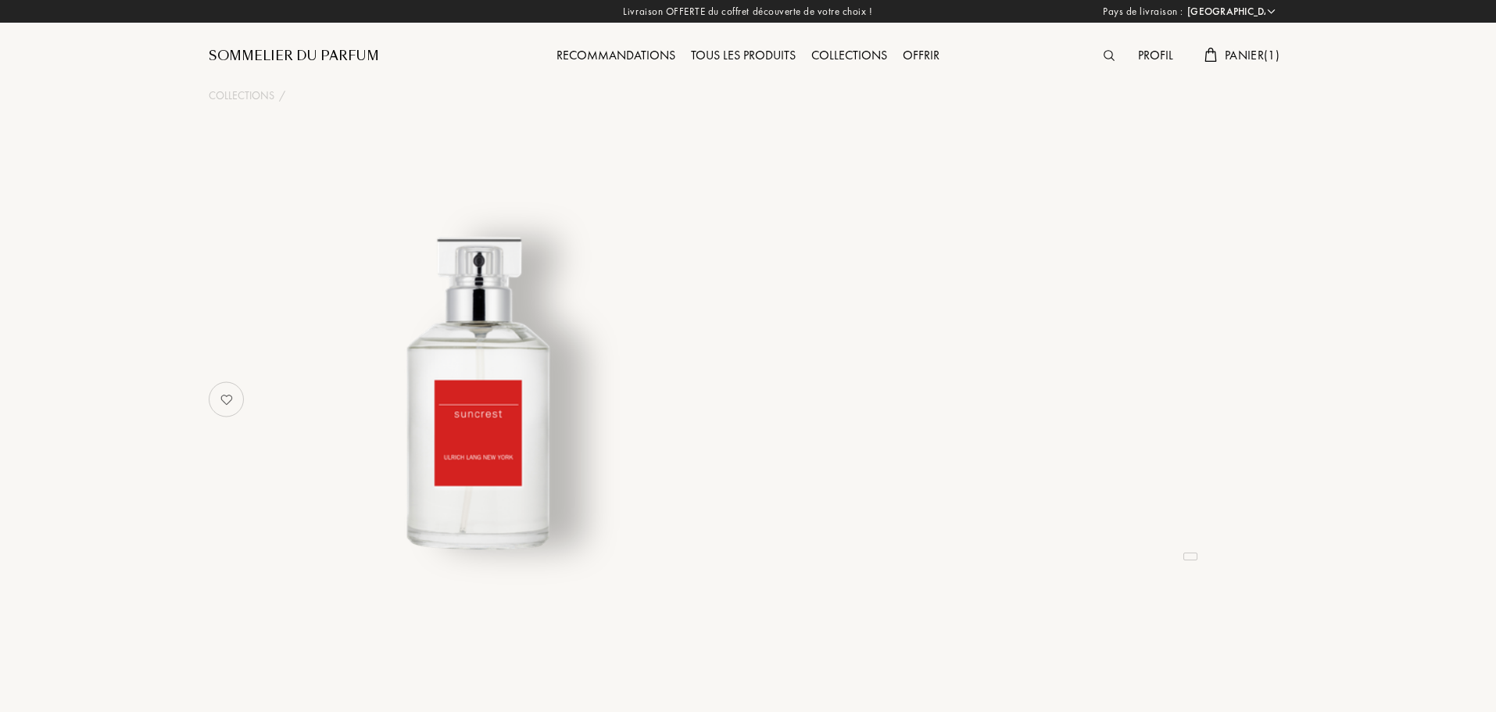
select select "FR"
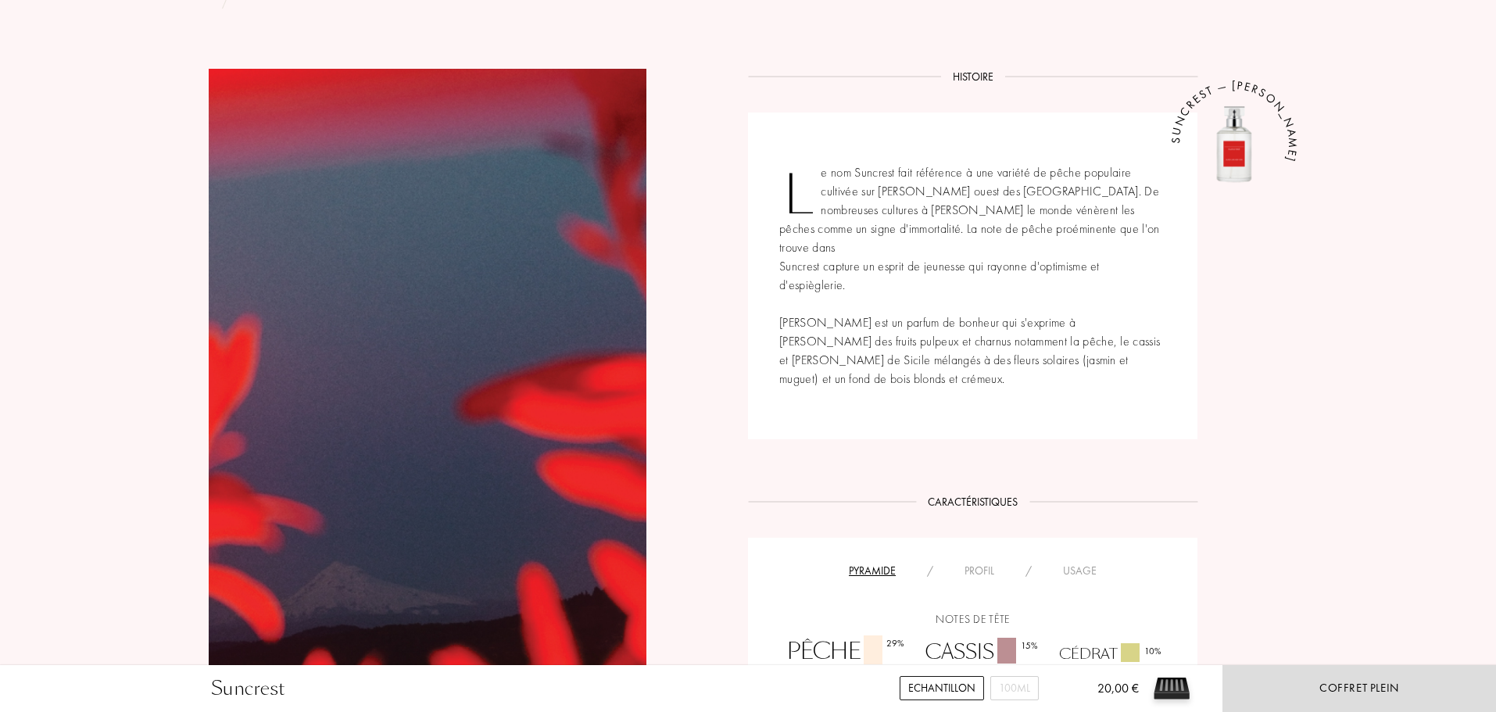
scroll to position [860, 0]
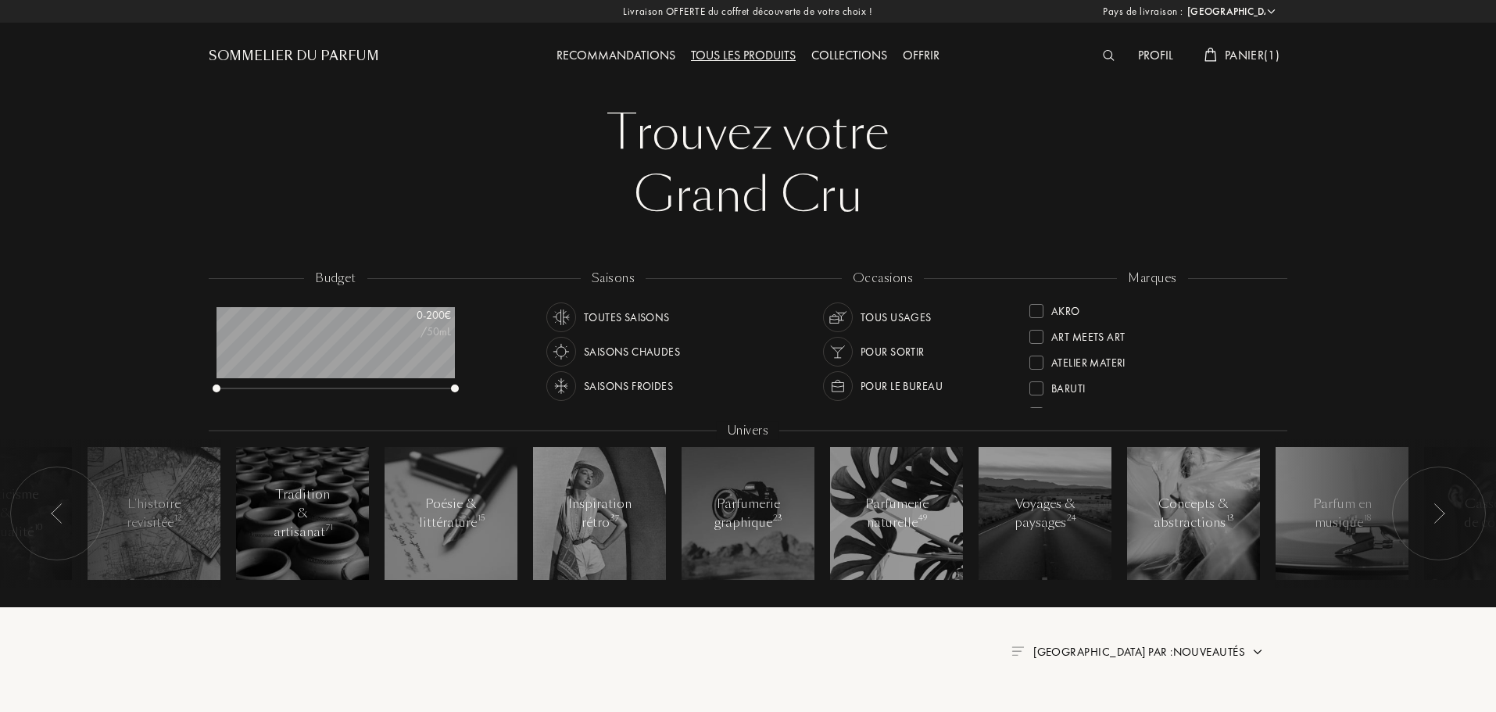
select select "FR"
click at [588, 61] on div "Recommandations" at bounding box center [616, 56] width 134 height 20
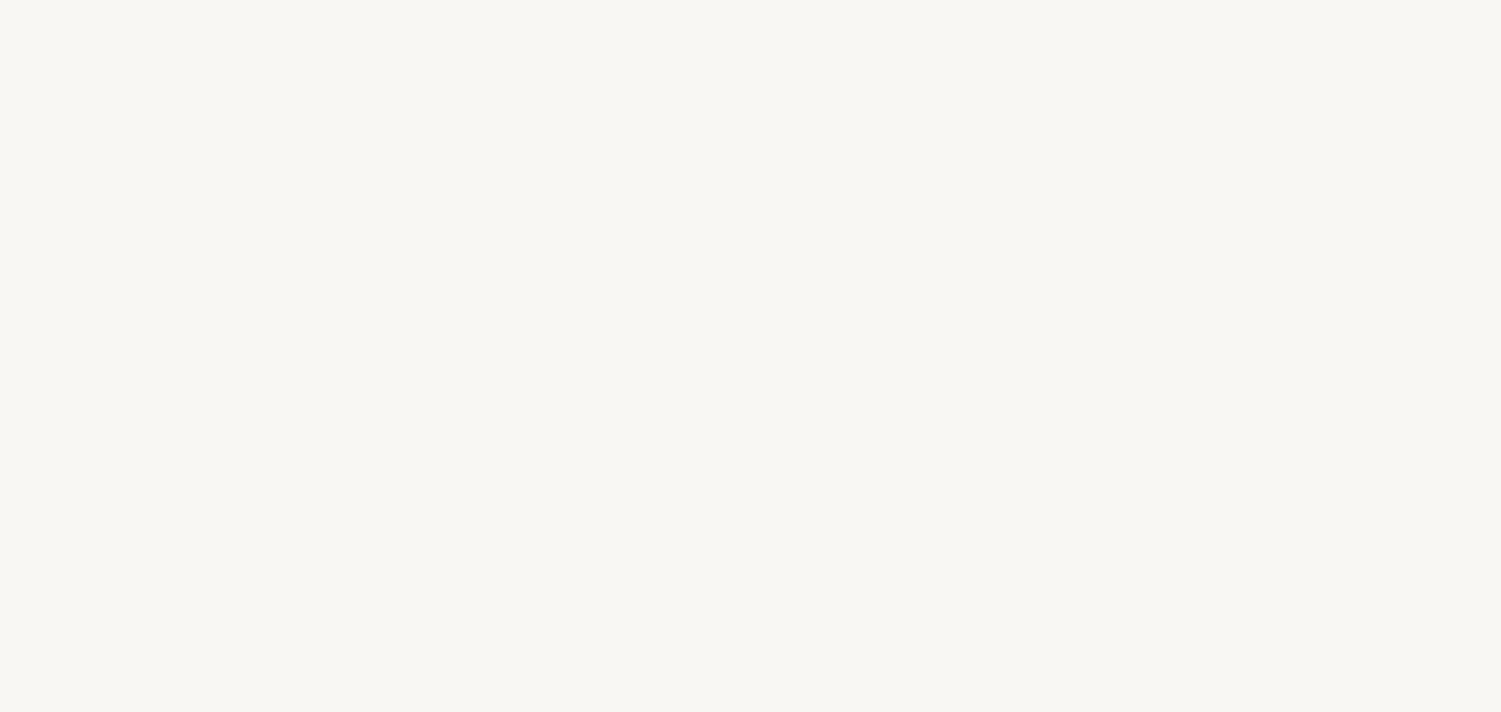
select select "FR"
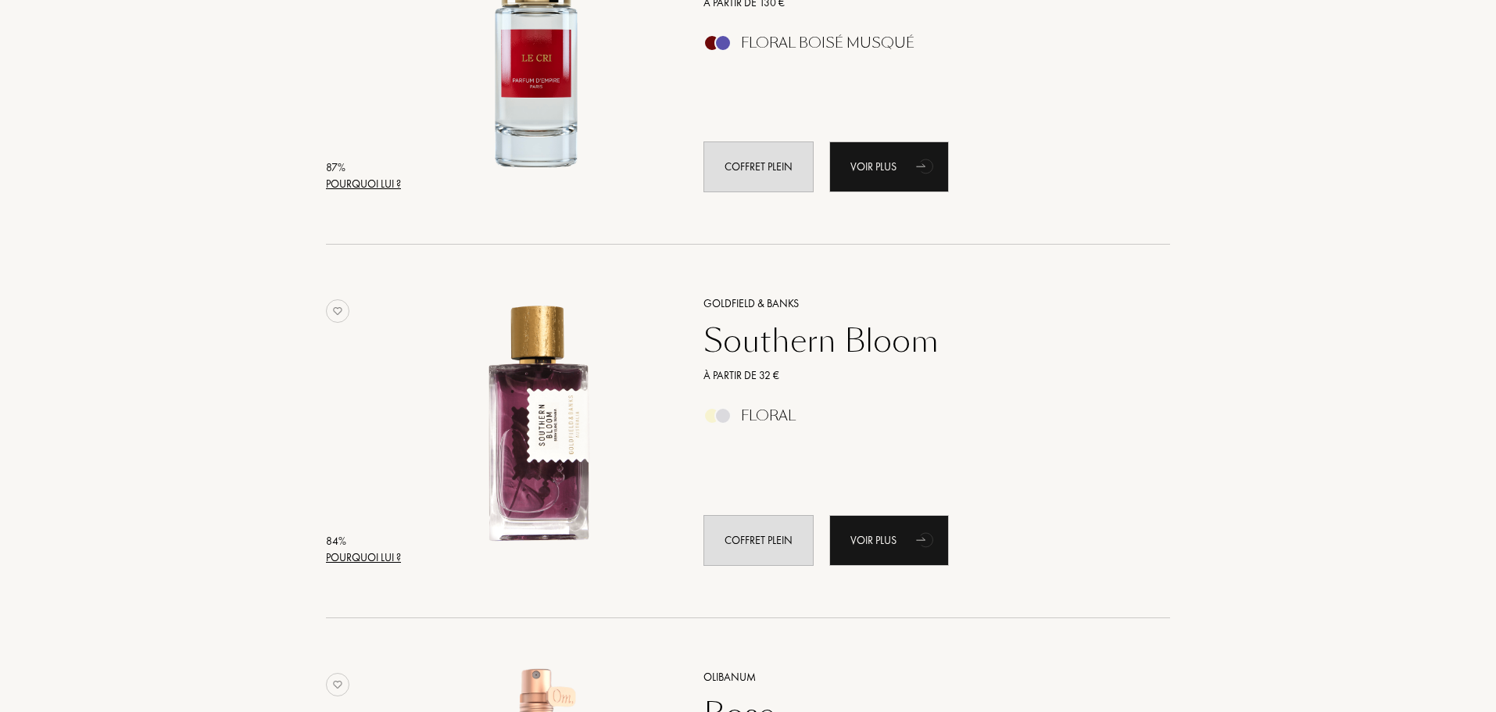
scroll to position [1173, 0]
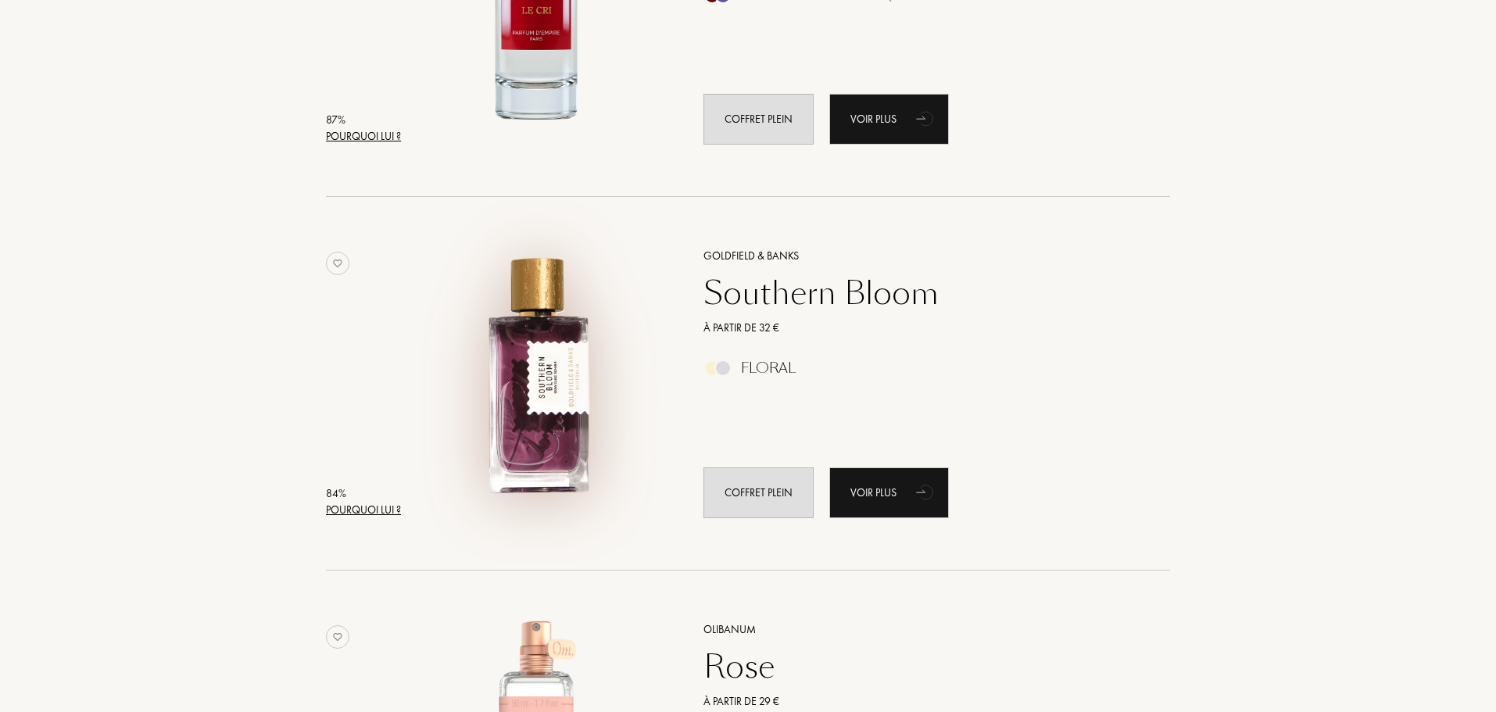
click at [565, 365] on img at bounding box center [537, 376] width 260 height 260
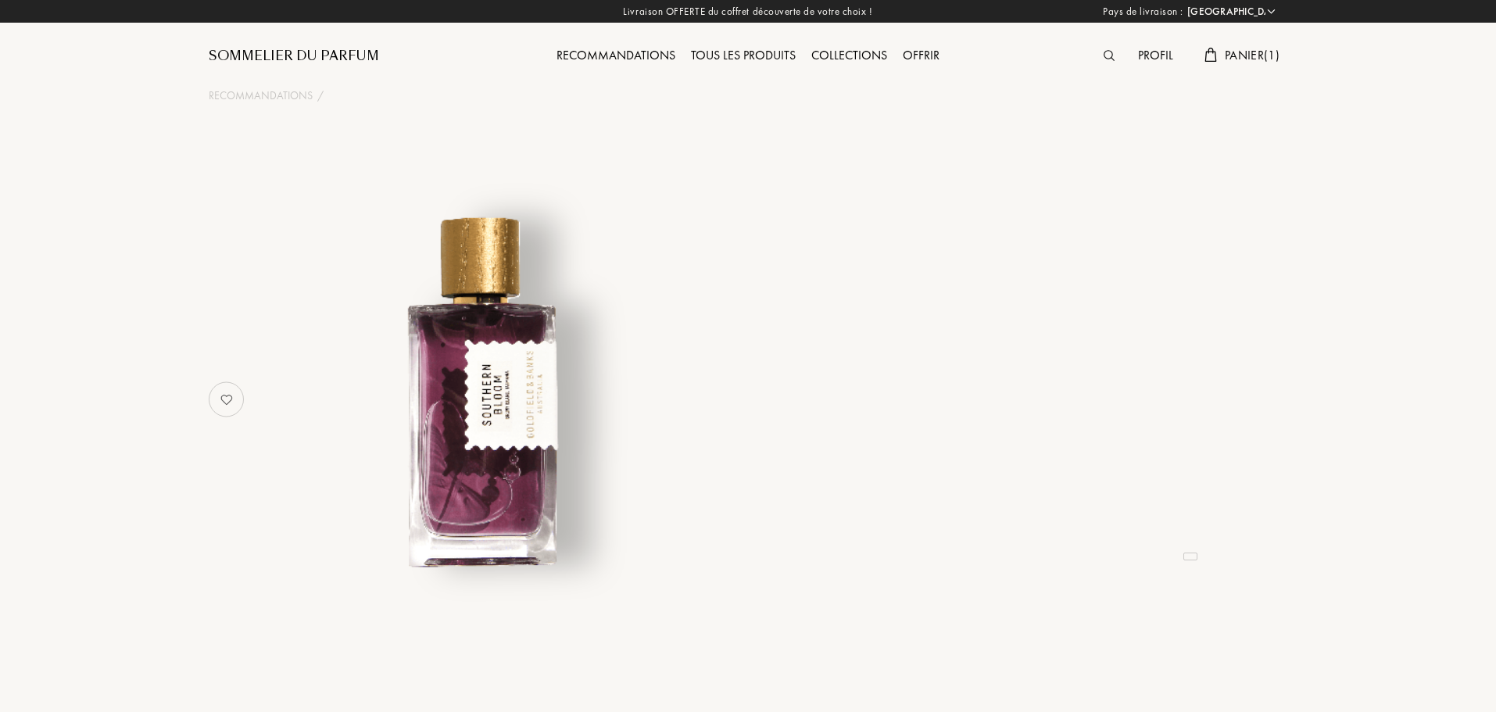
select select "FR"
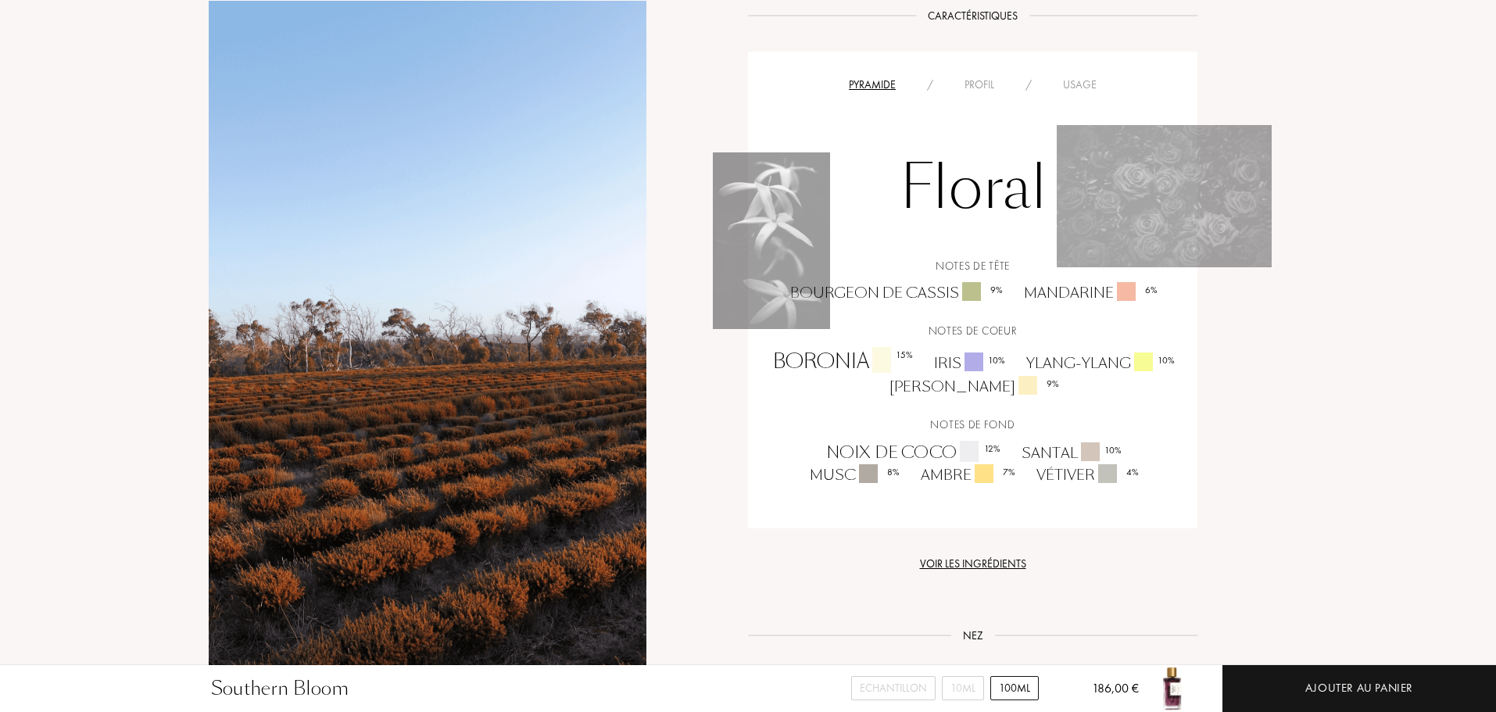
scroll to position [1016, 0]
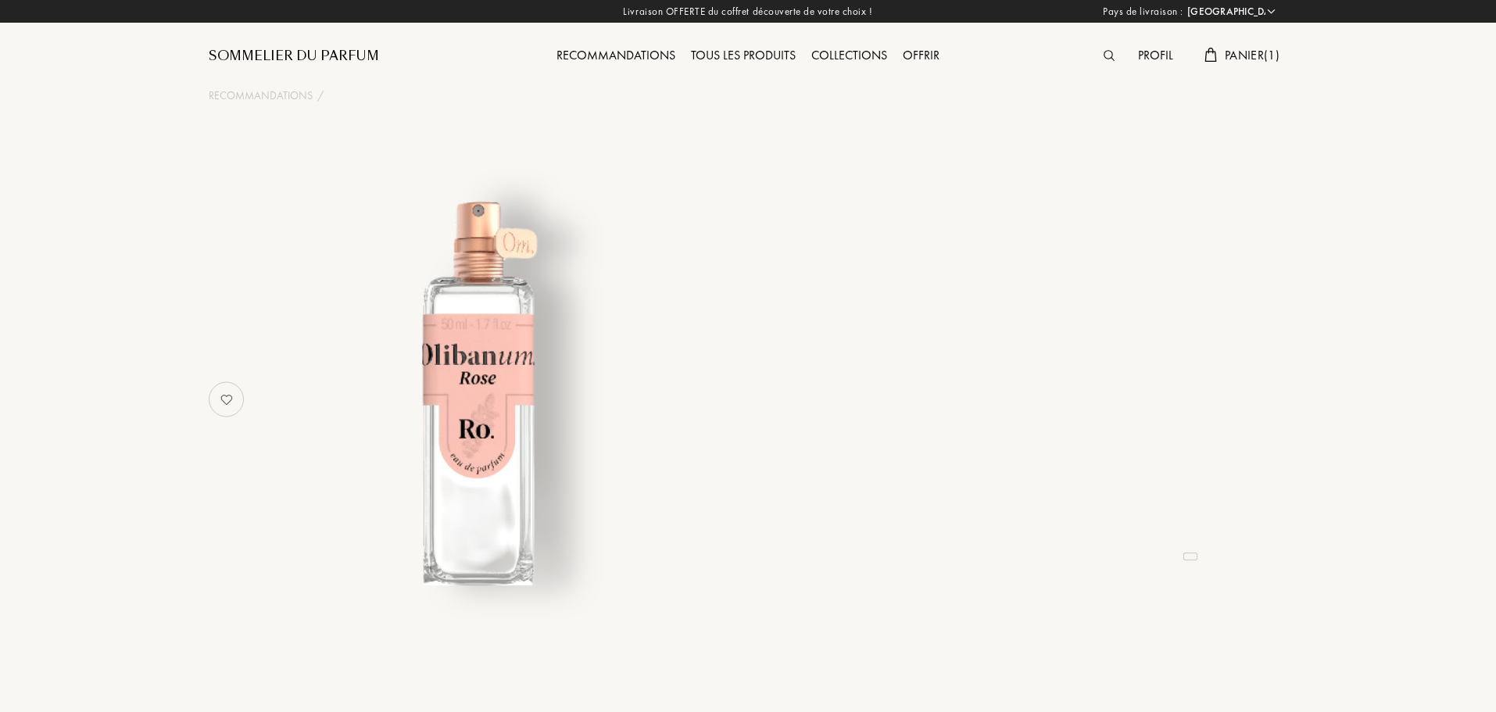
select select "FR"
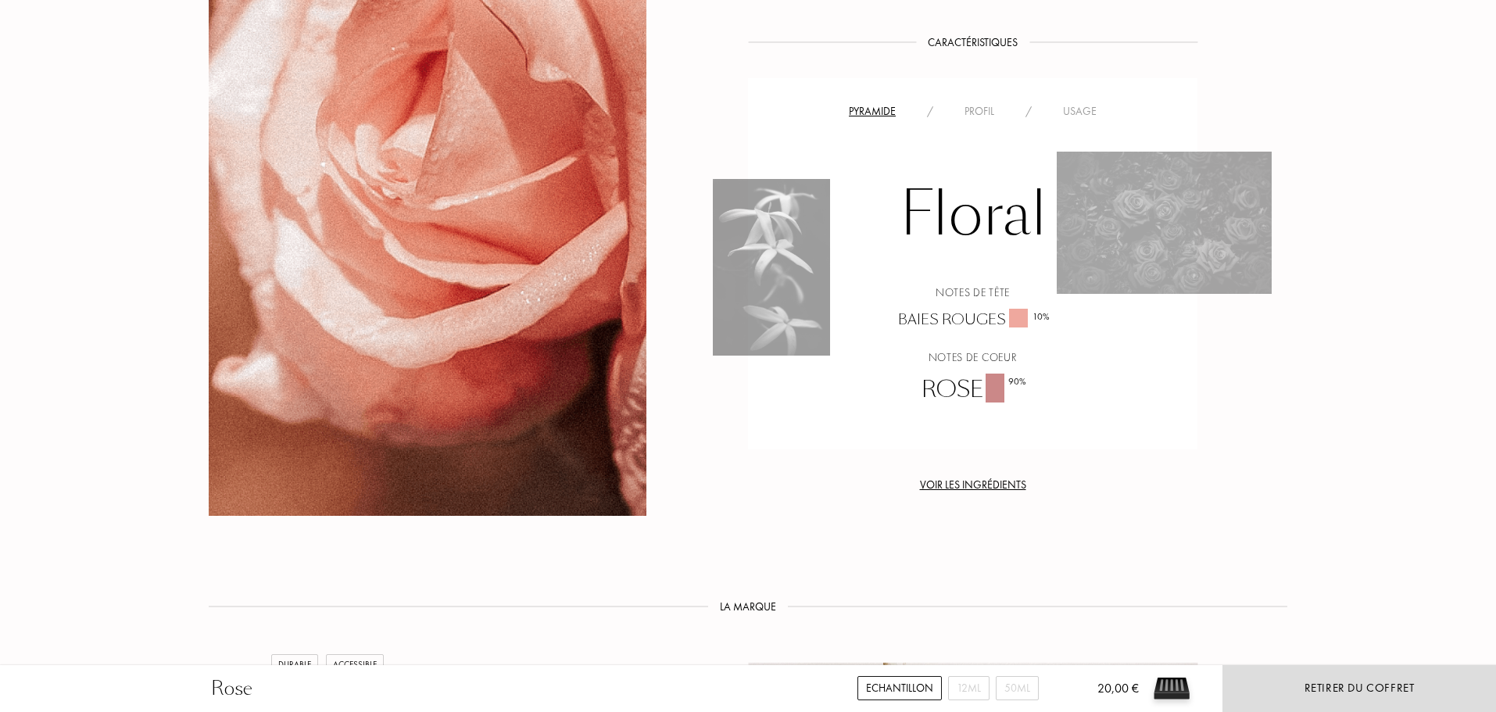
scroll to position [1095, 0]
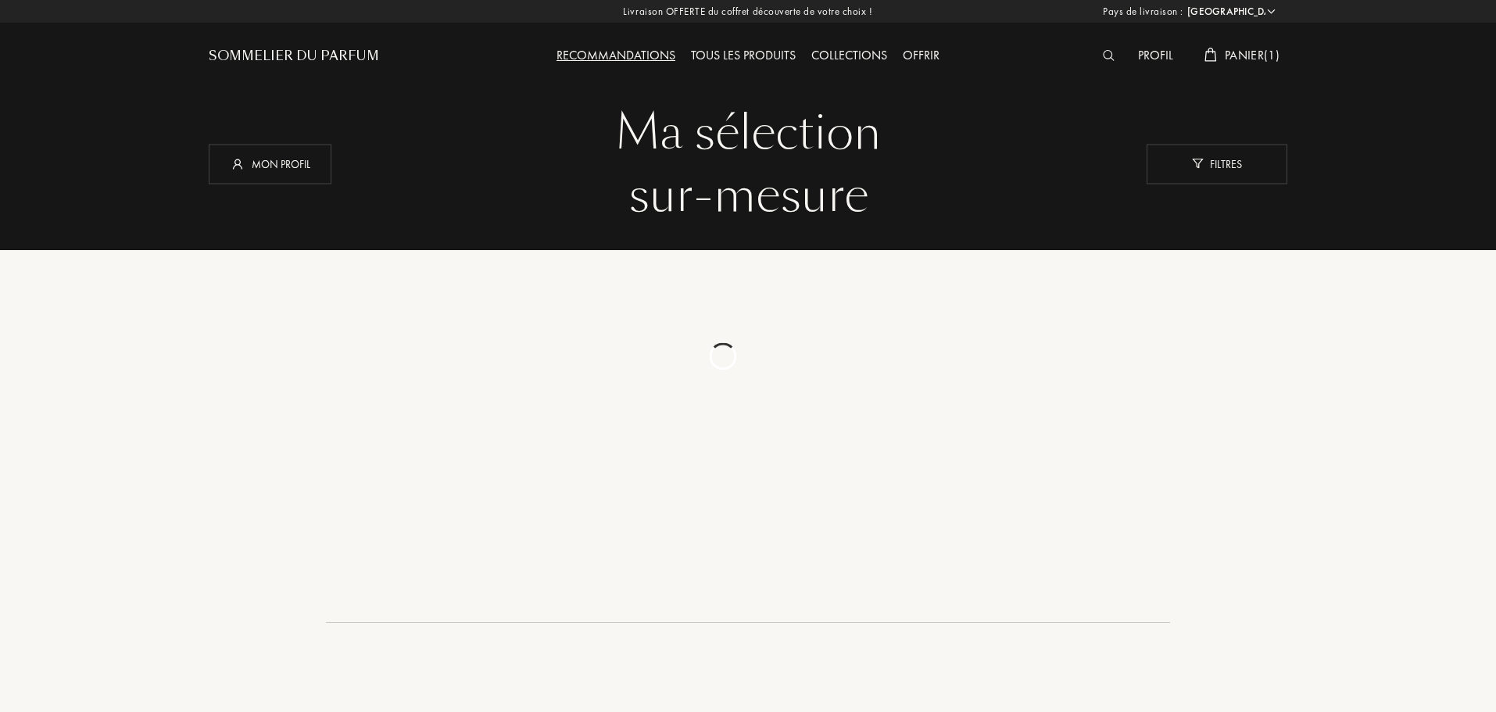
select select "FR"
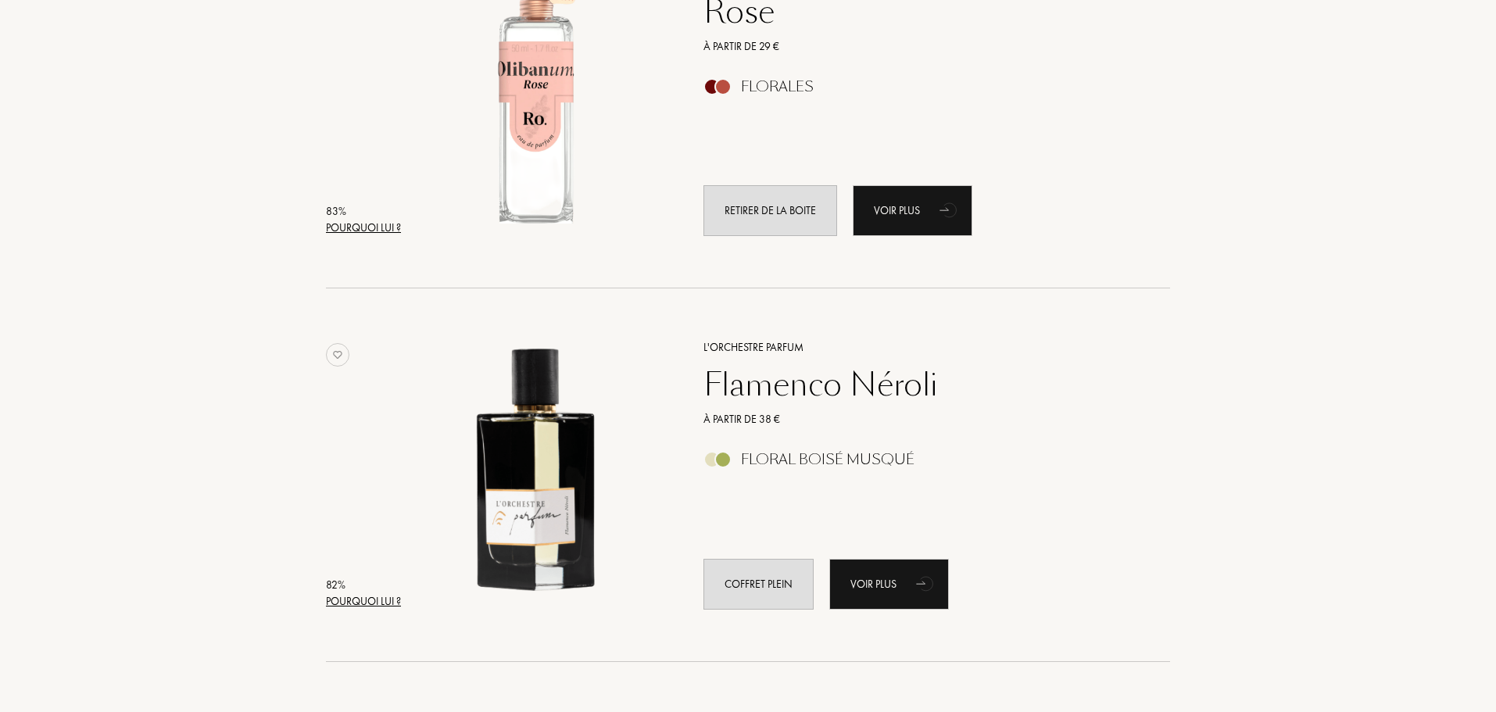
scroll to position [1899, 0]
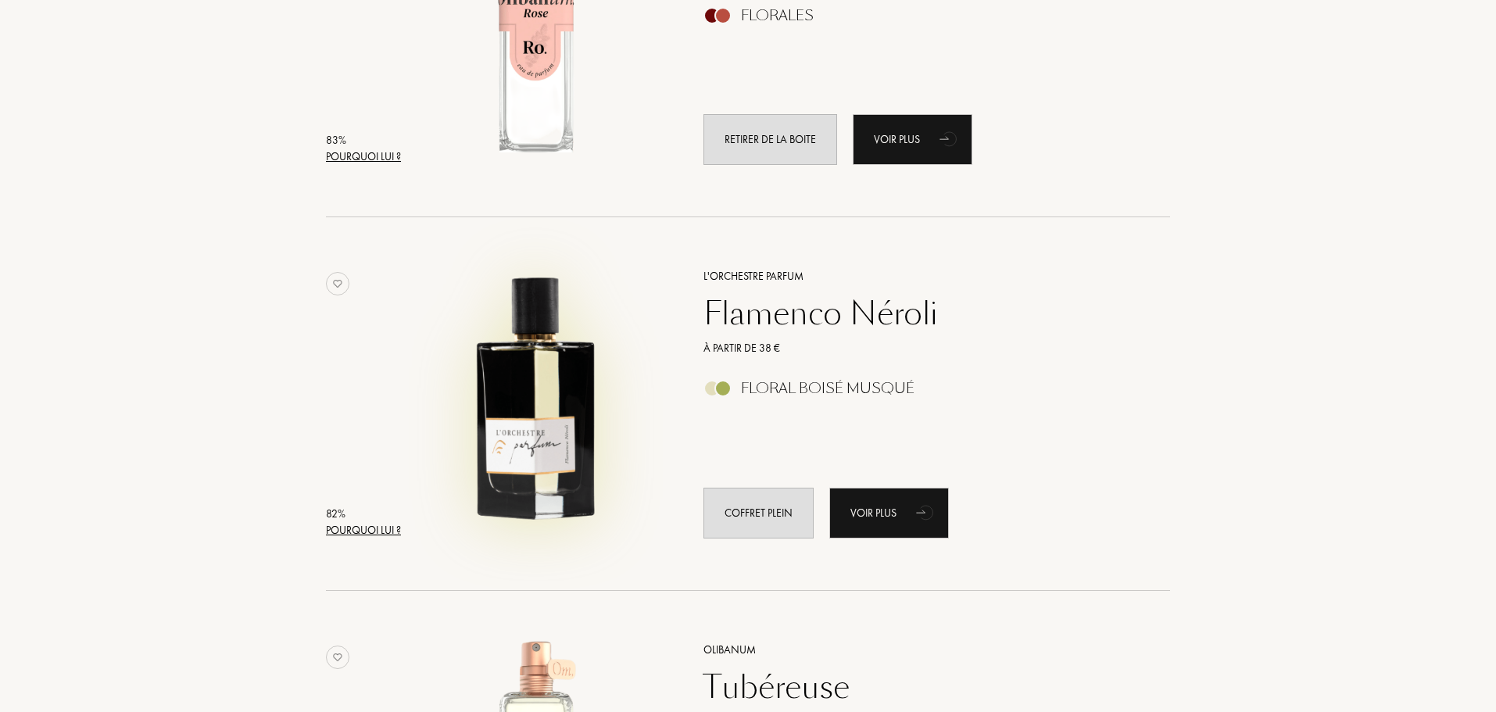
click at [507, 435] on img at bounding box center [537, 396] width 260 height 260
